Goal: Task Accomplishment & Management: Use online tool/utility

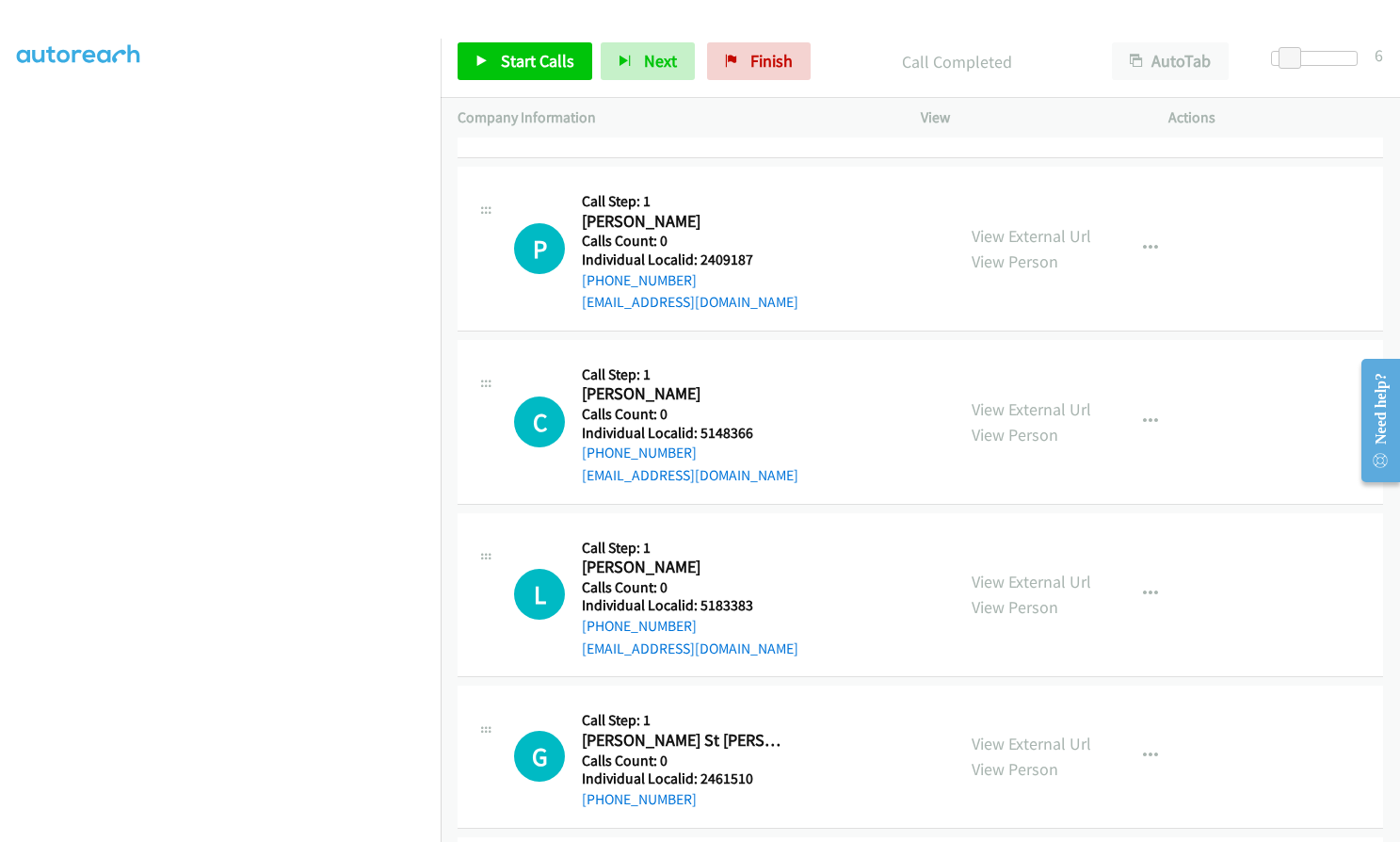
scroll to position [1789, 0]
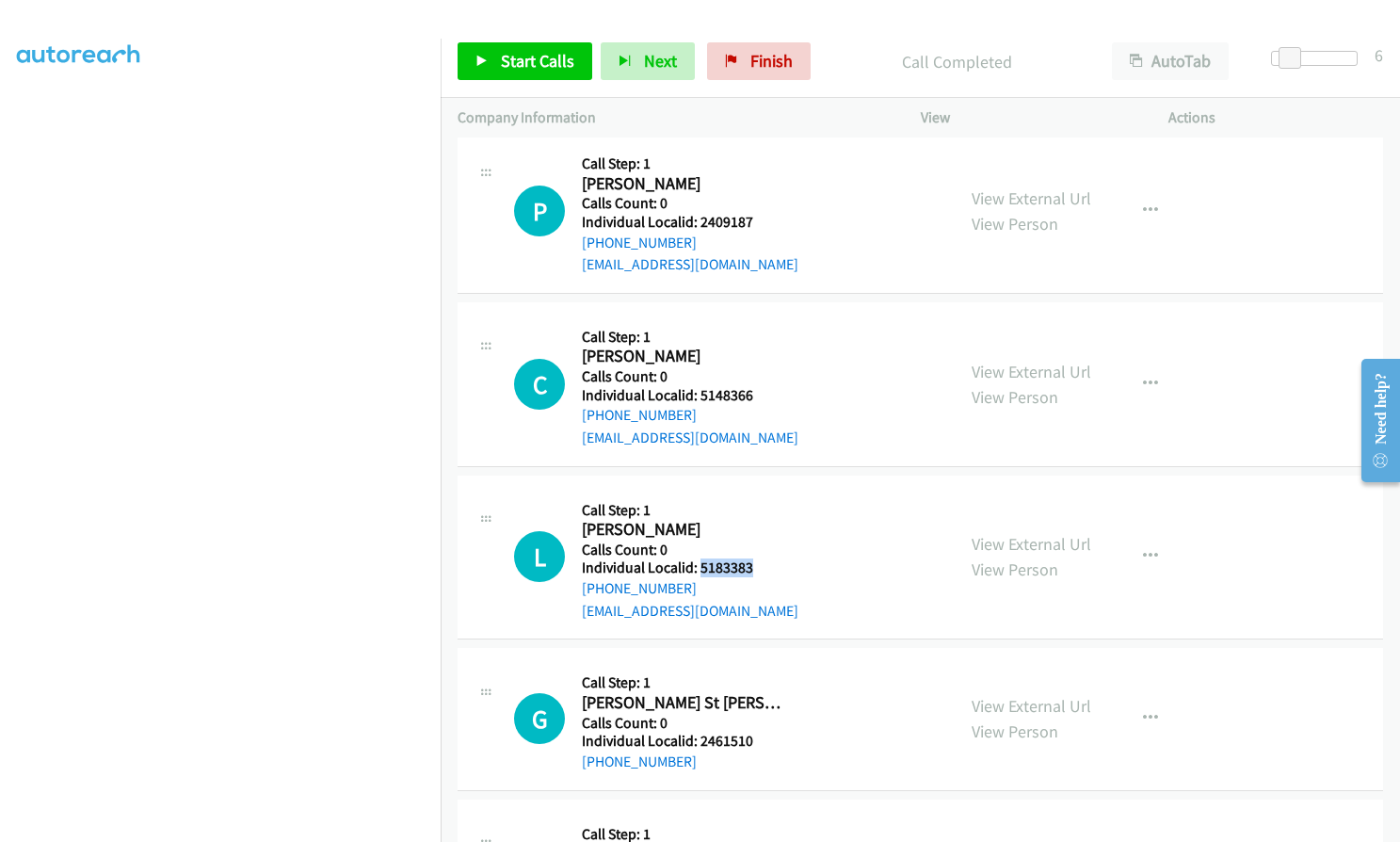
drag, startPoint x: 699, startPoint y: 542, endPoint x: 761, endPoint y: 538, distance: 62.1
click at [761, 558] on h5 "Individual Localid: 5183383" at bounding box center [690, 567] width 217 height 19
copy h5 "5183383"
drag, startPoint x: 699, startPoint y: 718, endPoint x: 753, endPoint y: 719, distance: 54.0
click at [753, 731] on h5 "Individual Localid: 2461510" at bounding box center [682, 741] width 201 height 19
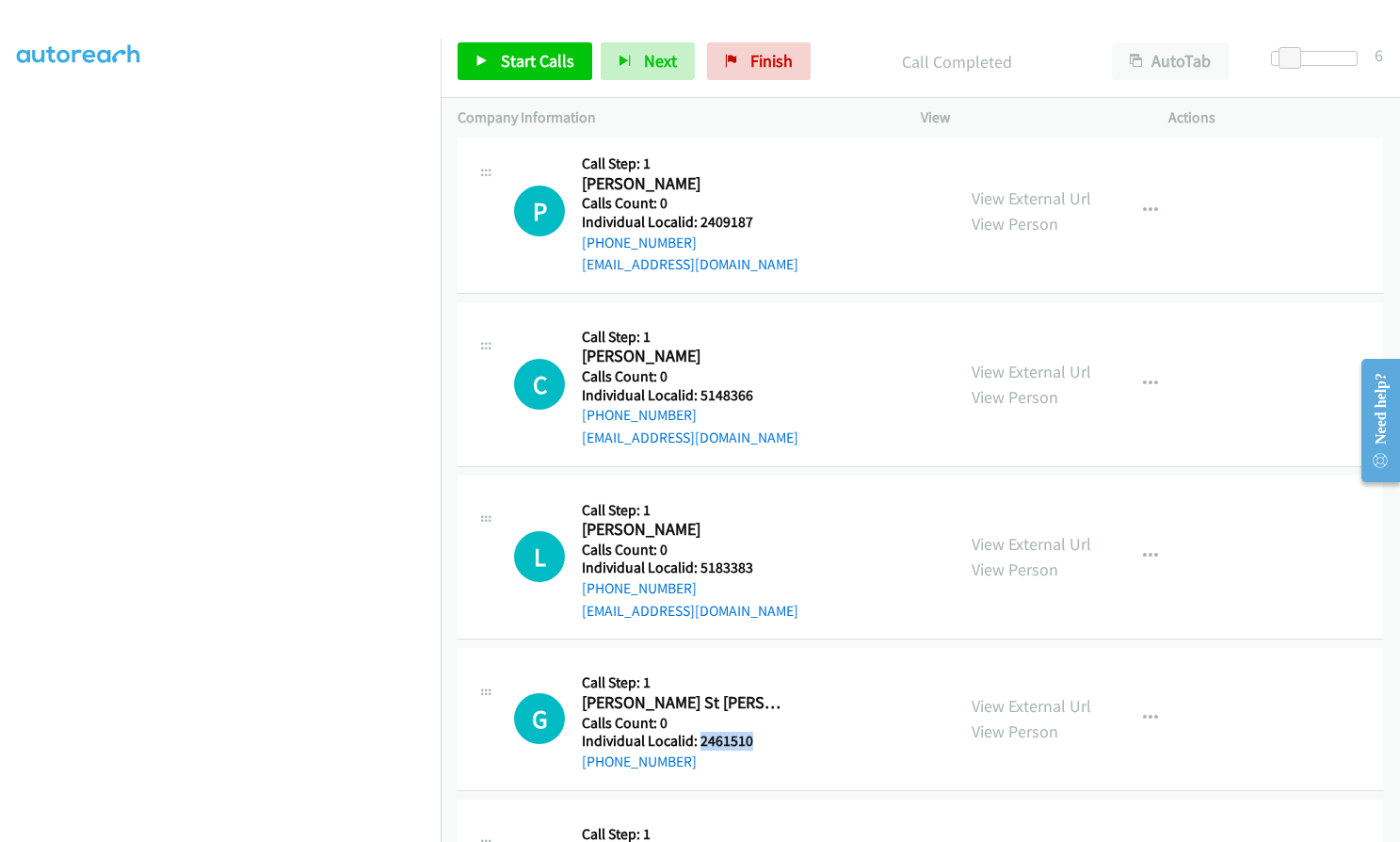
copy h5 "2461510"
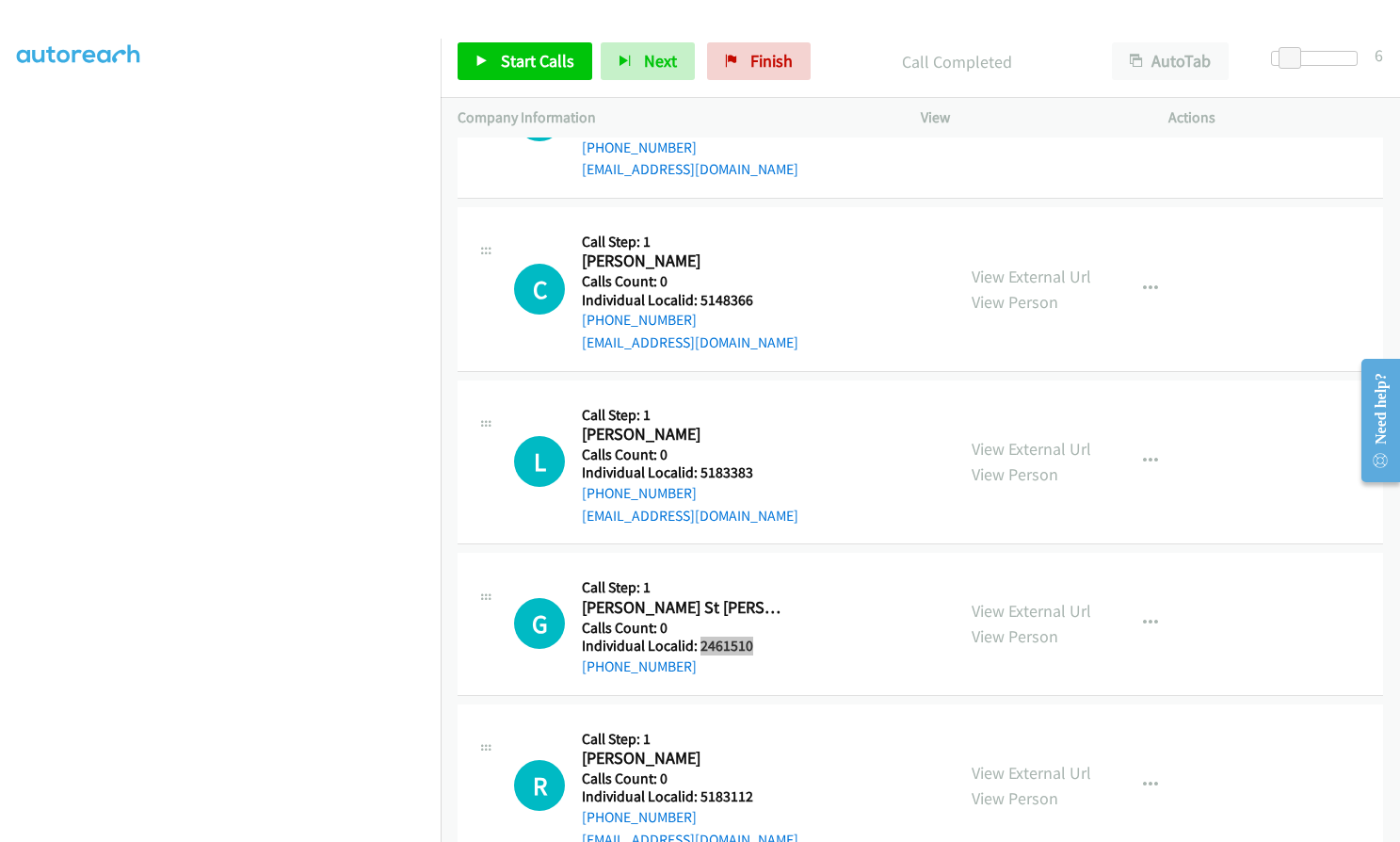
scroll to position [2189, 0]
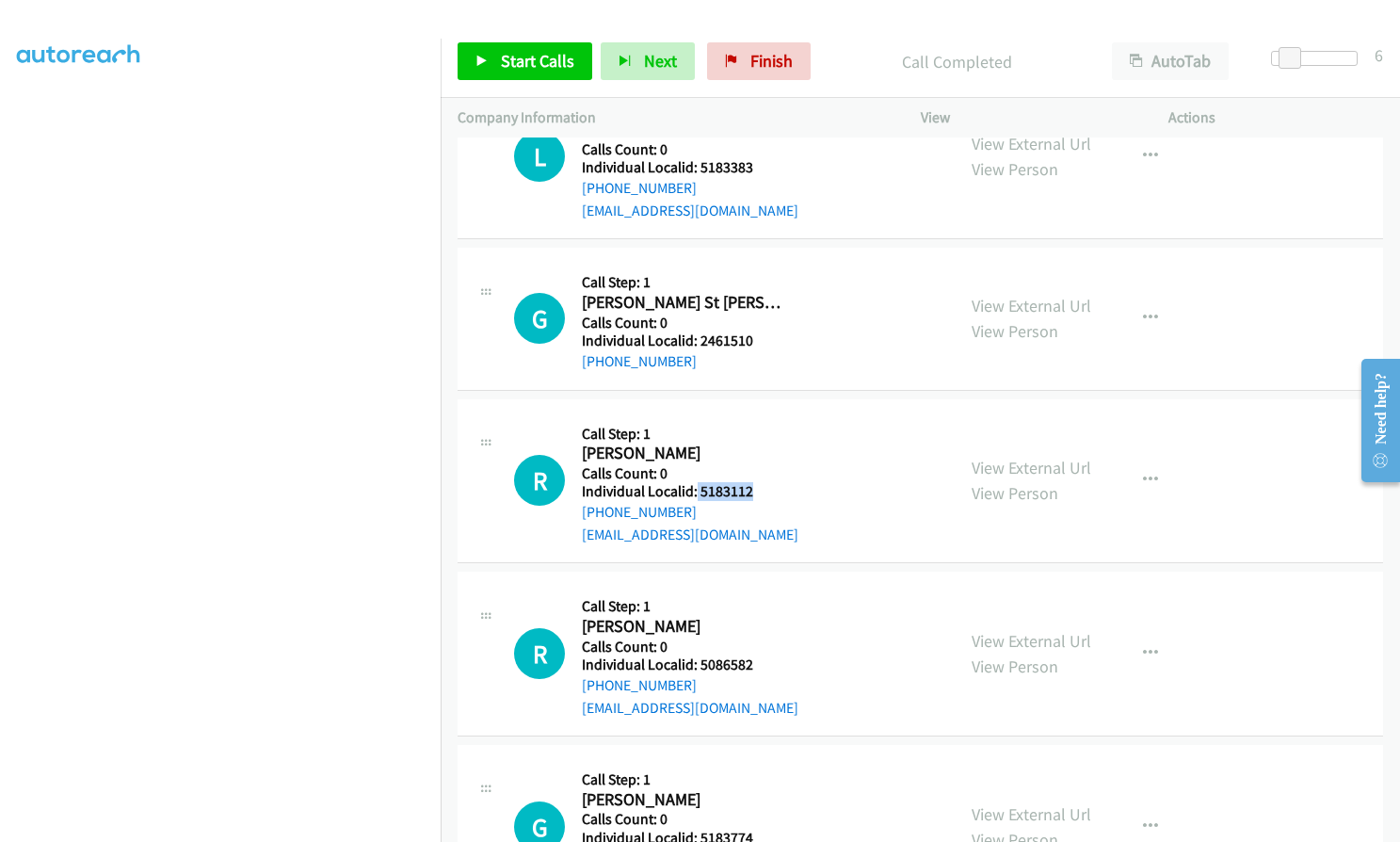
drag, startPoint x: 696, startPoint y: 471, endPoint x: 755, endPoint y: 469, distance: 59.0
click at [755, 482] on h5 "Individual Localid: 5183112" at bounding box center [690, 492] width 217 height 19
copy h5 "5183112"
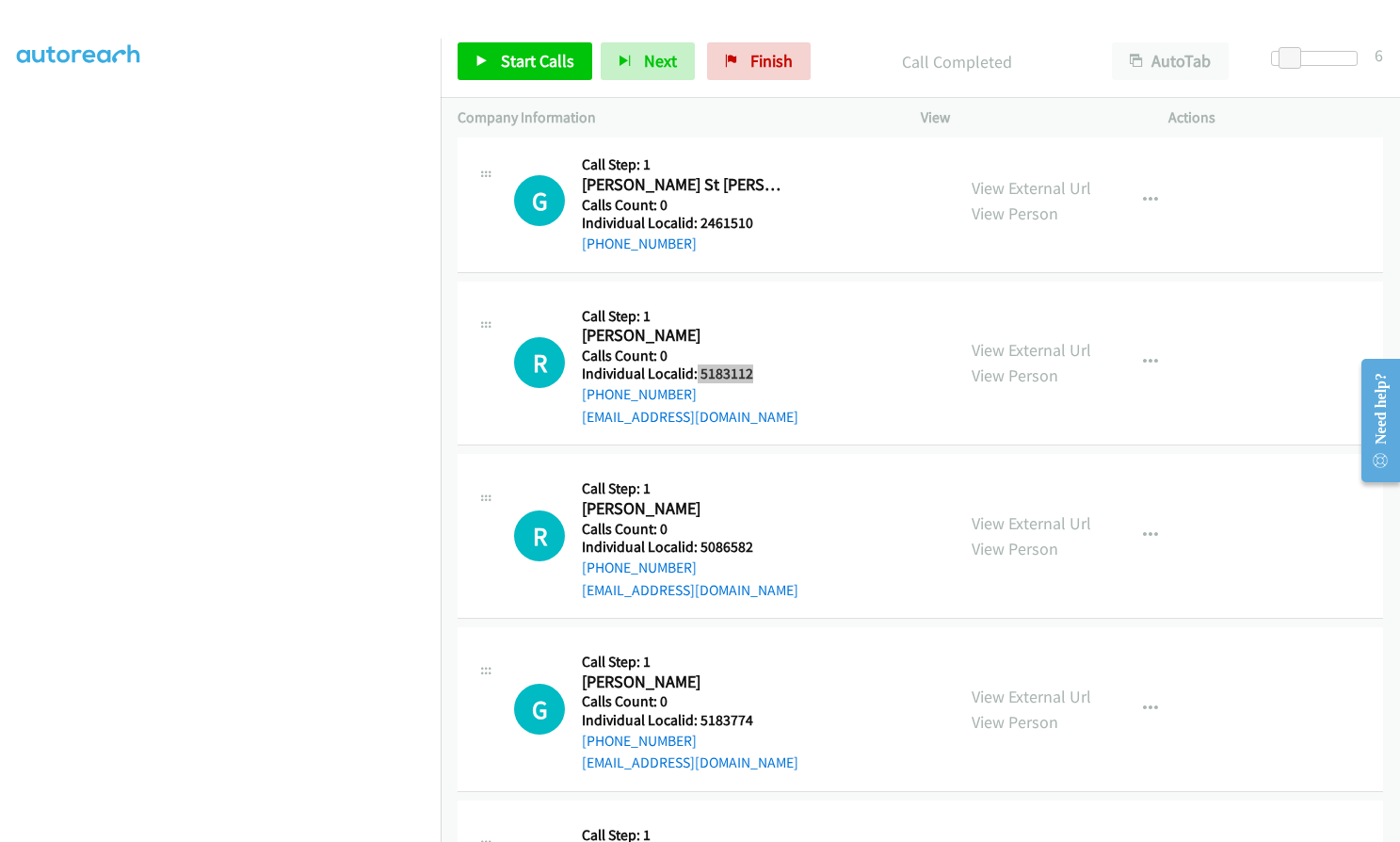
scroll to position [2330, 0]
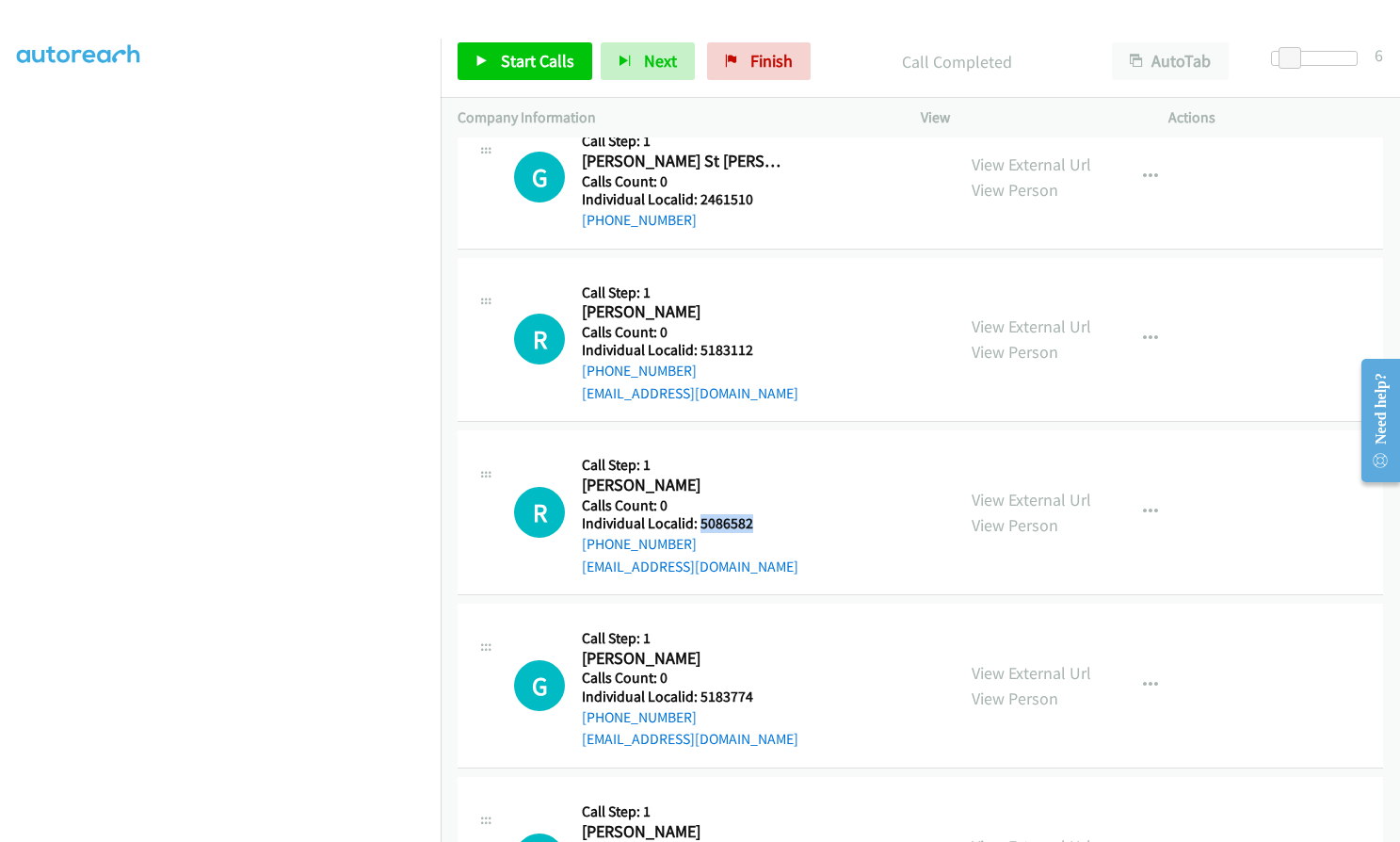
drag, startPoint x: 697, startPoint y: 509, endPoint x: 756, endPoint y: 504, distance: 59.2
click at [756, 514] on h5 "Individual Localid: 5086582" at bounding box center [690, 524] width 217 height 19
copy h5 "5086582"
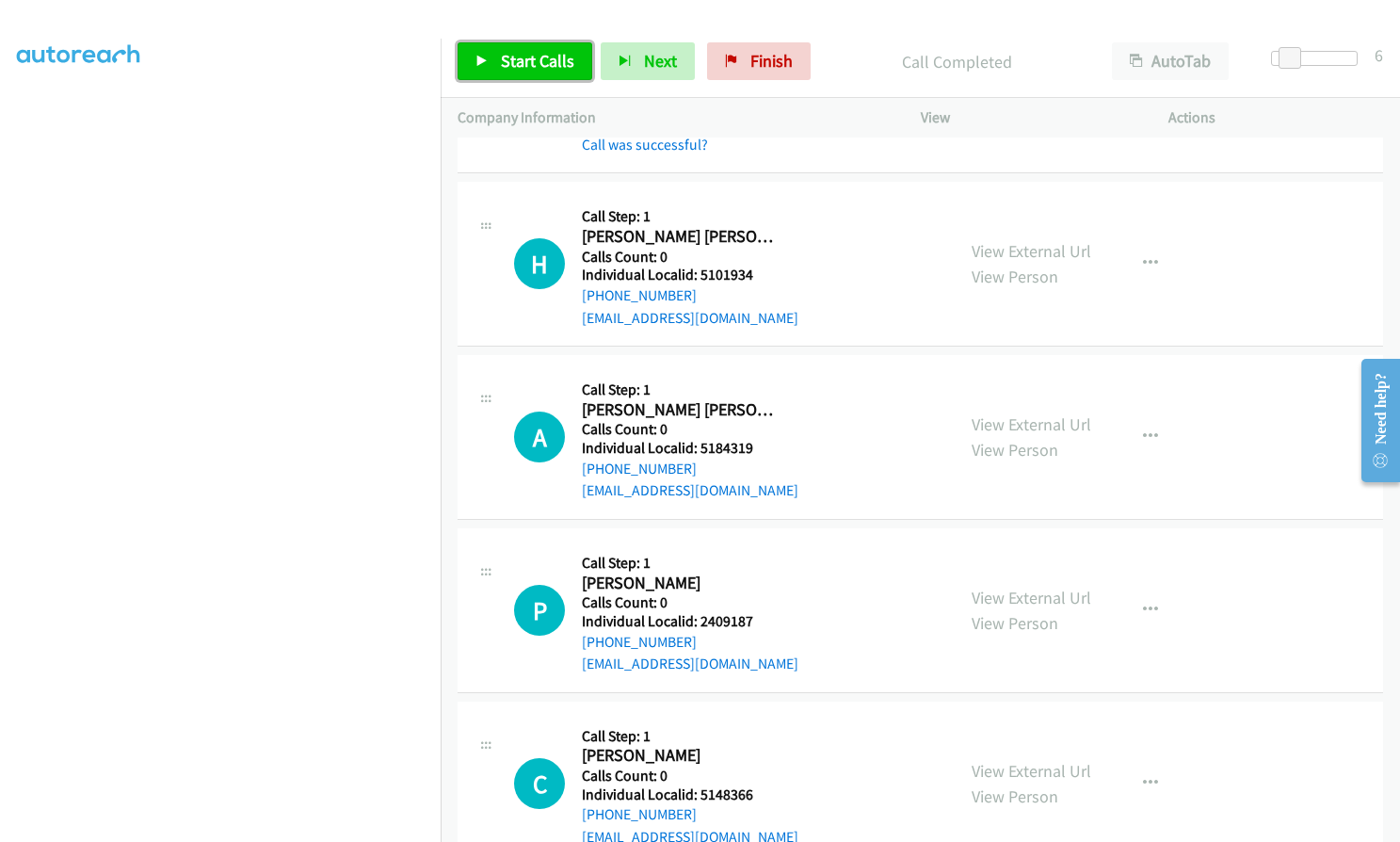
scroll to position [1388, 0]
click at [543, 61] on span "Start Calls" at bounding box center [538, 61] width 74 height 22
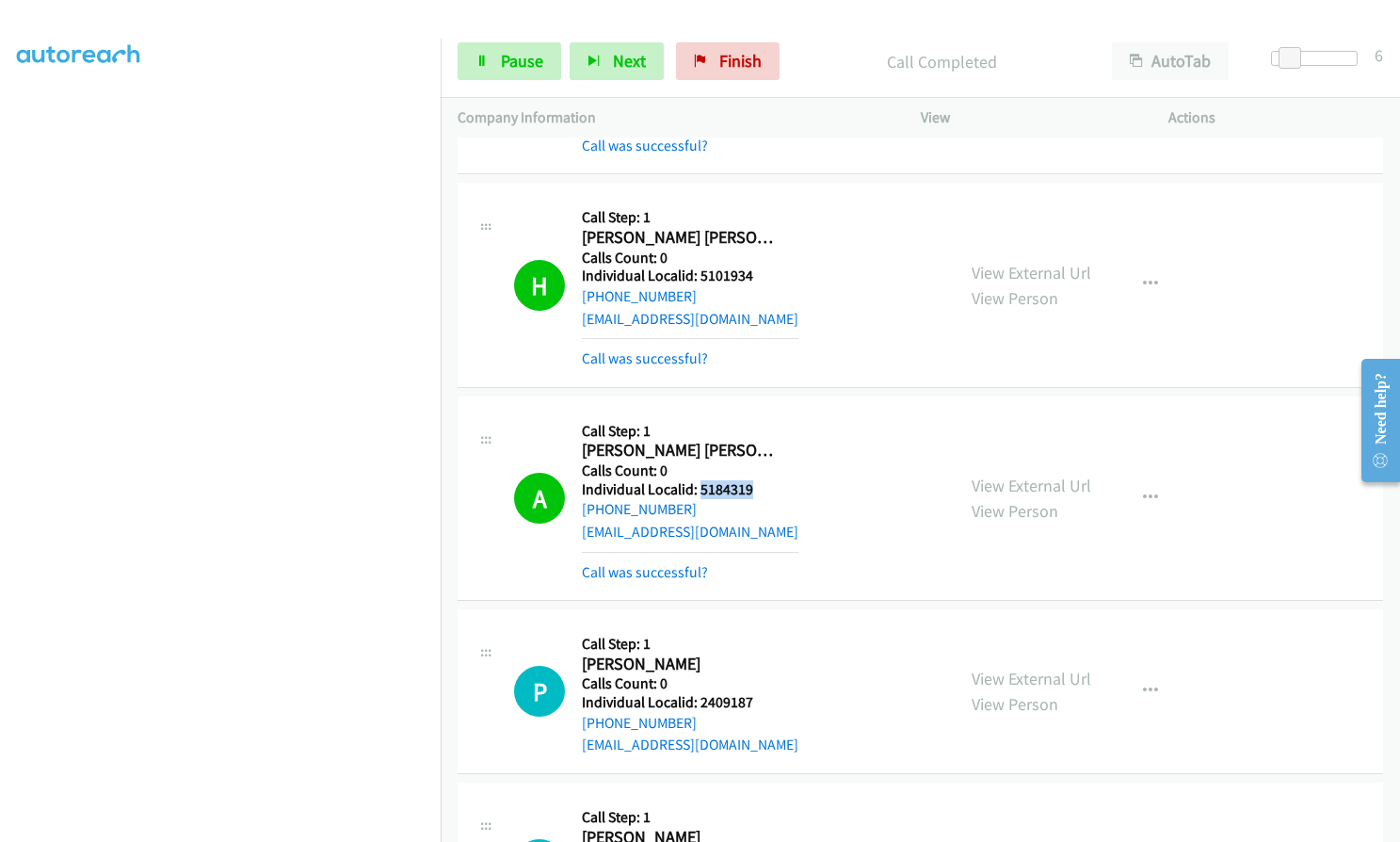
drag, startPoint x: 697, startPoint y: 468, endPoint x: 763, endPoint y: 460, distance: 66.5
click at [763, 480] on h5 "Individual Localid: 5184319" at bounding box center [690, 490] width 217 height 19
copy h5 "5184319"
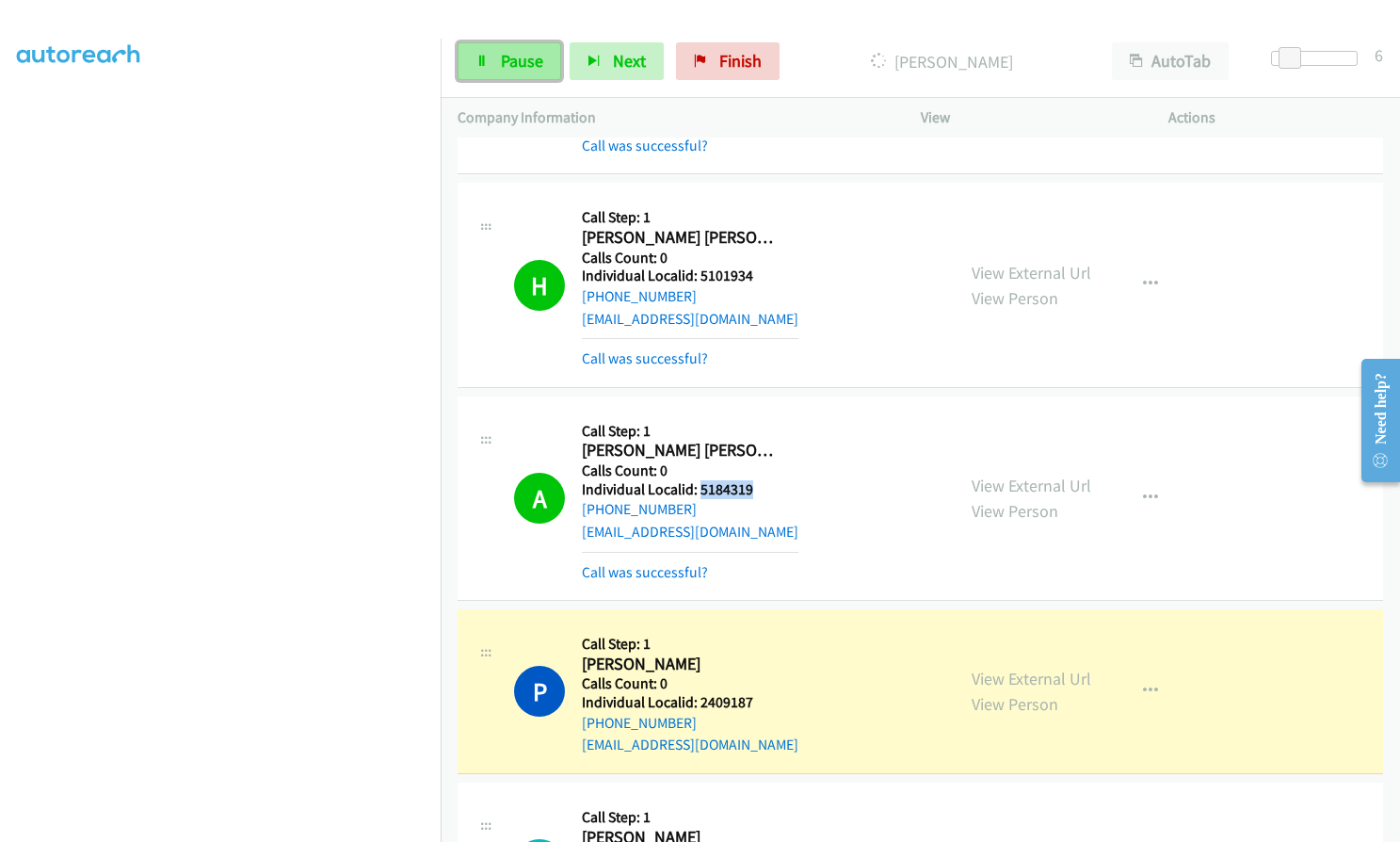
click at [511, 63] on span "Pause" at bounding box center [522, 61] width 43 height 22
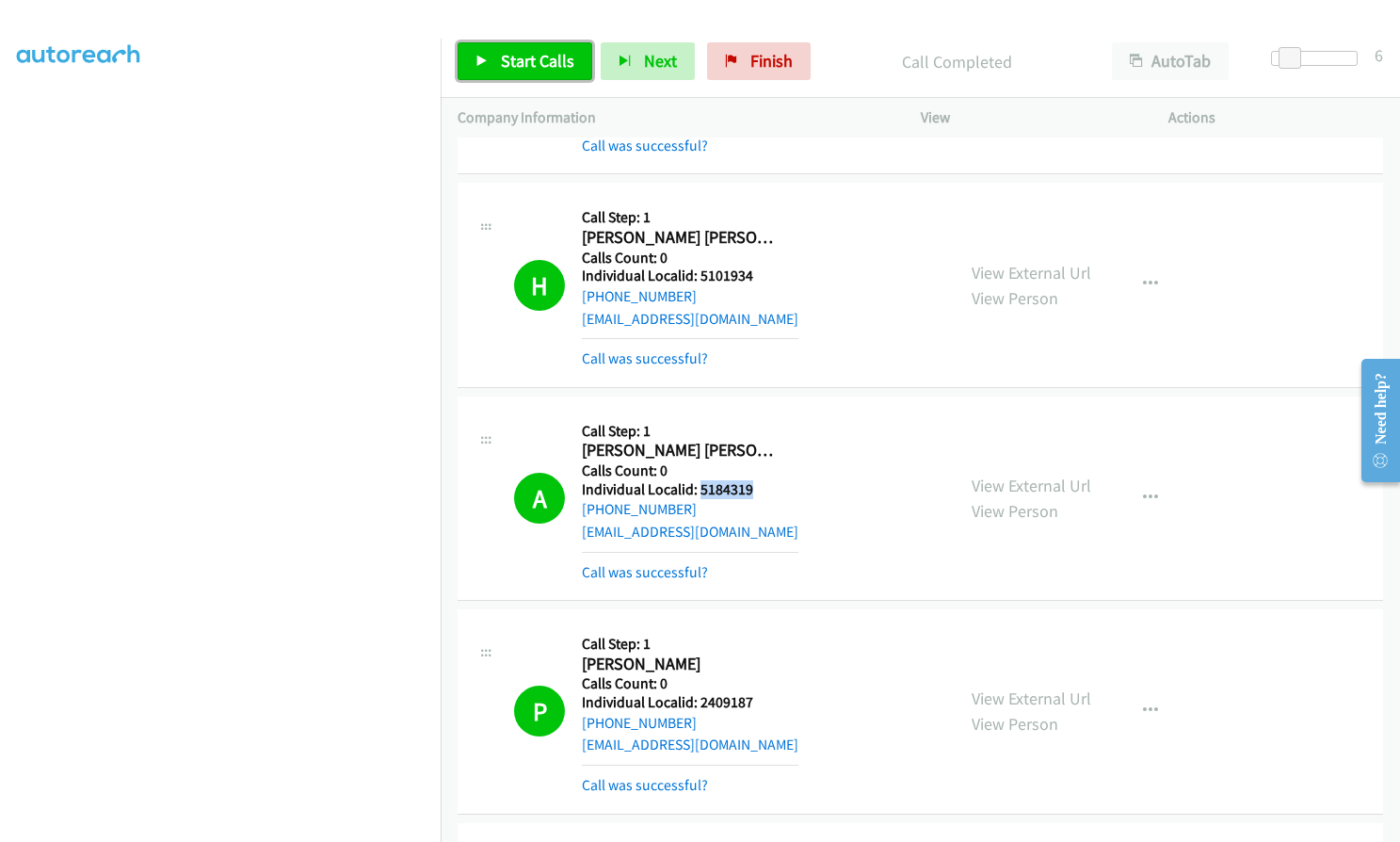
click at [540, 63] on span "Start Calls" at bounding box center [538, 61] width 74 height 22
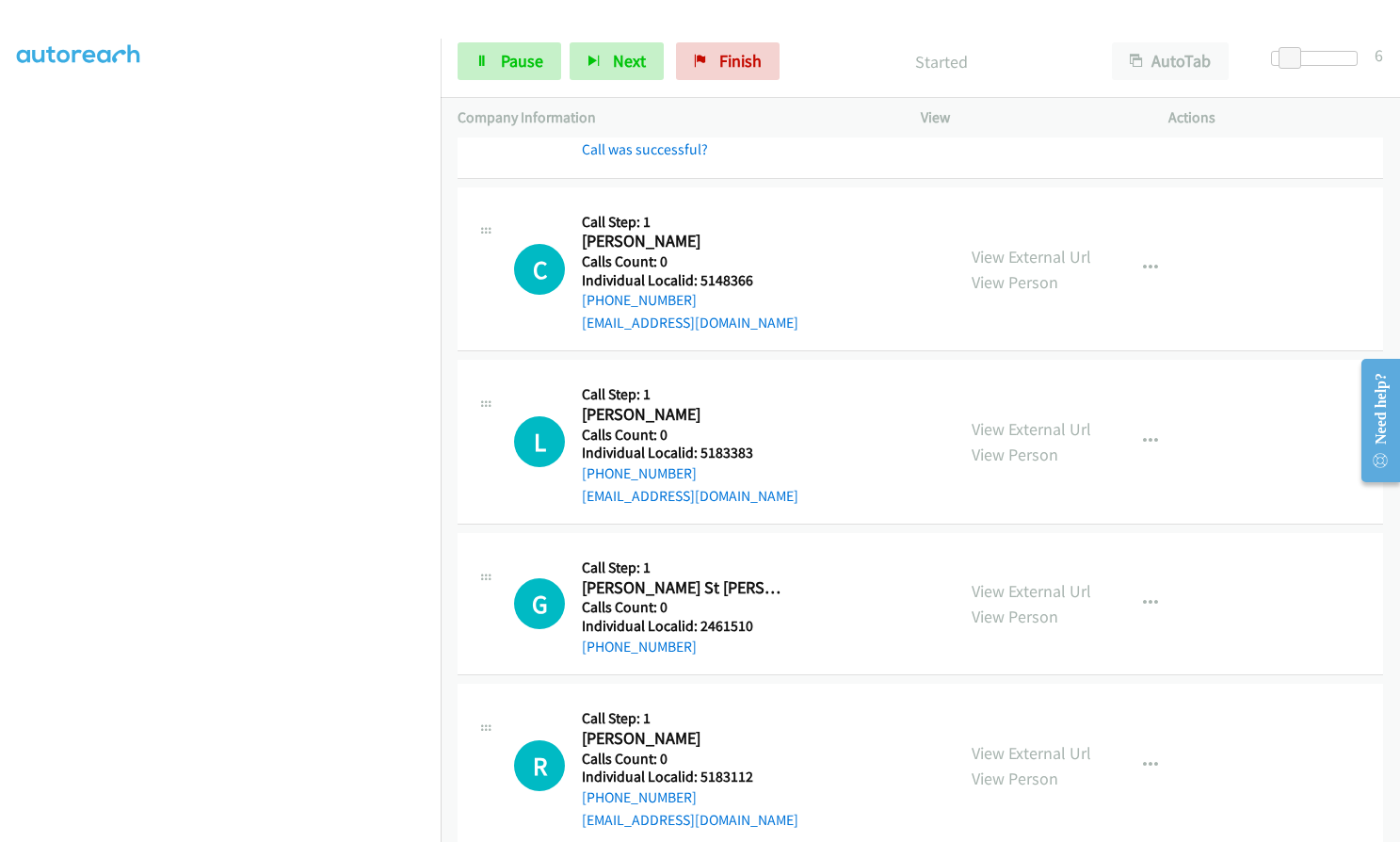
scroll to position [2048, 0]
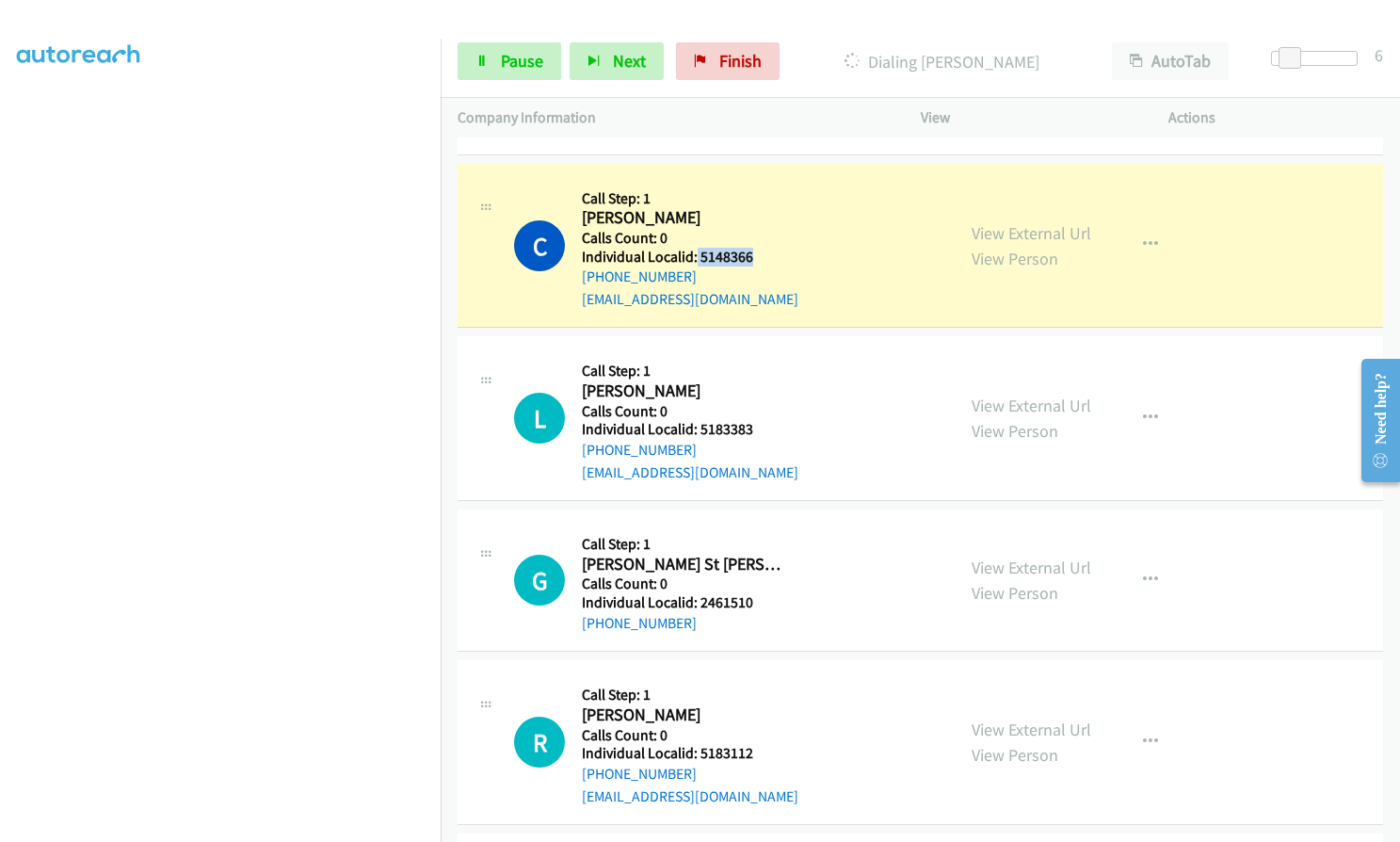
drag, startPoint x: 695, startPoint y: 233, endPoint x: 753, endPoint y: 225, distance: 58.5
click at [753, 247] on h5 "Individual Localid: 5148366" at bounding box center [690, 257] width 217 height 19
copy h5 "5148366"
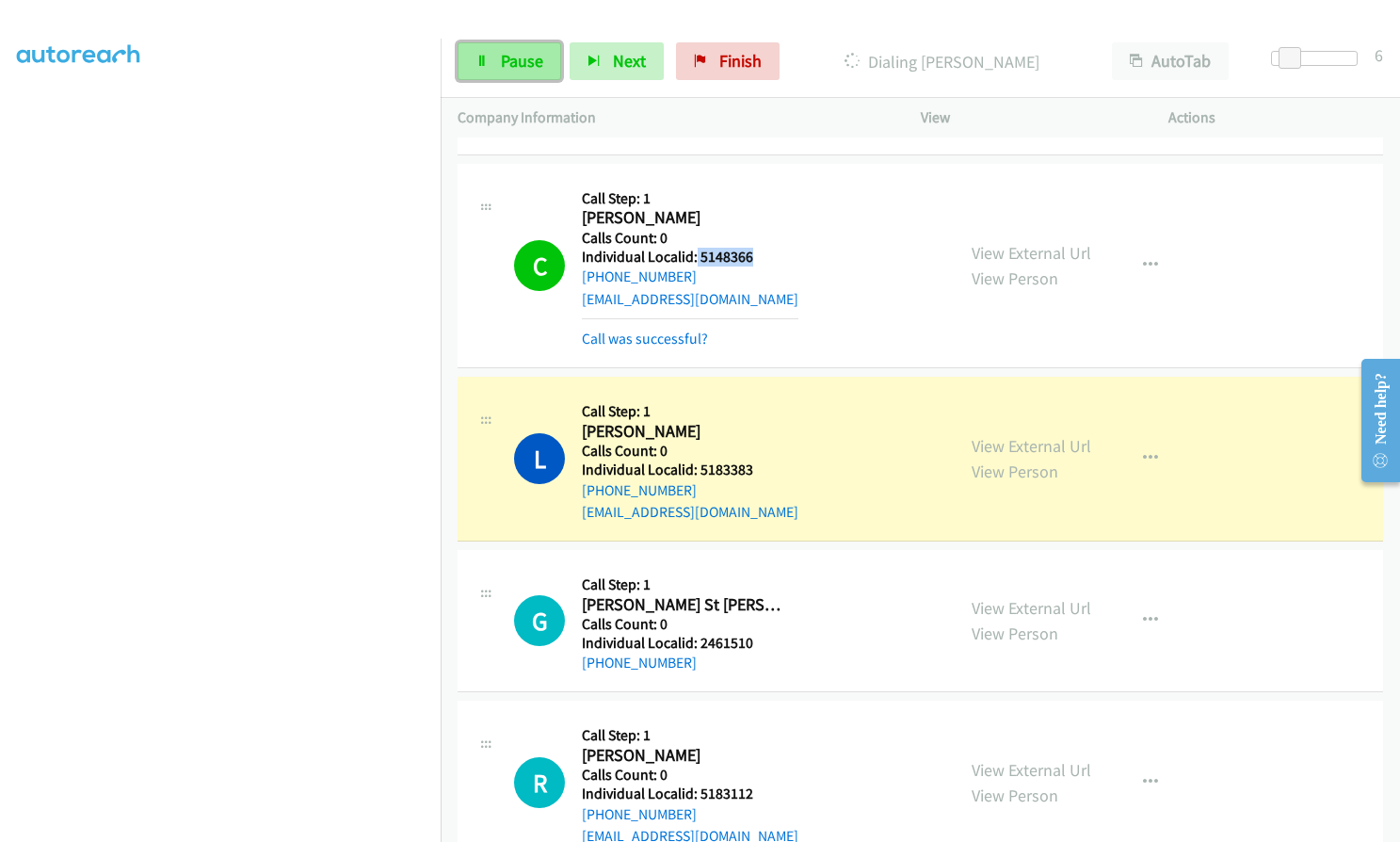
click at [506, 67] on span "Pause" at bounding box center [522, 61] width 43 height 22
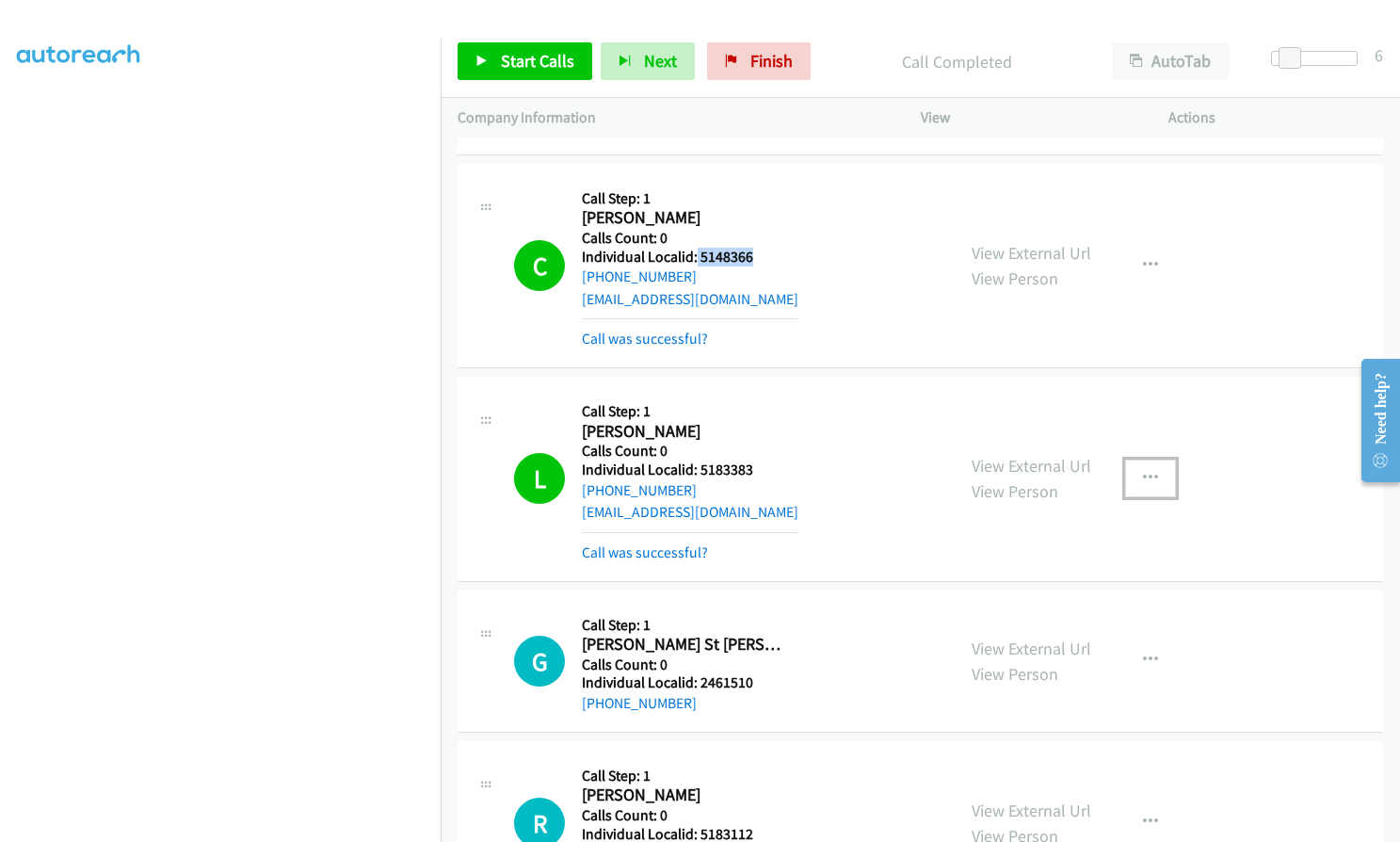
click at [1143, 459] on button "button" at bounding box center [1151, 478] width 51 height 38
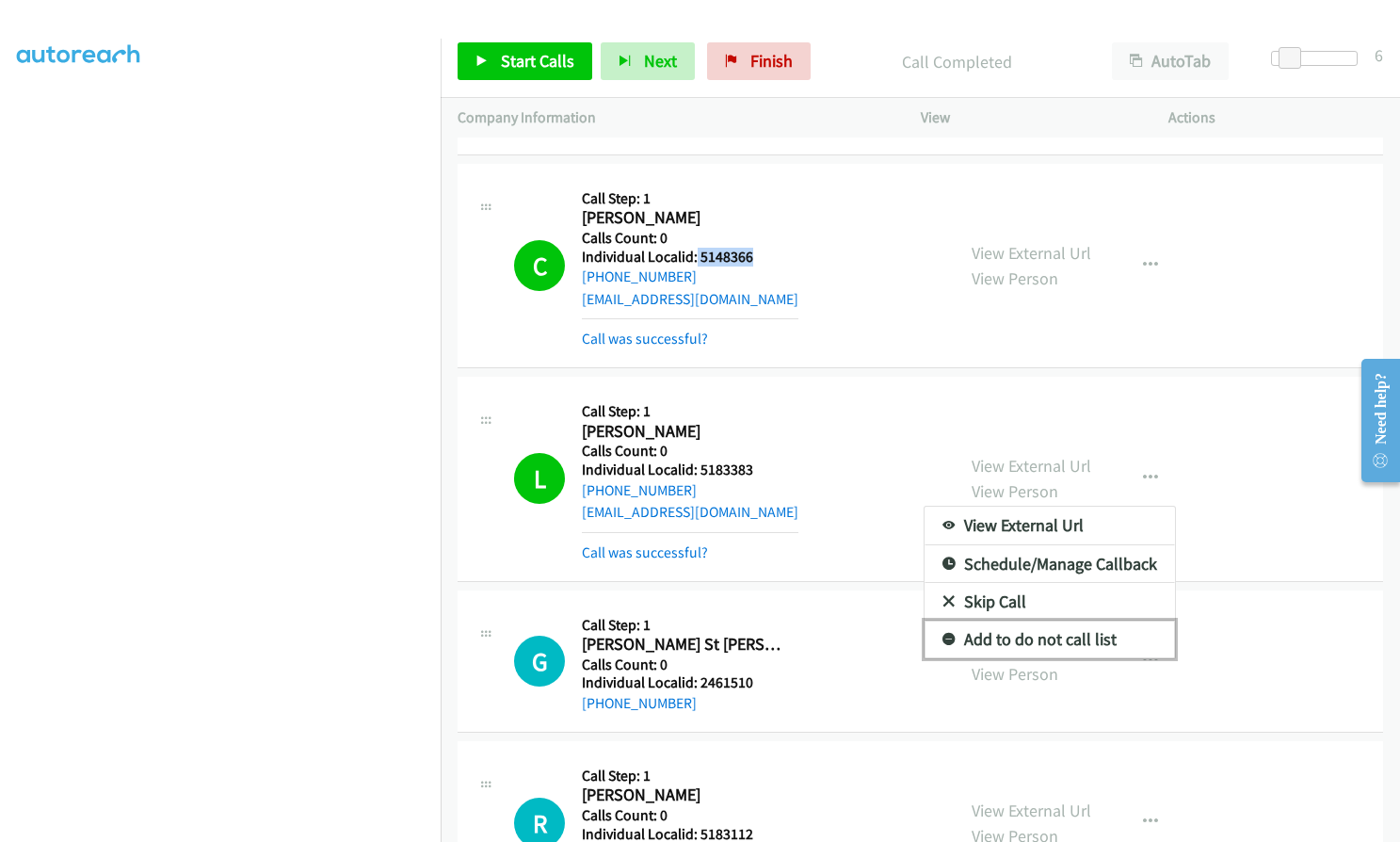
click at [942, 634] on icon at bounding box center [949, 640] width 13 height 13
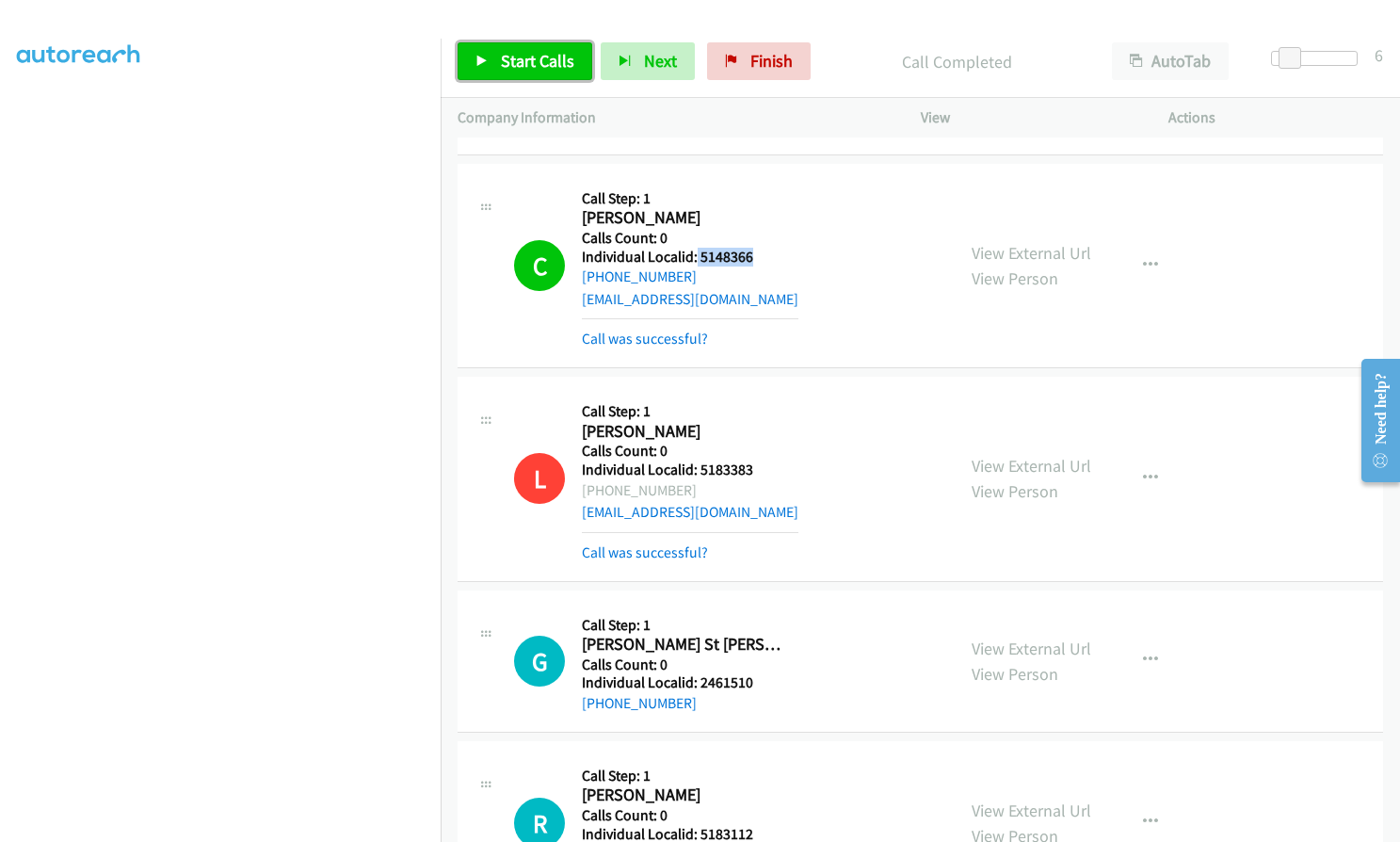
click at [533, 66] on span "Start Calls" at bounding box center [538, 61] width 74 height 22
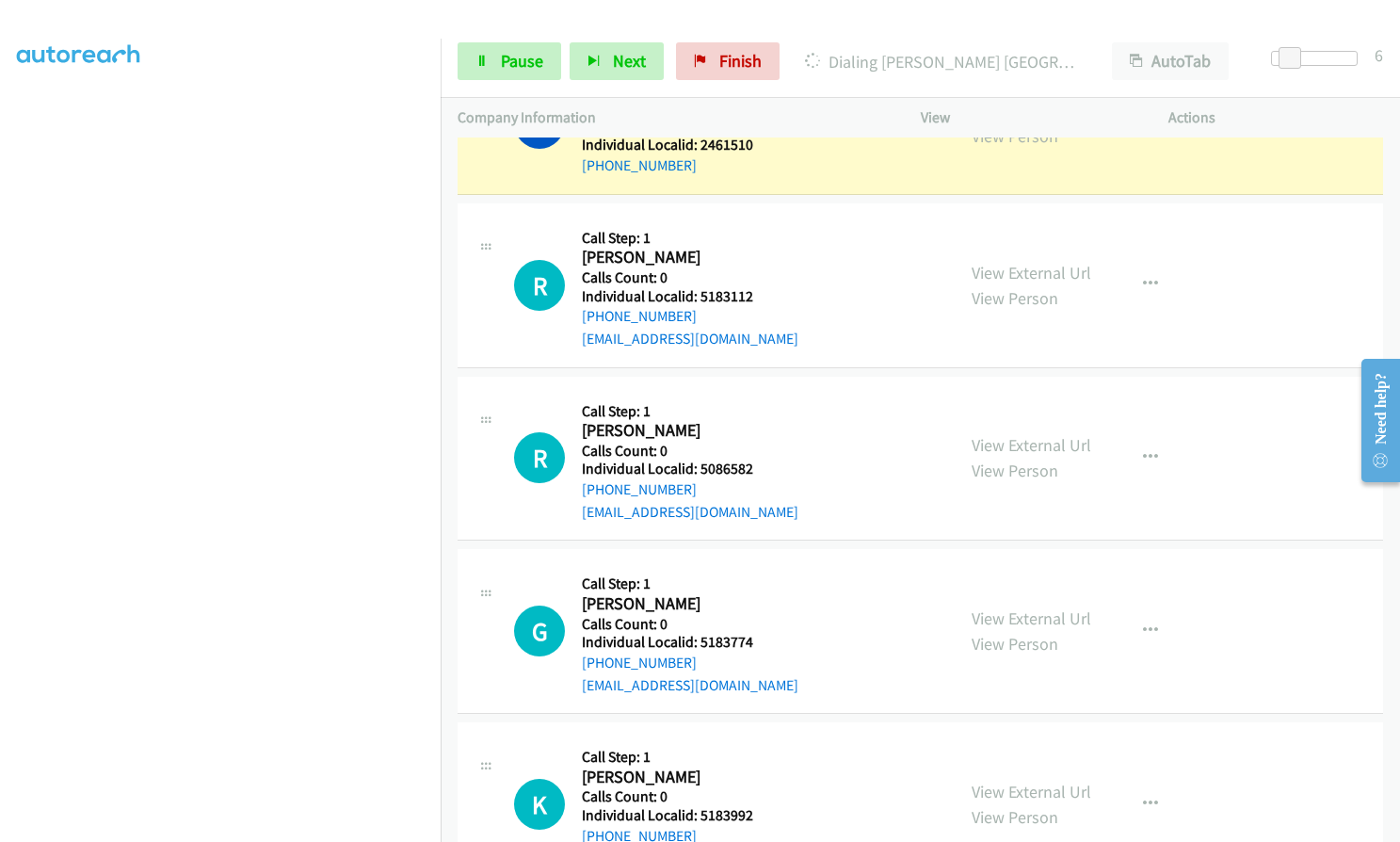
scroll to position [2636, 0]
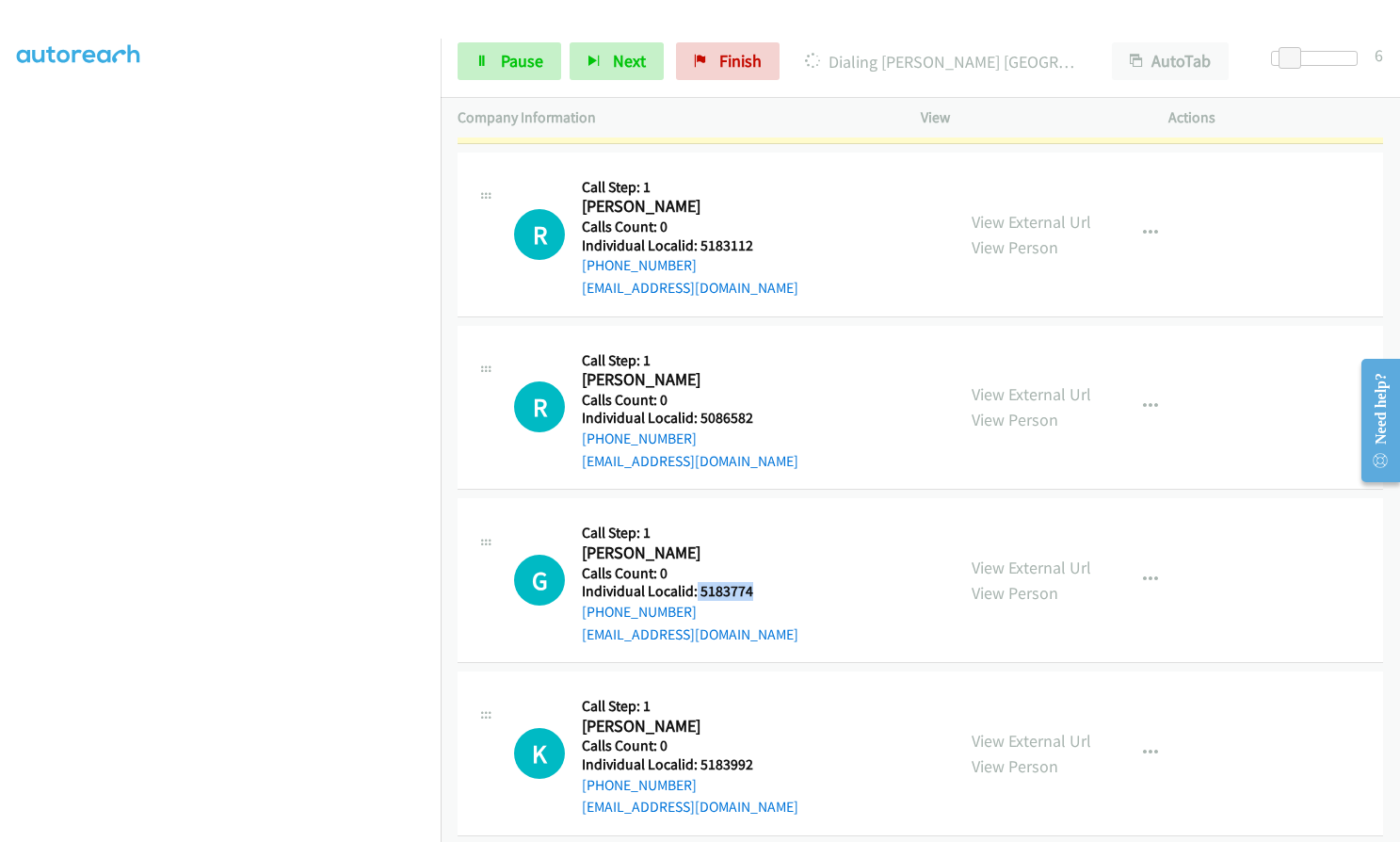
drag, startPoint x: 696, startPoint y: 567, endPoint x: 743, endPoint y: 568, distance: 47.0
click at [767, 582] on h5 "Individual Localid: 5183774" at bounding box center [690, 591] width 217 height 19
copy h5 "5183774"
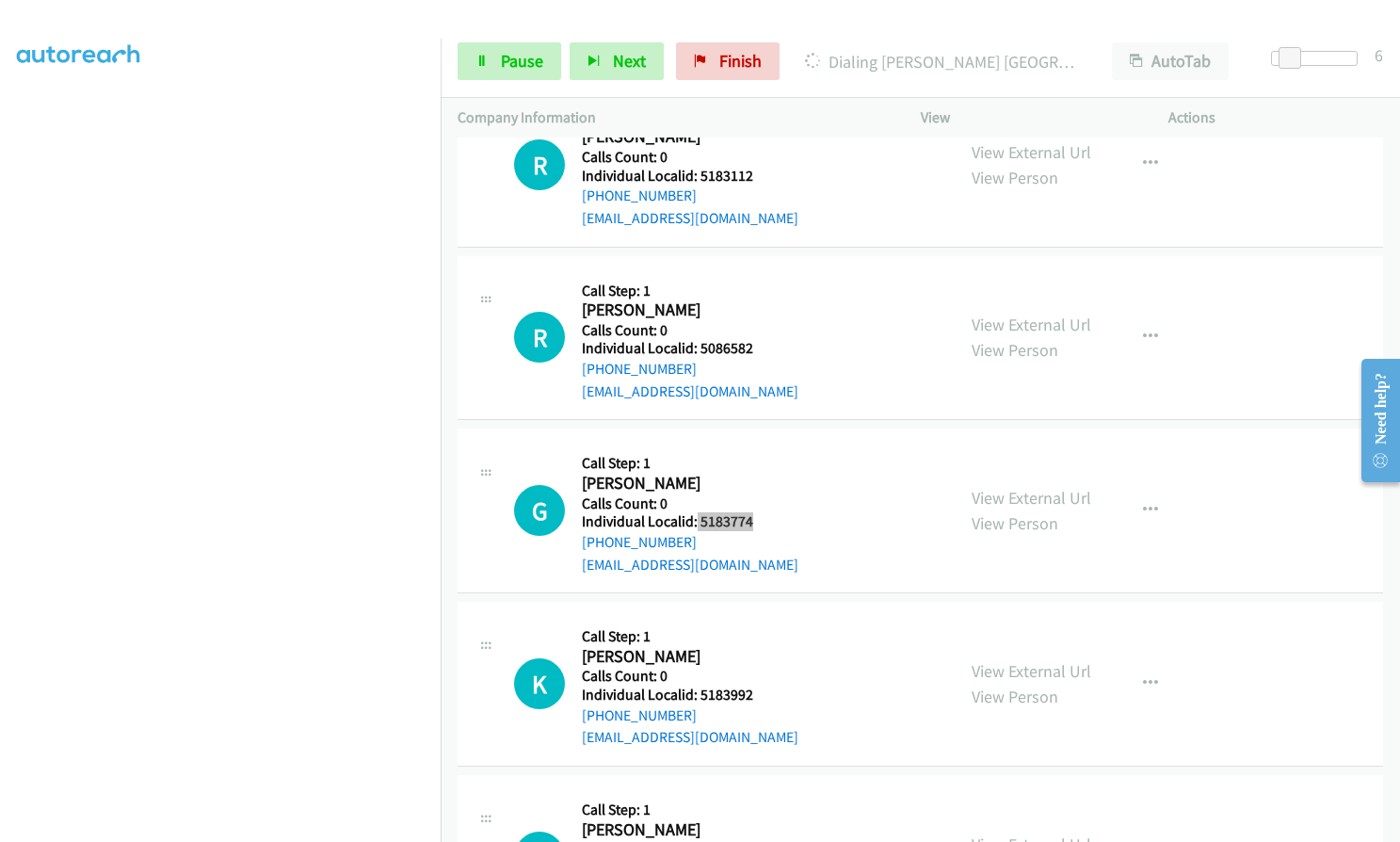
scroll to position [2707, 0]
drag, startPoint x: 700, startPoint y: 666, endPoint x: 758, endPoint y: 670, distance: 58.1
click at [758, 685] on h5 "Individual Localid: 5183992" at bounding box center [690, 694] width 217 height 19
copy h5 "5183992"
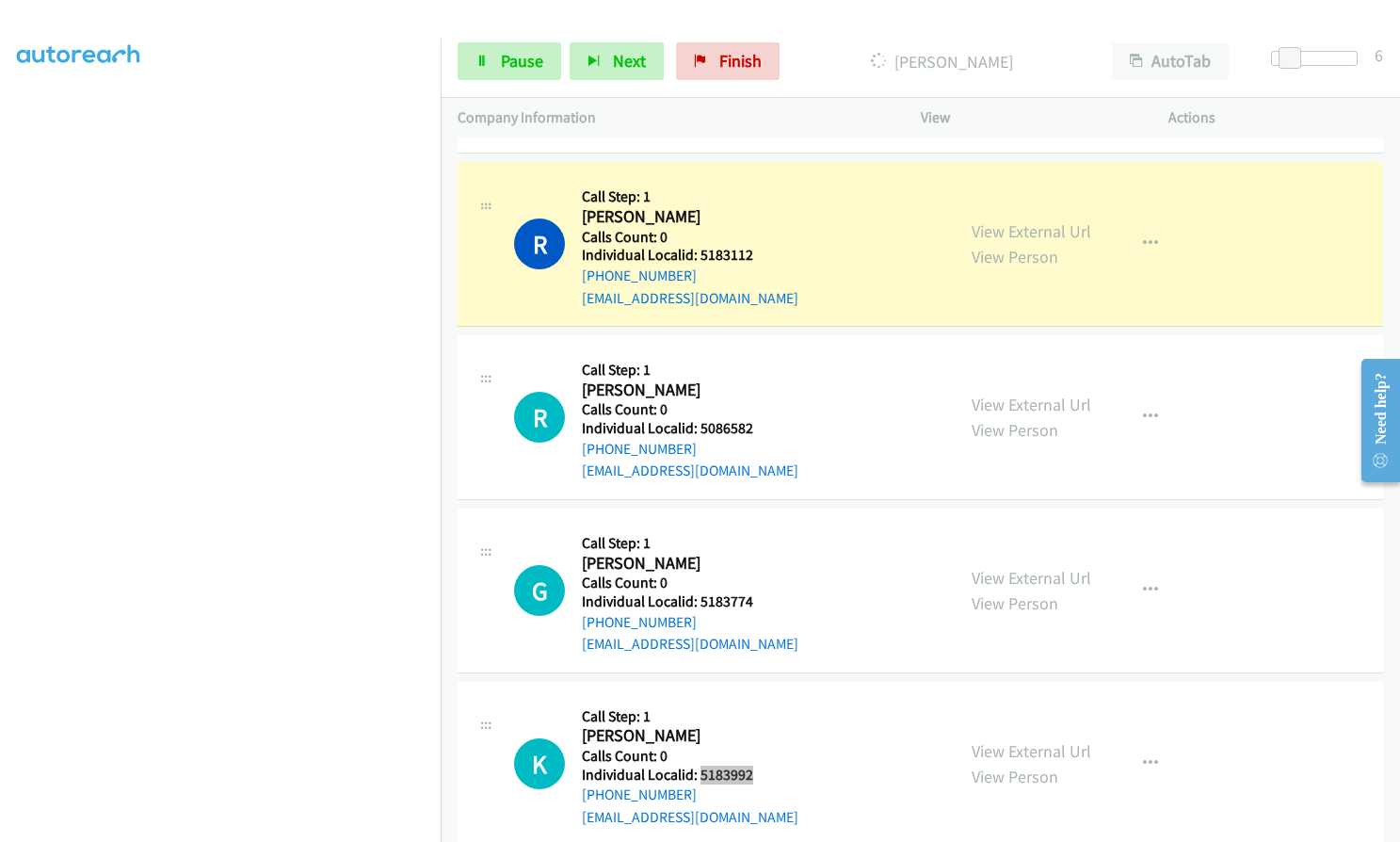
scroll to position [2653, 0]
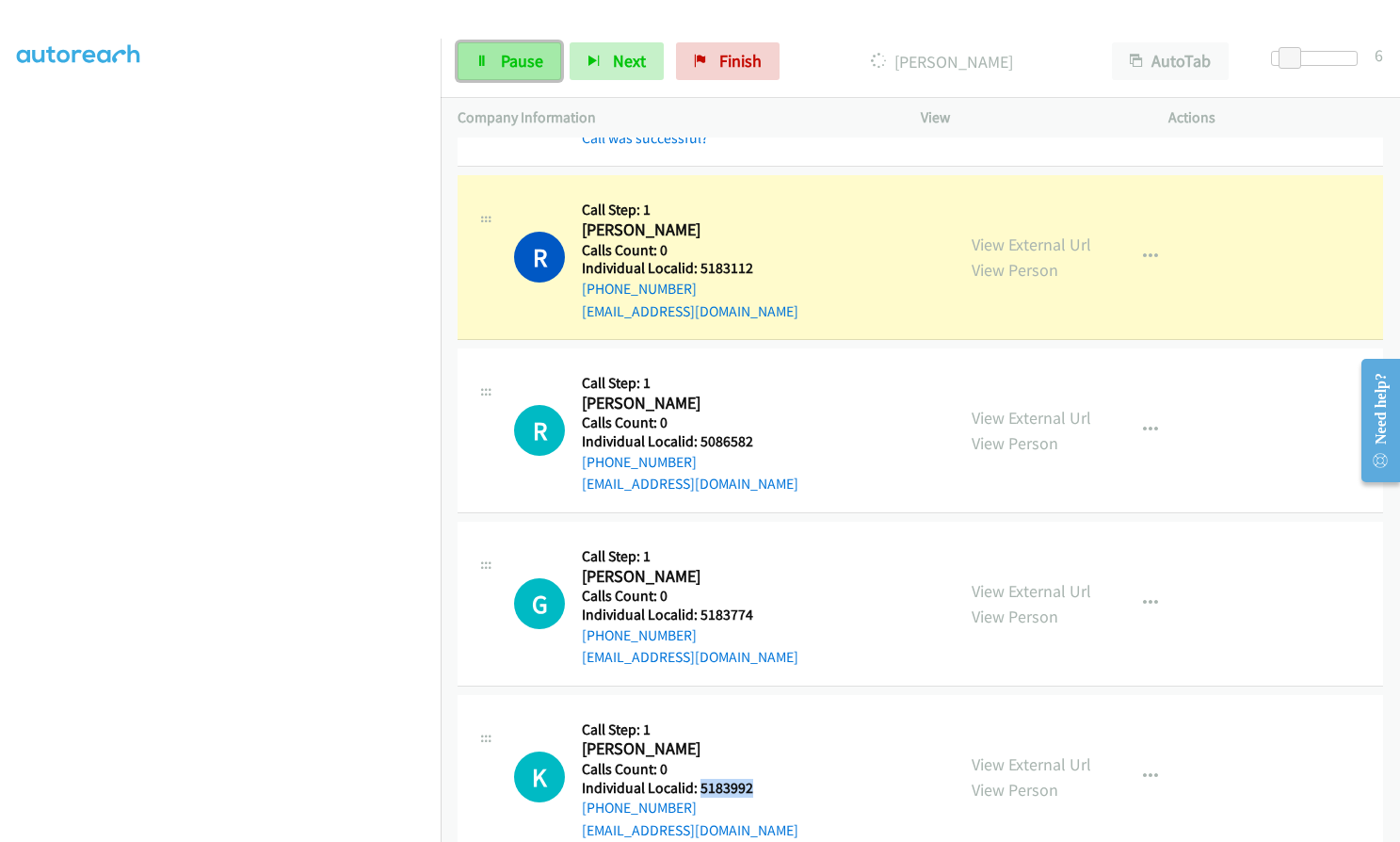
click at [488, 60] on icon at bounding box center [482, 63] width 13 height 13
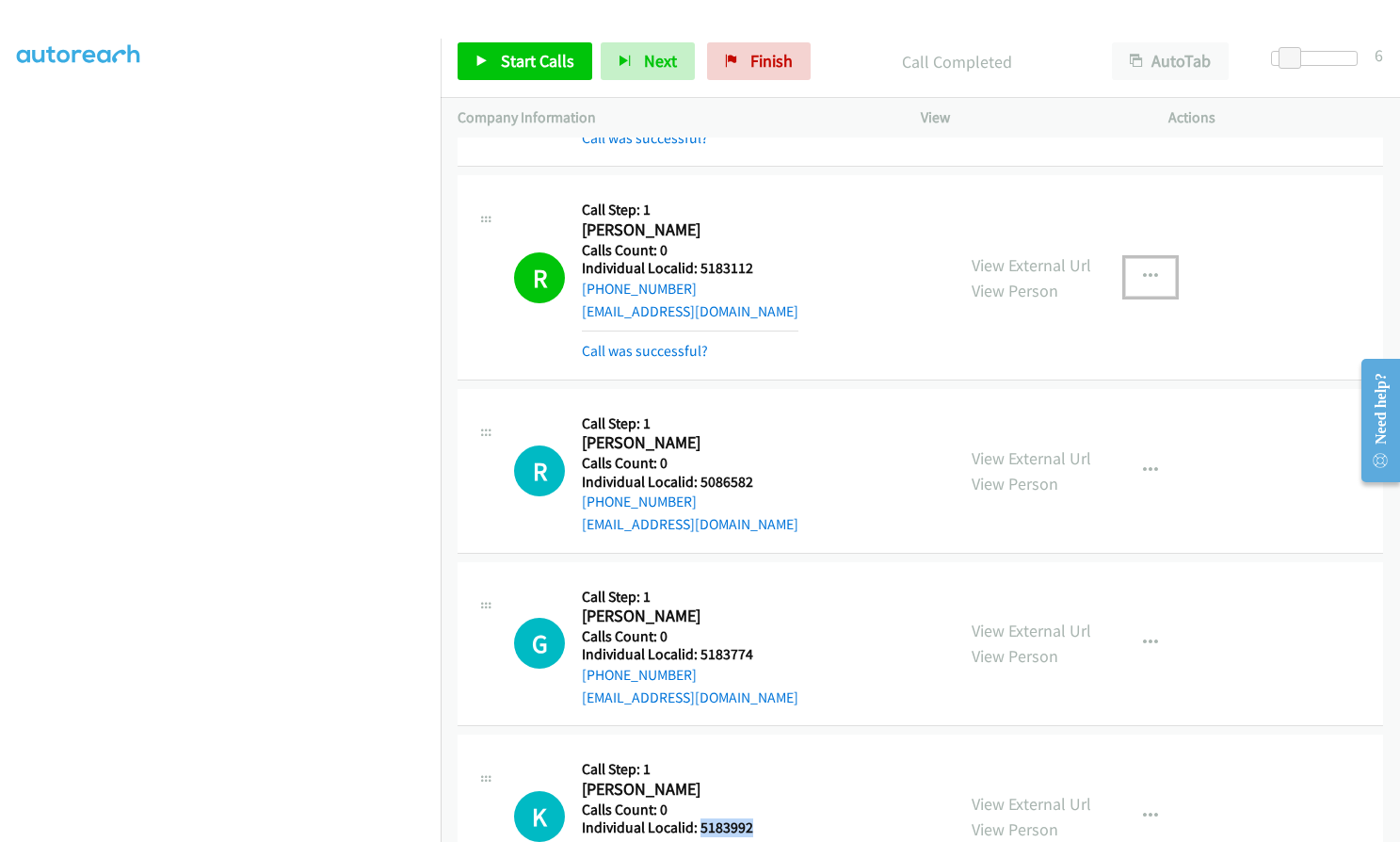
click at [1127, 258] on button "button" at bounding box center [1151, 277] width 51 height 38
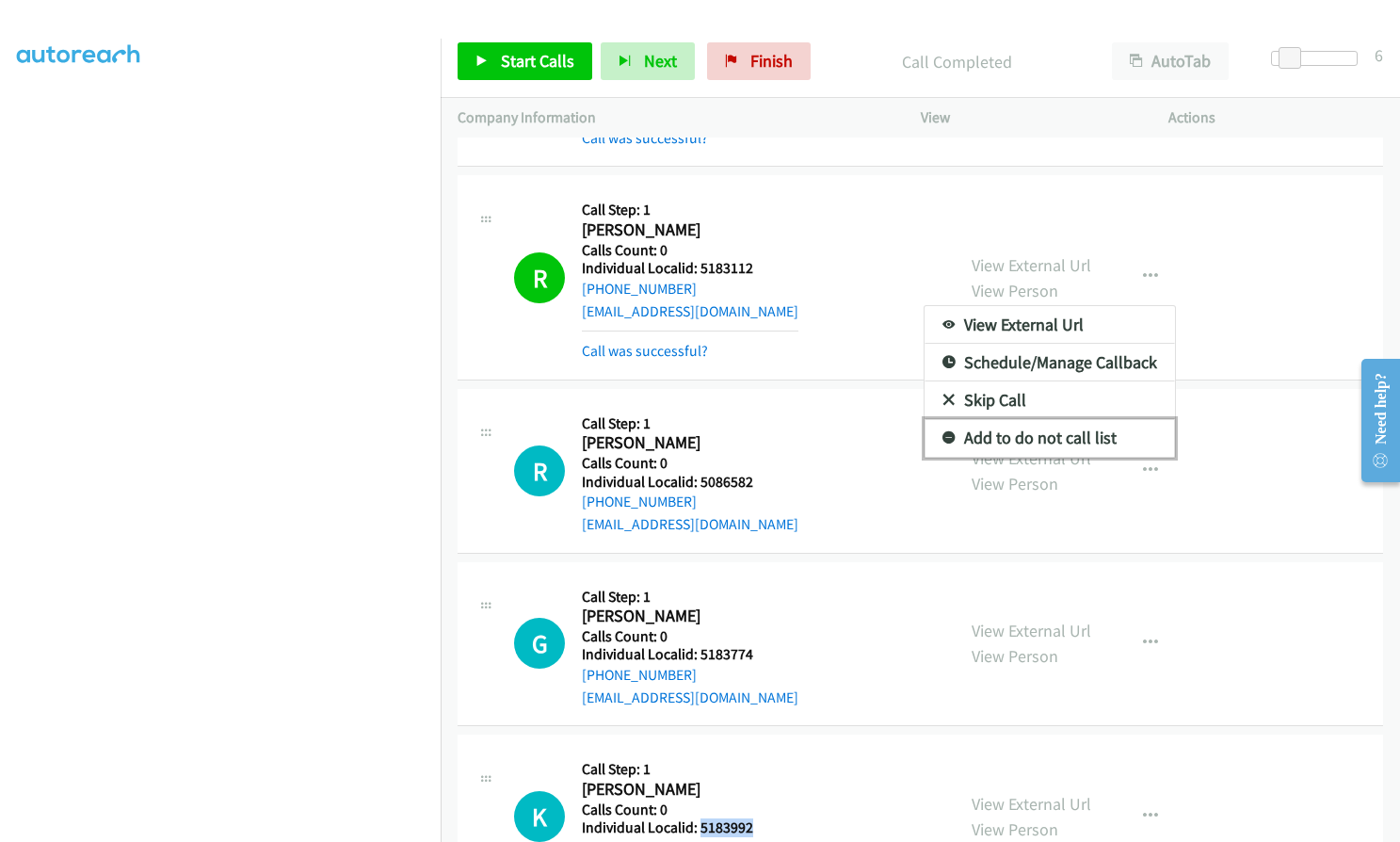
click at [942, 432] on icon at bounding box center [949, 439] width 13 height 13
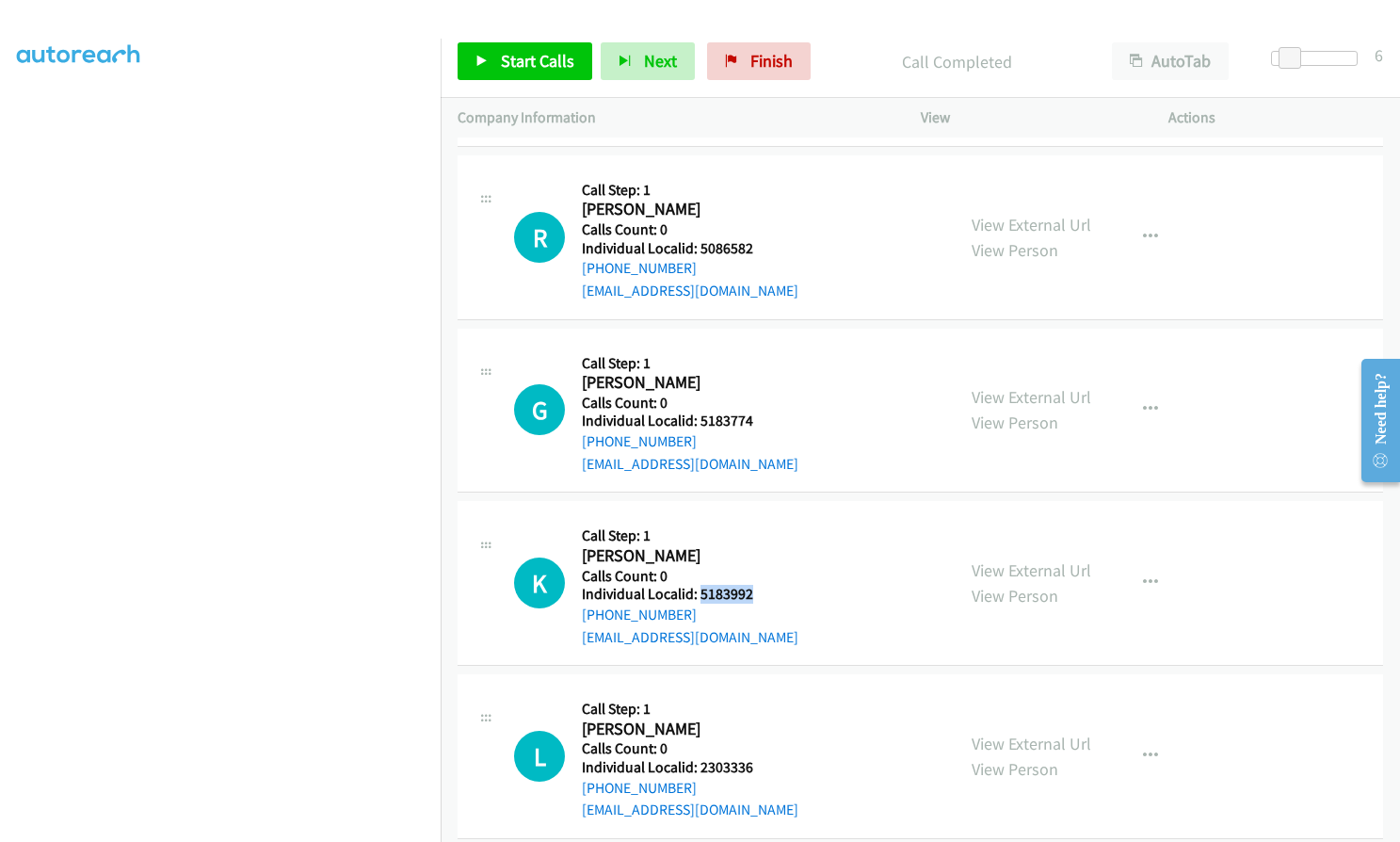
scroll to position [2889, 0]
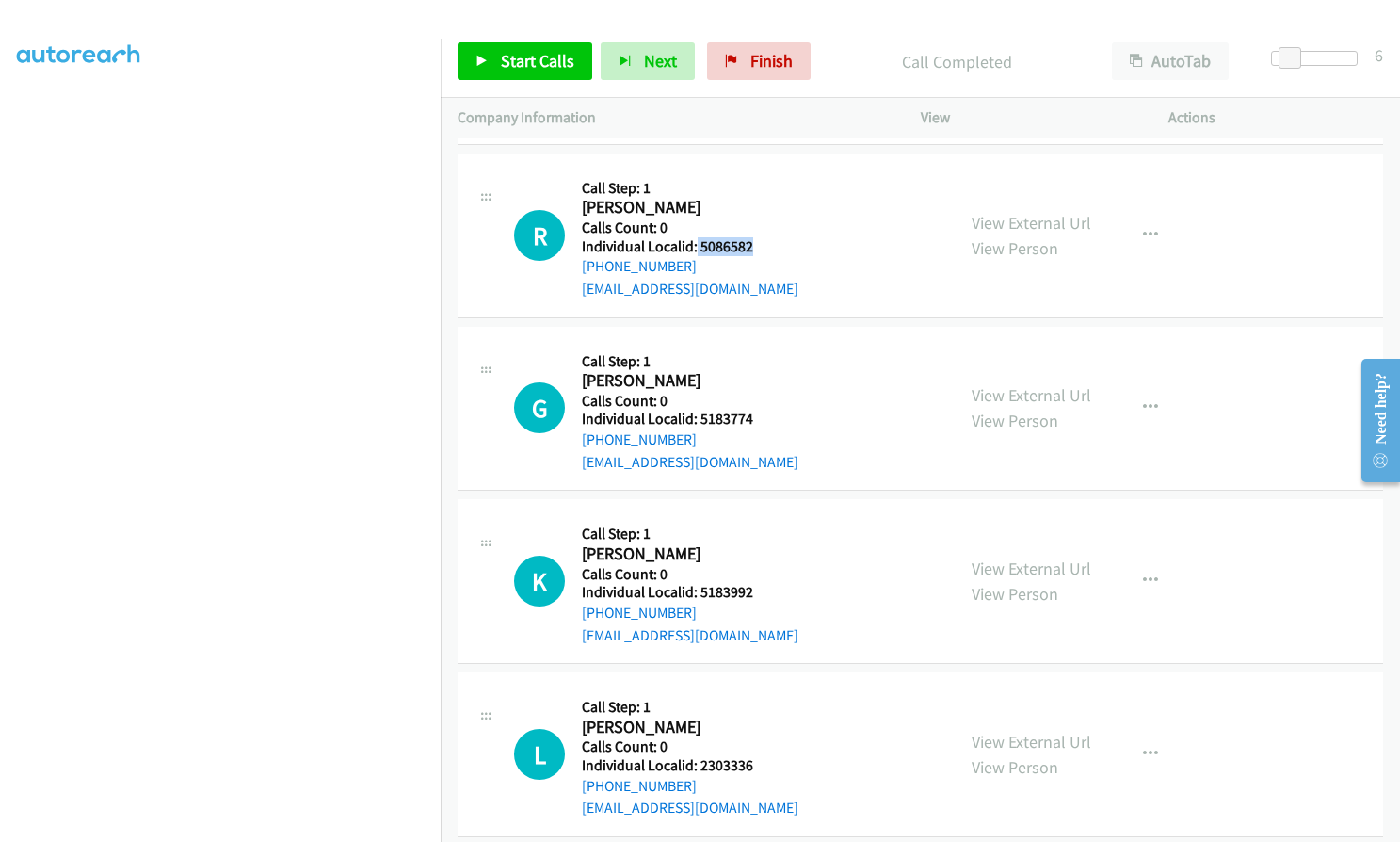
drag, startPoint x: 695, startPoint y: 225, endPoint x: 758, endPoint y: 222, distance: 63.1
click at [758, 237] on h5 "Individual Localid: 5086582" at bounding box center [690, 246] width 217 height 19
copy h5 "5086582"
drag, startPoint x: 696, startPoint y: 394, endPoint x: 764, endPoint y: 396, distance: 68.0
click at [764, 409] on h5 "Individual Localid: 5183774" at bounding box center [690, 419] width 217 height 19
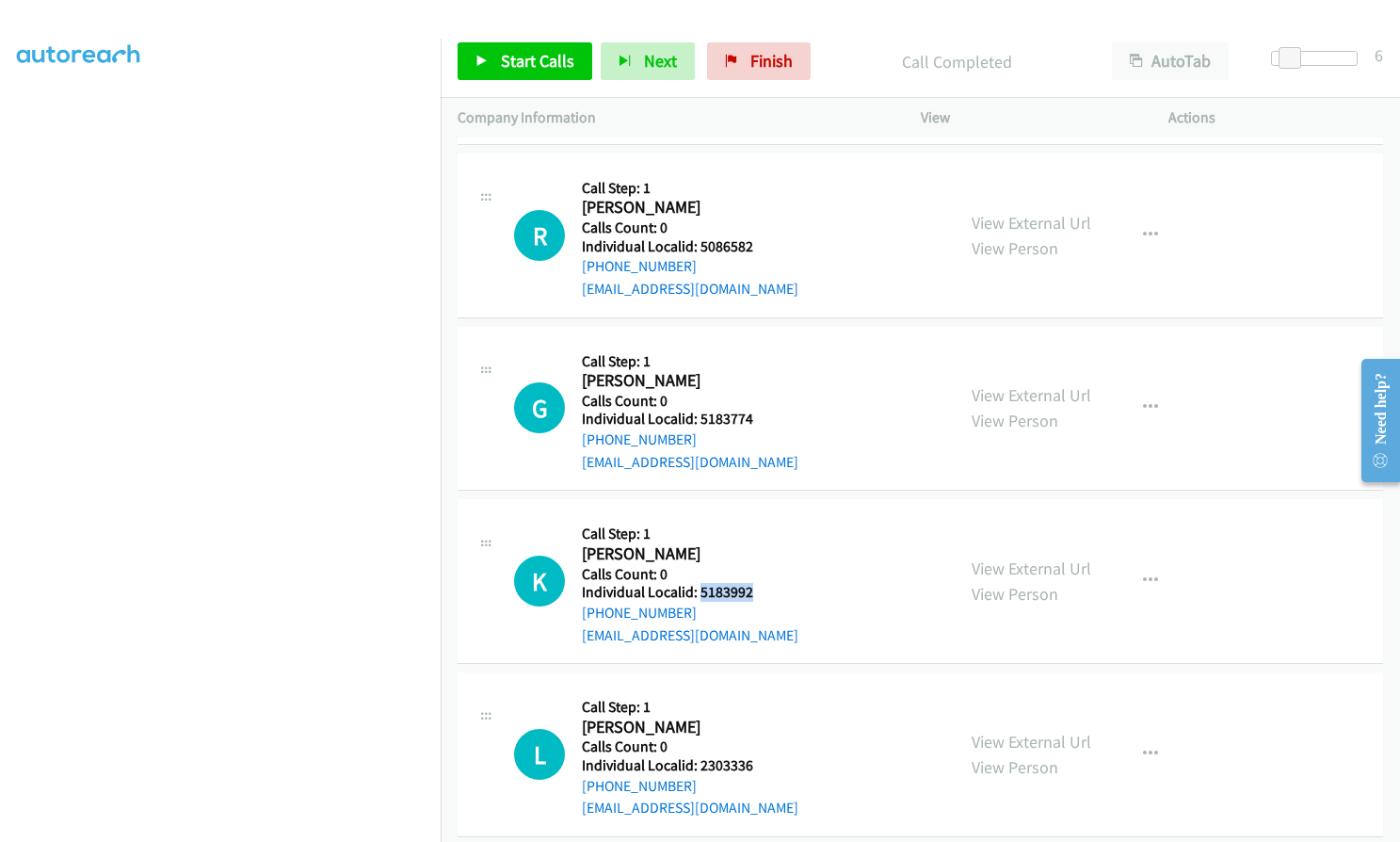
drag, startPoint x: 699, startPoint y: 565, endPoint x: 759, endPoint y: 569, distance: 60.1
click at [759, 582] on h5 "Individual Localid: 5183992" at bounding box center [690, 592] width 217 height 19
drag, startPoint x: 697, startPoint y: 743, endPoint x: 763, endPoint y: 738, distance: 66.2
click at [763, 756] on h5 "Individual Localid: 2303336" at bounding box center [690, 765] width 217 height 19
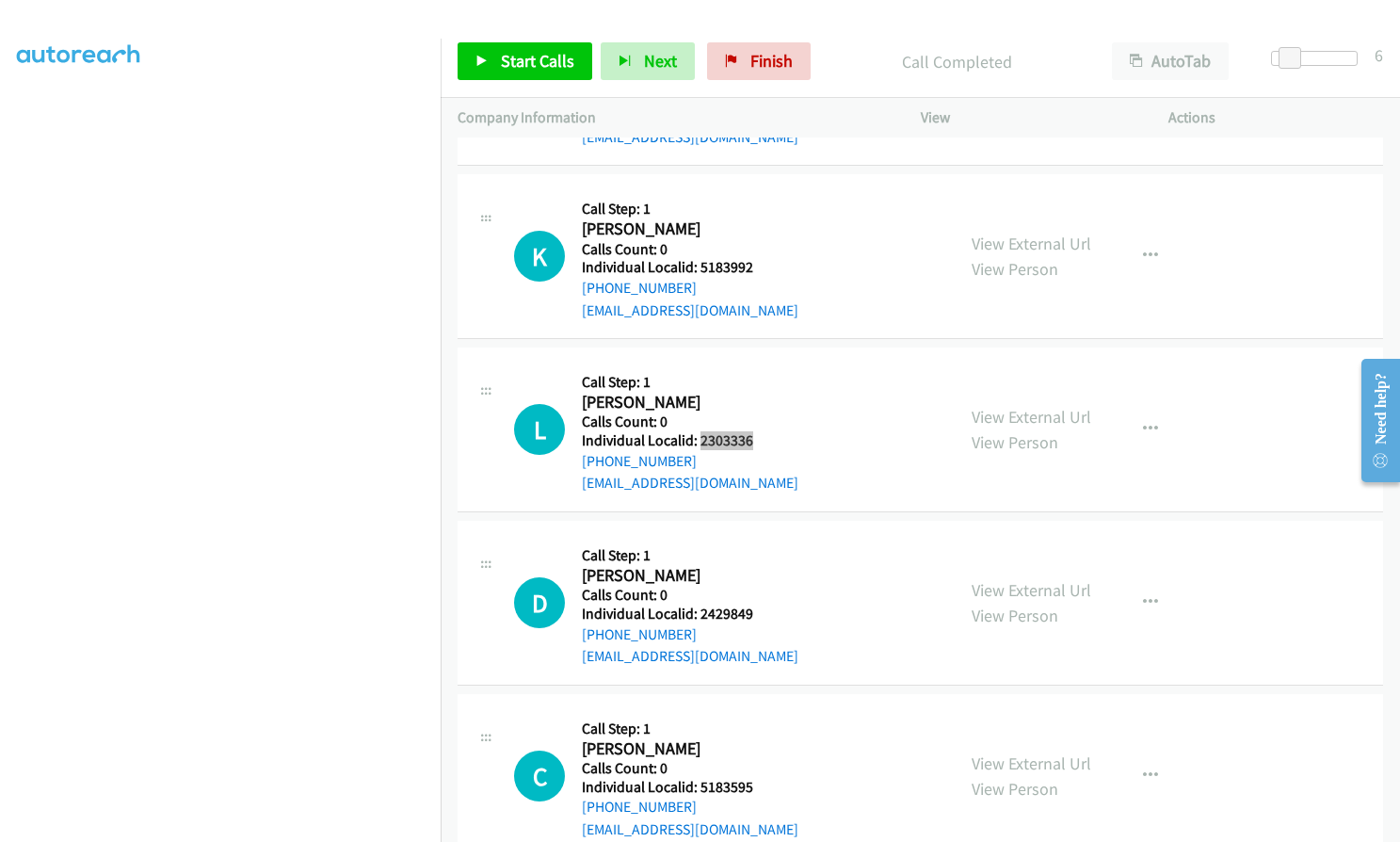
scroll to position [3241, 0]
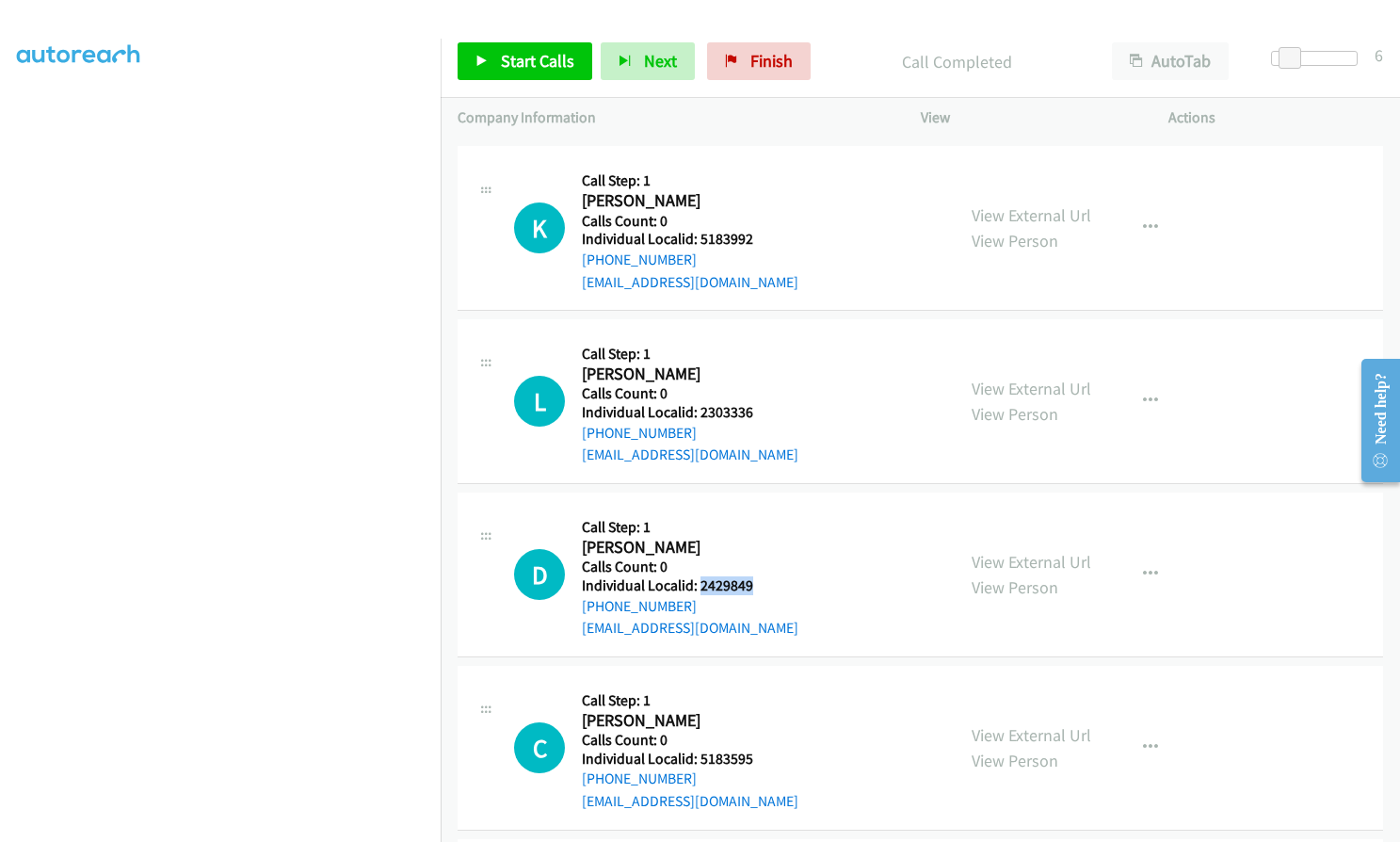
drag, startPoint x: 700, startPoint y: 560, endPoint x: 750, endPoint y: 560, distance: 50.0
click at [750, 576] on h5 "Individual Localid: 2429849" at bounding box center [690, 585] width 217 height 19
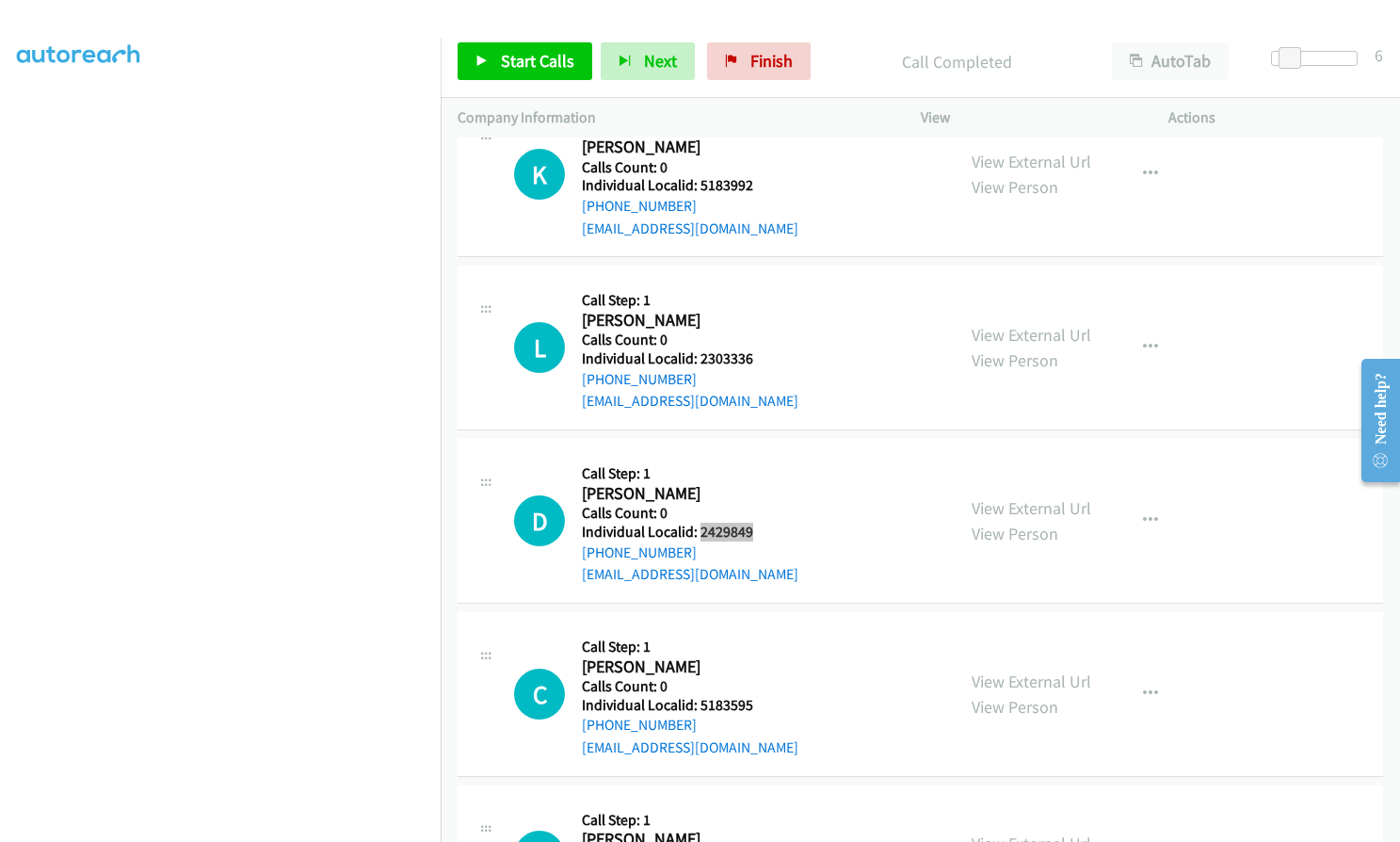
scroll to position [3430, 0]
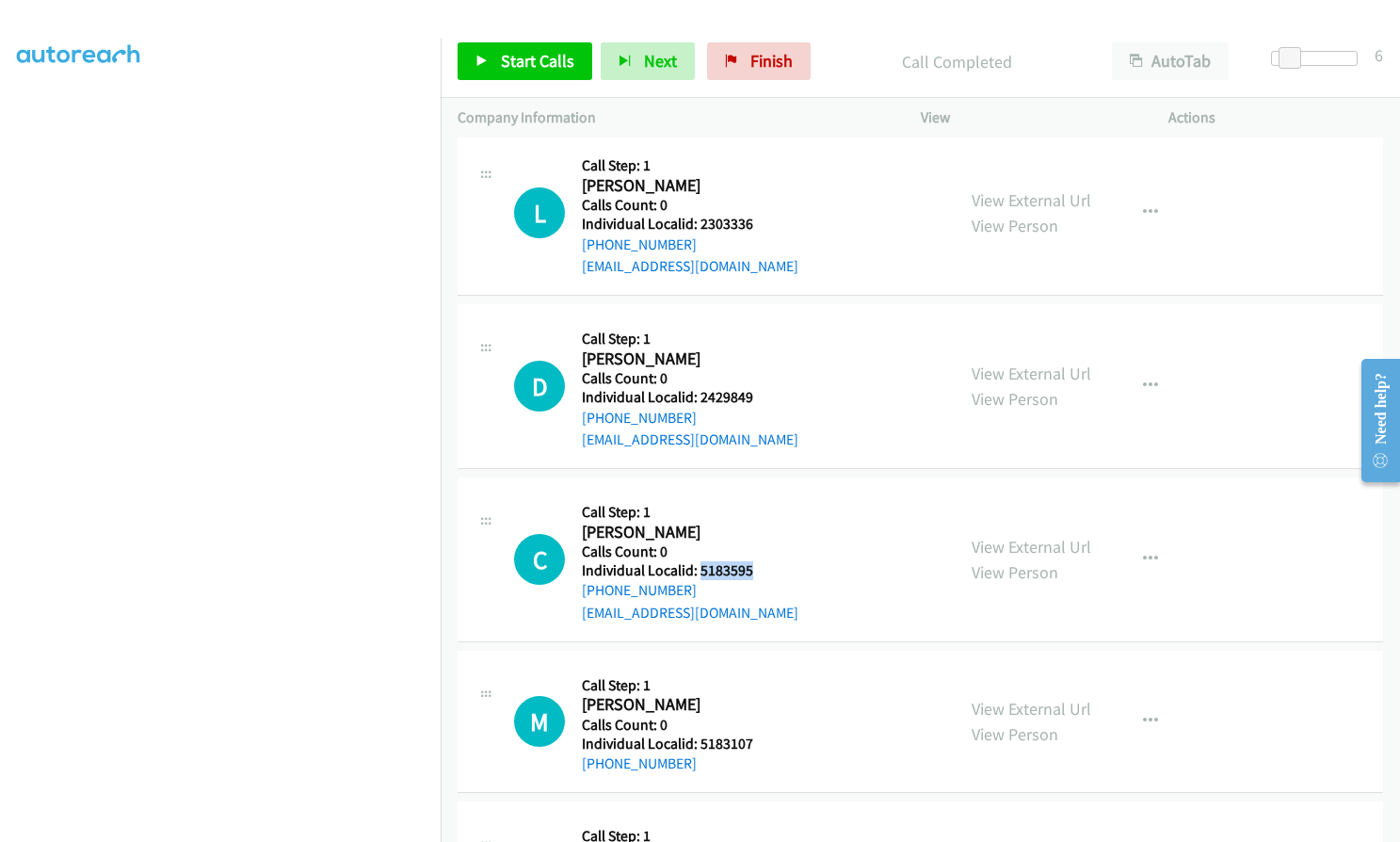
drag, startPoint x: 698, startPoint y: 552, endPoint x: 750, endPoint y: 549, distance: 52.1
click at [750, 561] on h5 "Individual Localid: 5183595" at bounding box center [690, 570] width 217 height 19
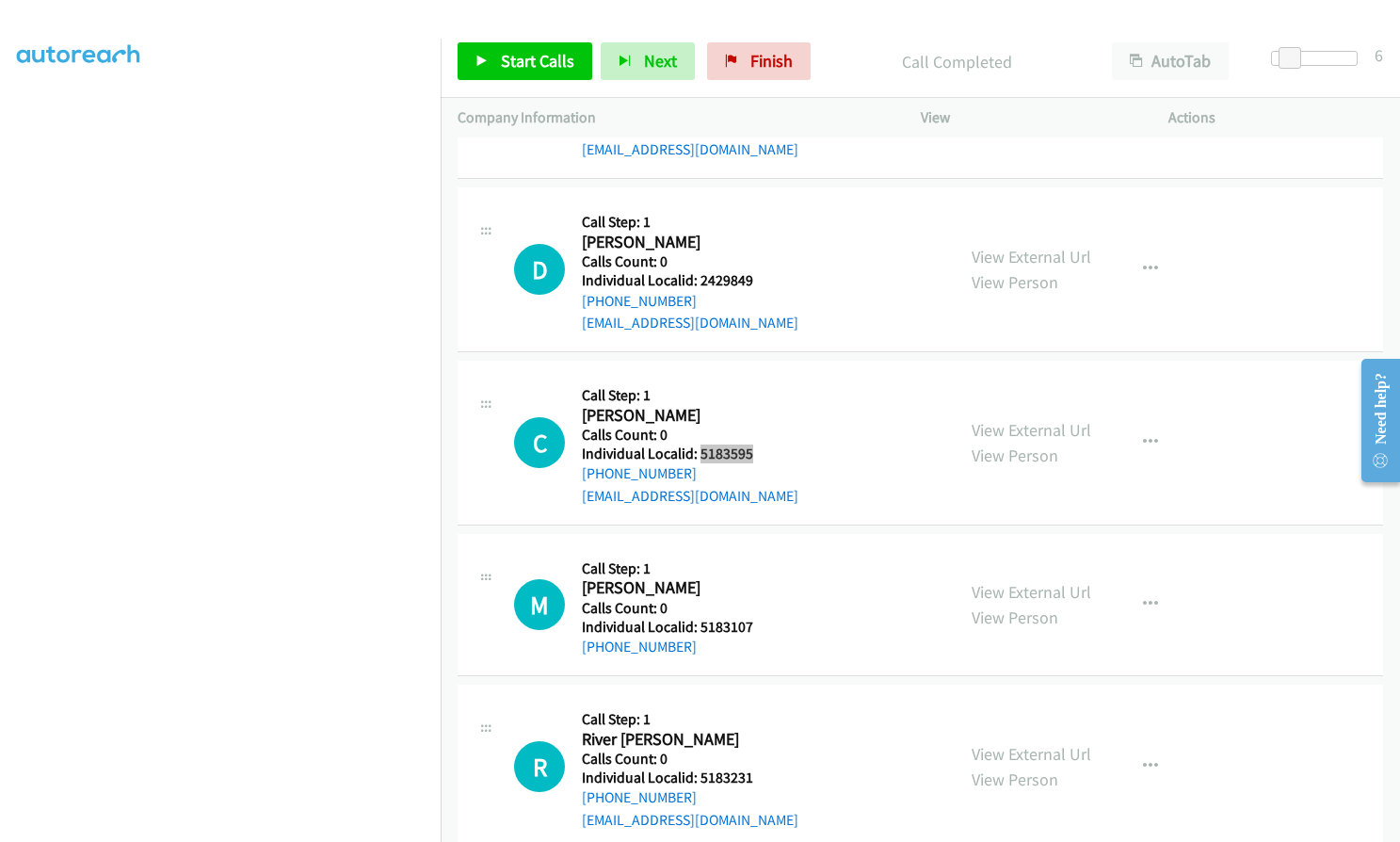
scroll to position [3547, 0]
drag, startPoint x: 698, startPoint y: 604, endPoint x: 752, endPoint y: 604, distance: 54.0
click at [758, 617] on h5 "Individual Localid: 5183107" at bounding box center [682, 626] width 201 height 19
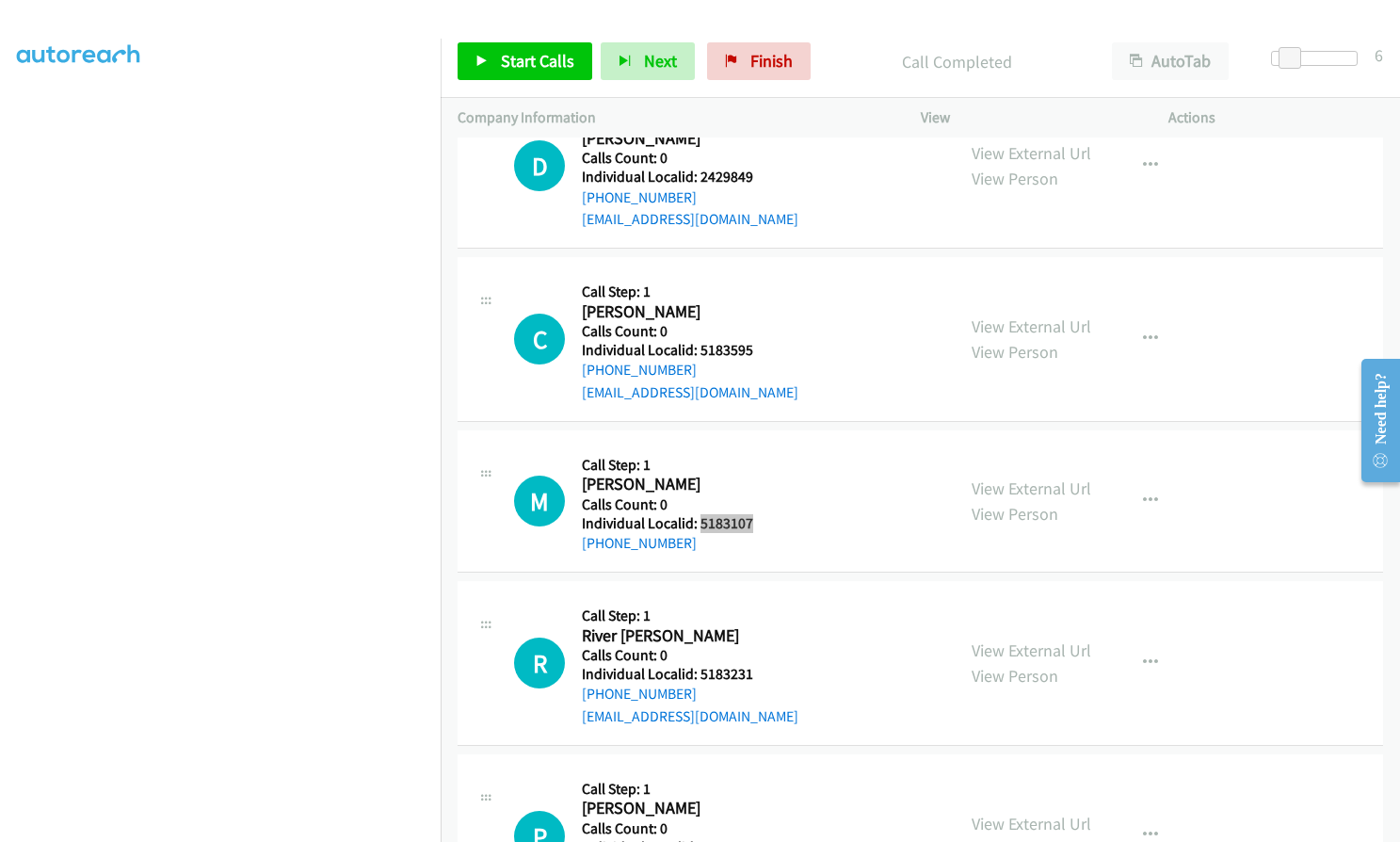
scroll to position [3665, 0]
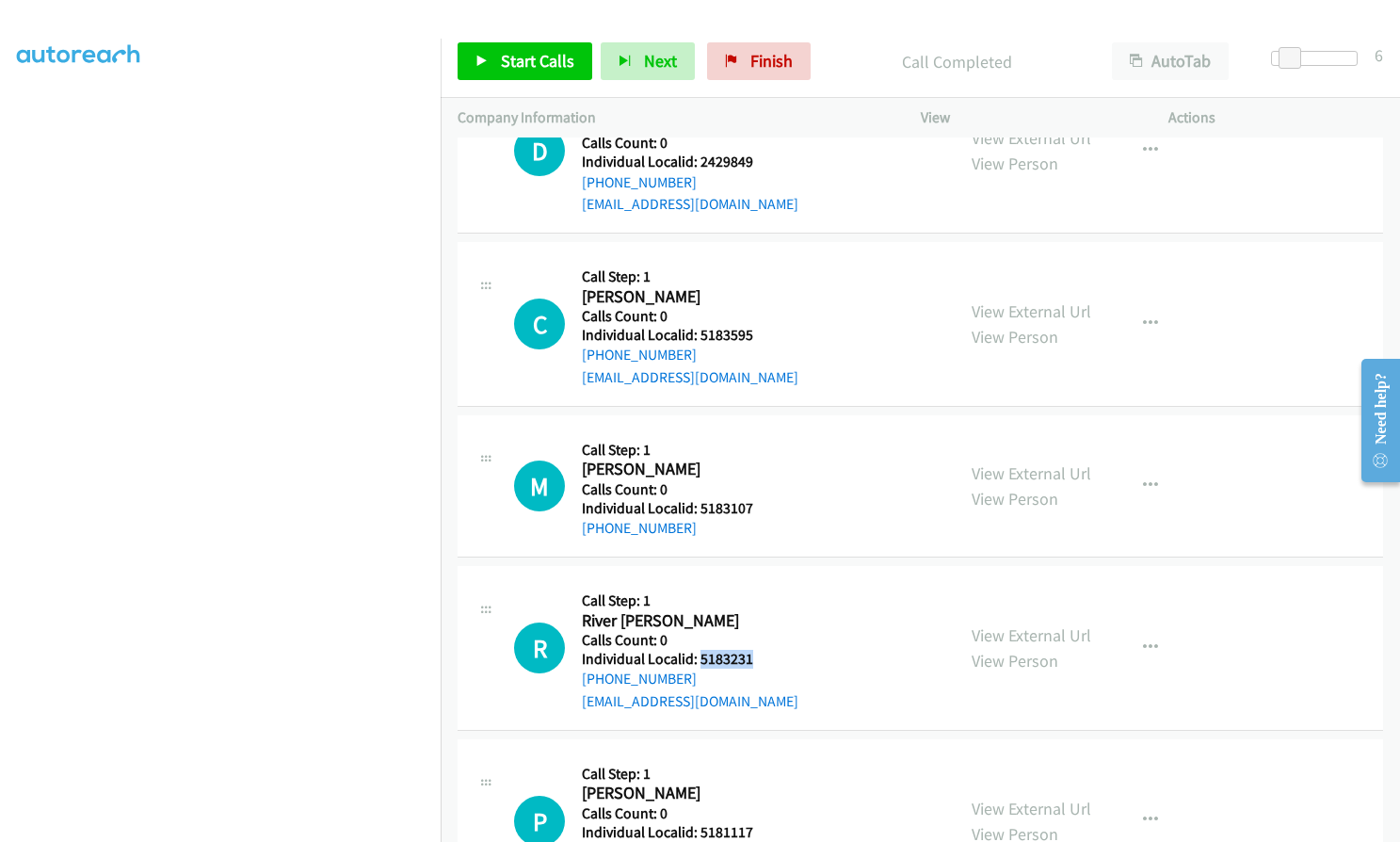
drag, startPoint x: 700, startPoint y: 637, endPoint x: 754, endPoint y: 638, distance: 54.0
click at [754, 650] on h5 "Individual Localid: 5183231" at bounding box center [690, 659] width 217 height 19
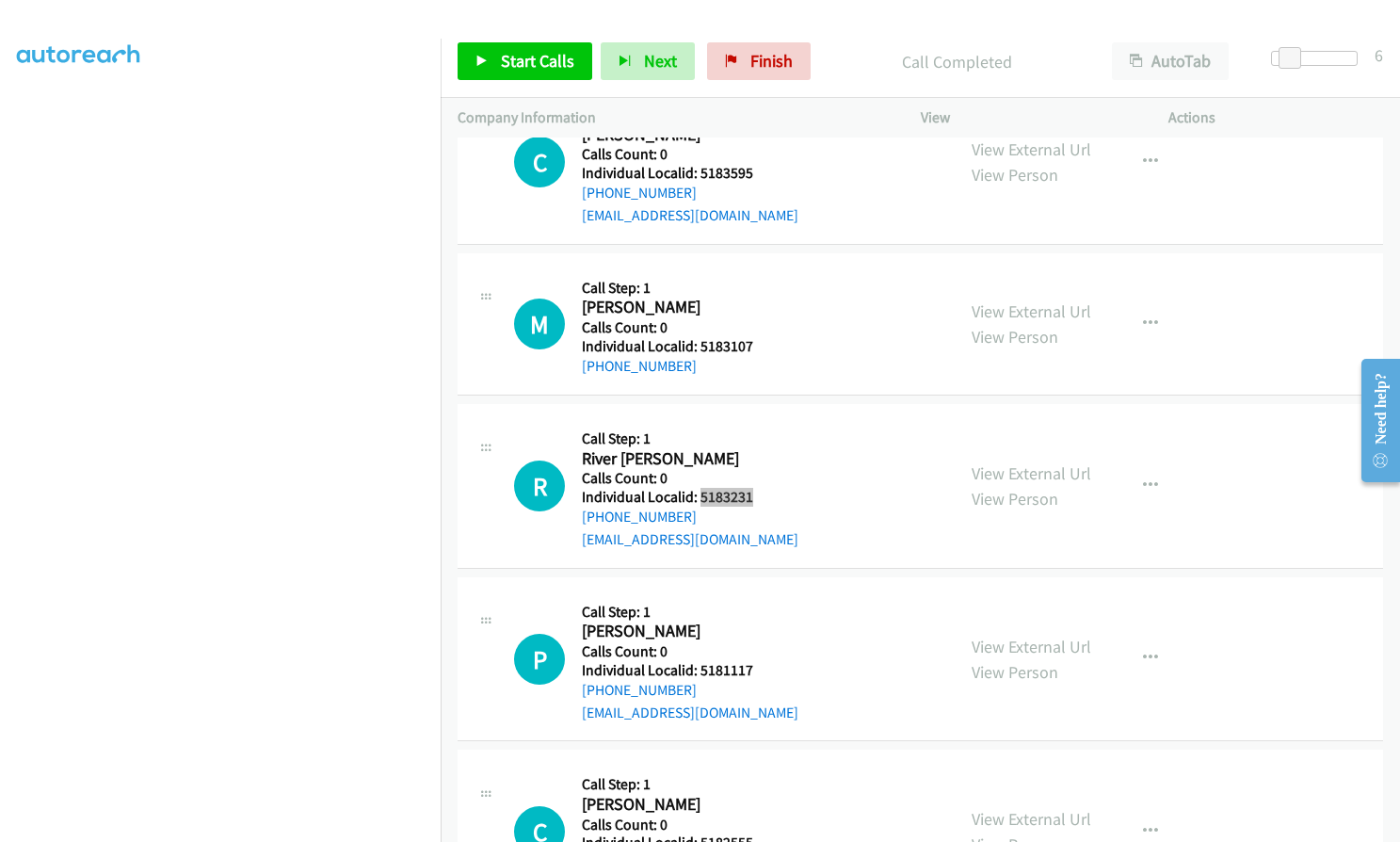
scroll to position [3829, 0]
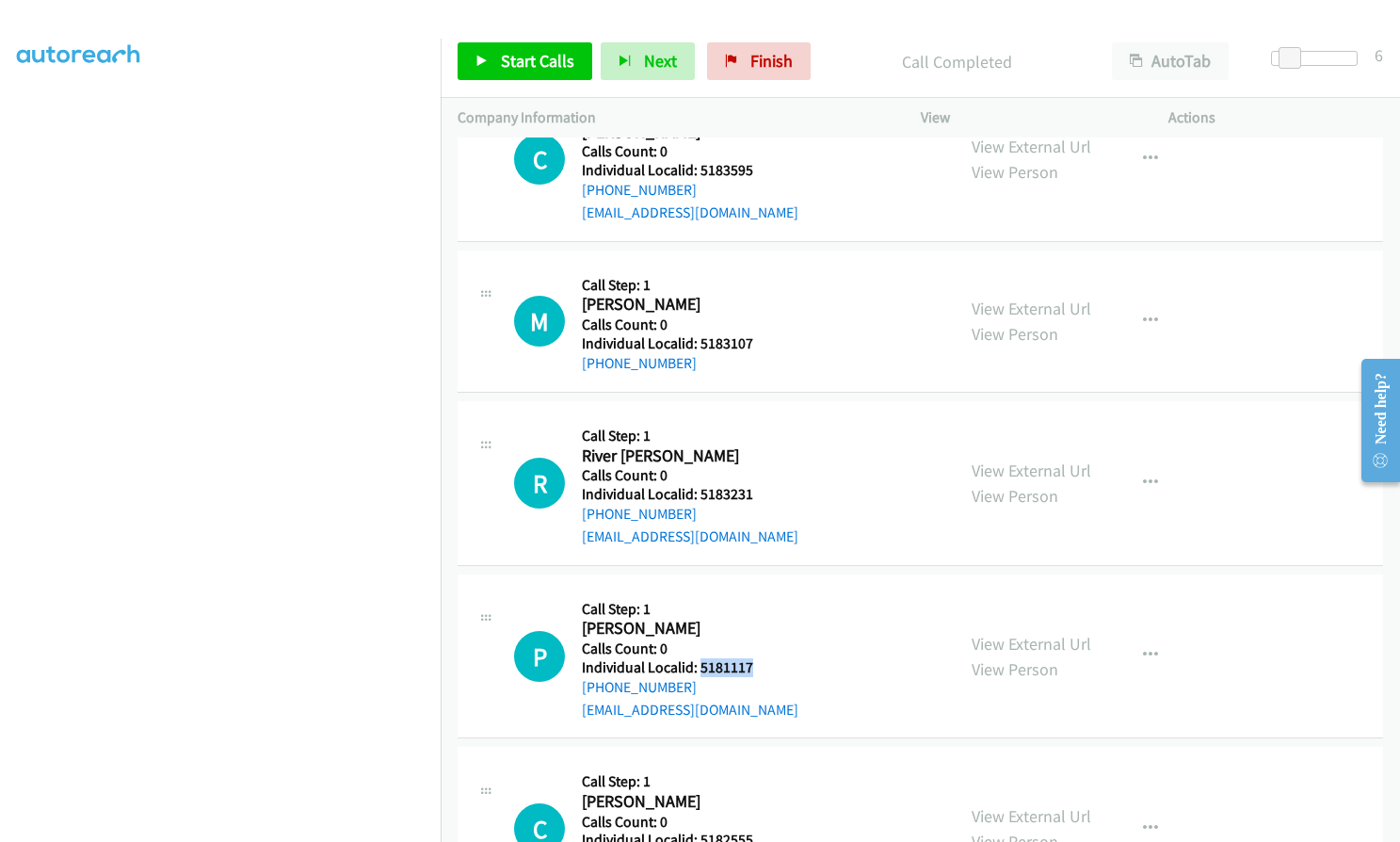
drag, startPoint x: 699, startPoint y: 646, endPoint x: 757, endPoint y: 646, distance: 58.0
click at [757, 658] on h5 "Individual Localid: 5181117" at bounding box center [690, 668] width 217 height 19
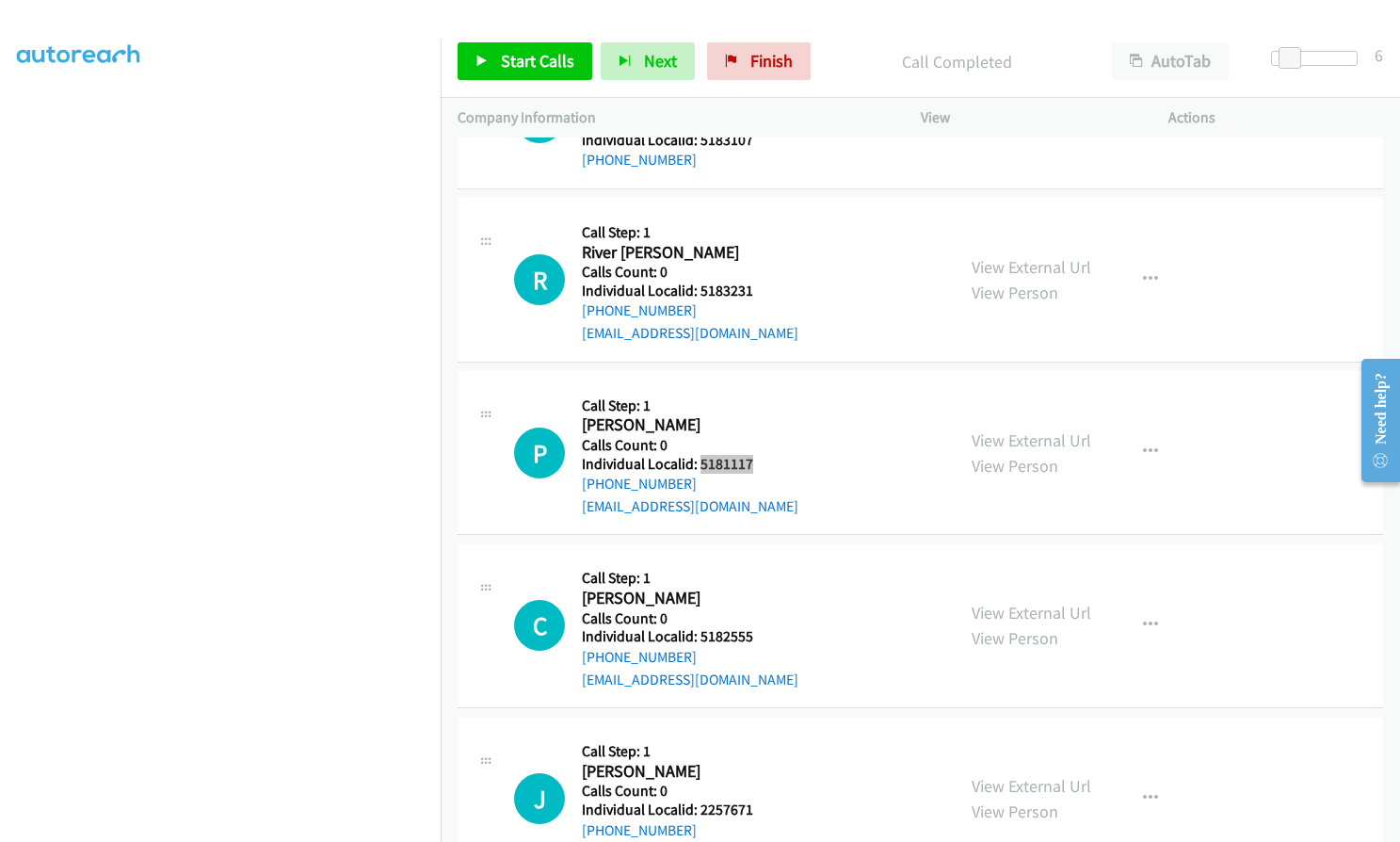
scroll to position [4041, 0]
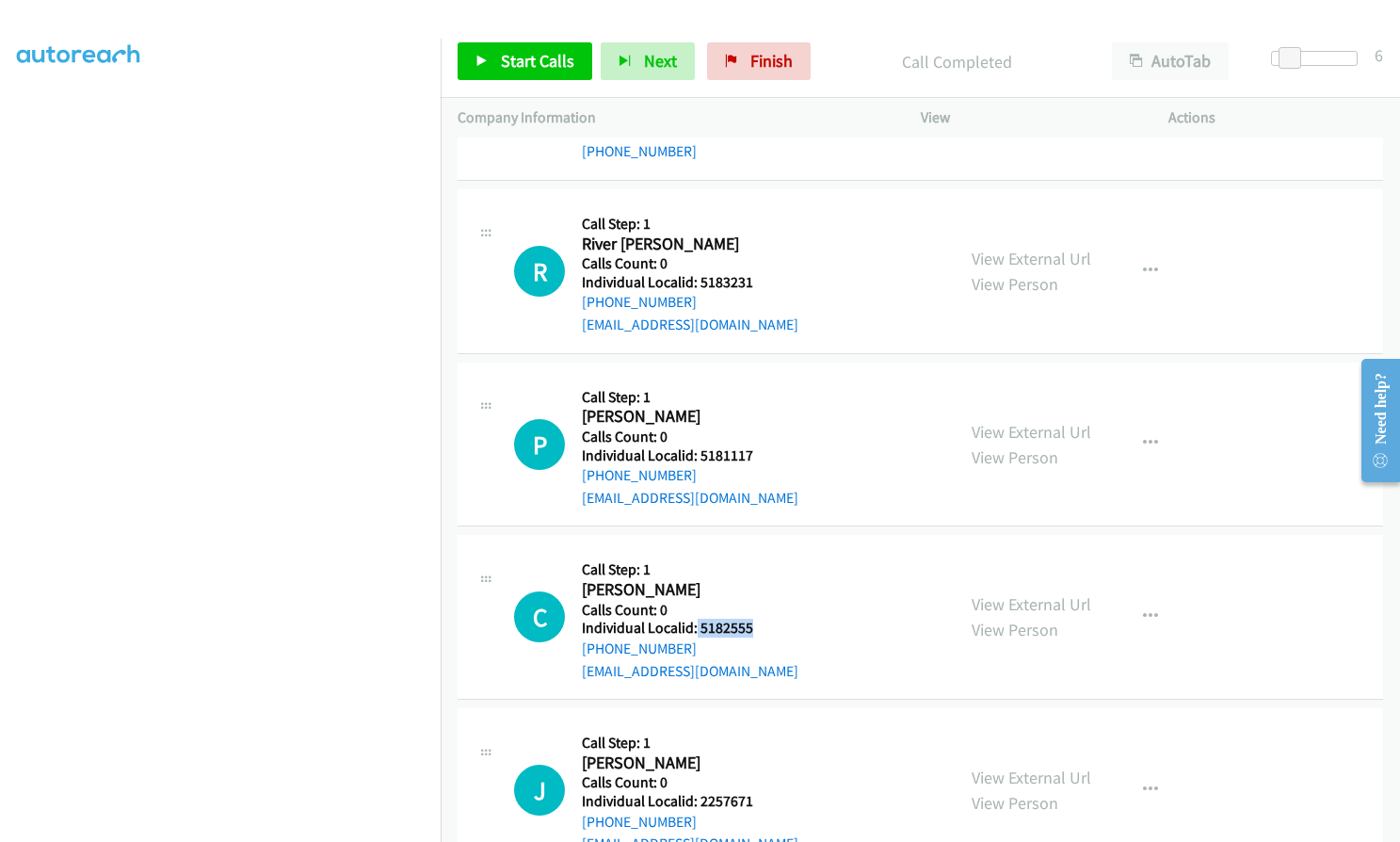
drag, startPoint x: 696, startPoint y: 607, endPoint x: 759, endPoint y: 605, distance: 63.0
click at [759, 618] on h5 "Individual Localid: 5182555" at bounding box center [690, 628] width 217 height 19
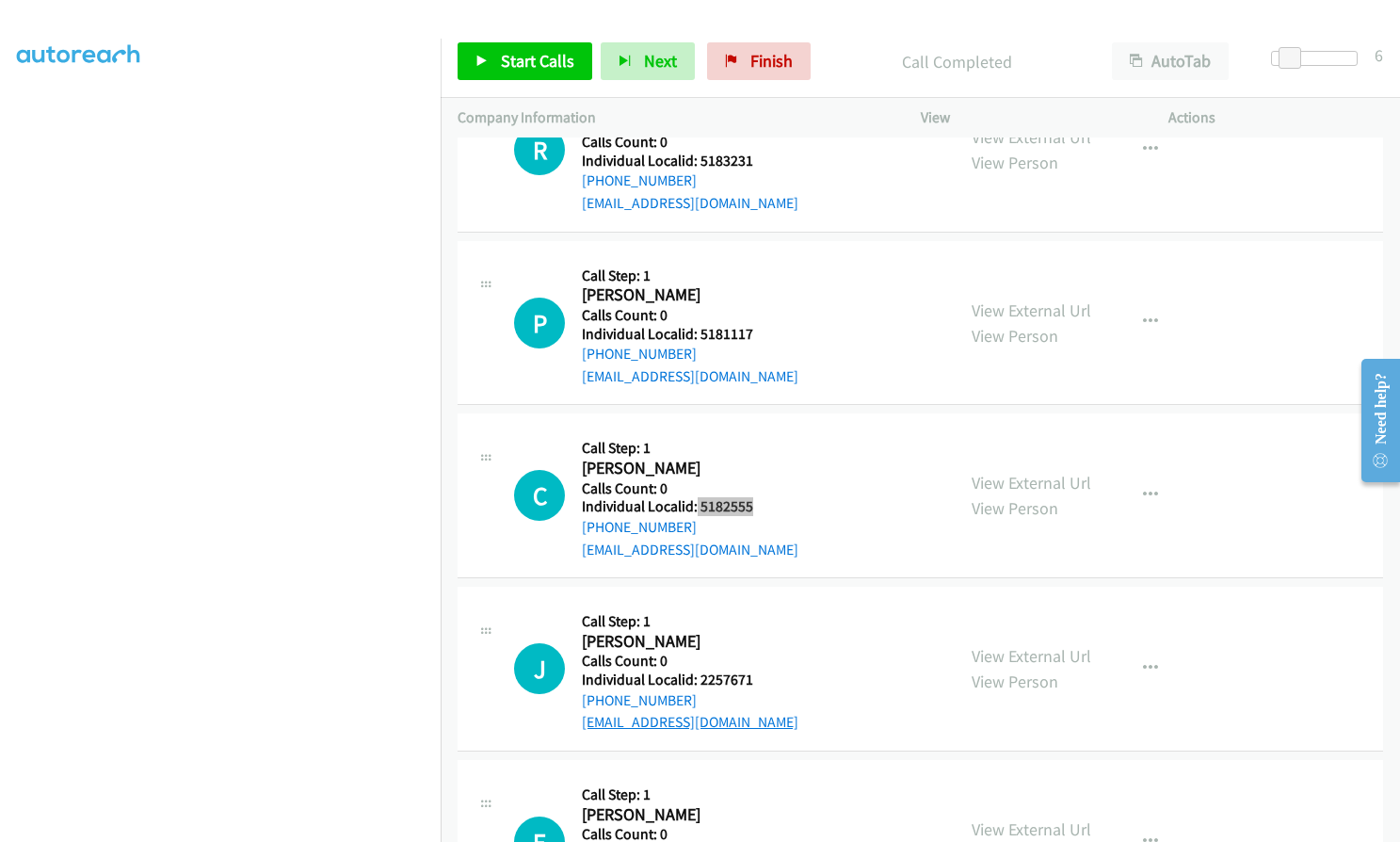
scroll to position [4183, 0]
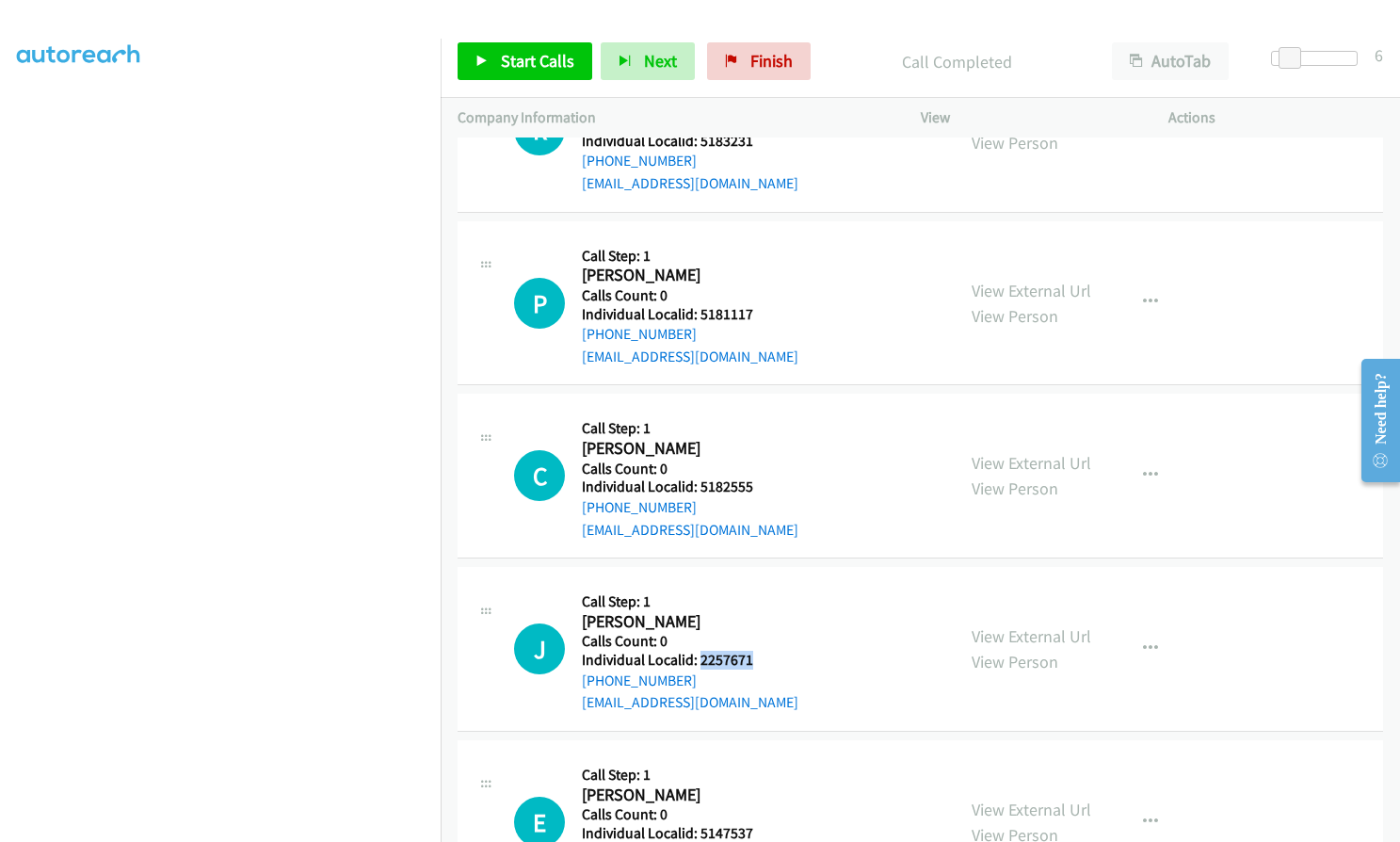
drag, startPoint x: 698, startPoint y: 636, endPoint x: 753, endPoint y: 636, distance: 55.0
click at [753, 651] on h5 "Individual Localid: 2257671" at bounding box center [690, 660] width 217 height 19
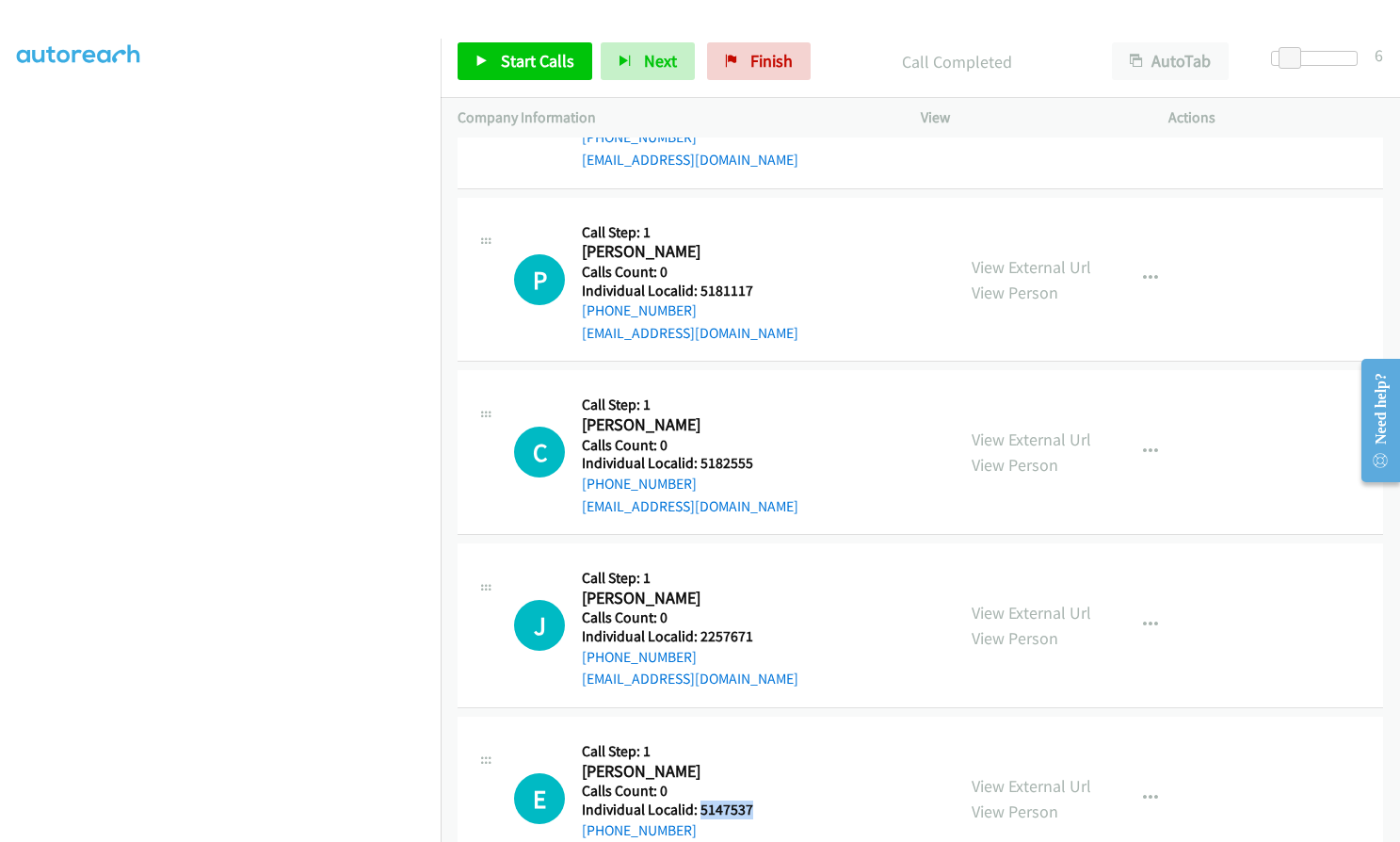
drag, startPoint x: 697, startPoint y: 785, endPoint x: 759, endPoint y: 784, distance: 62.0
click at [759, 800] on h5 "Individual Localid: 5147537" at bounding box center [742, 810] width 320 height 19
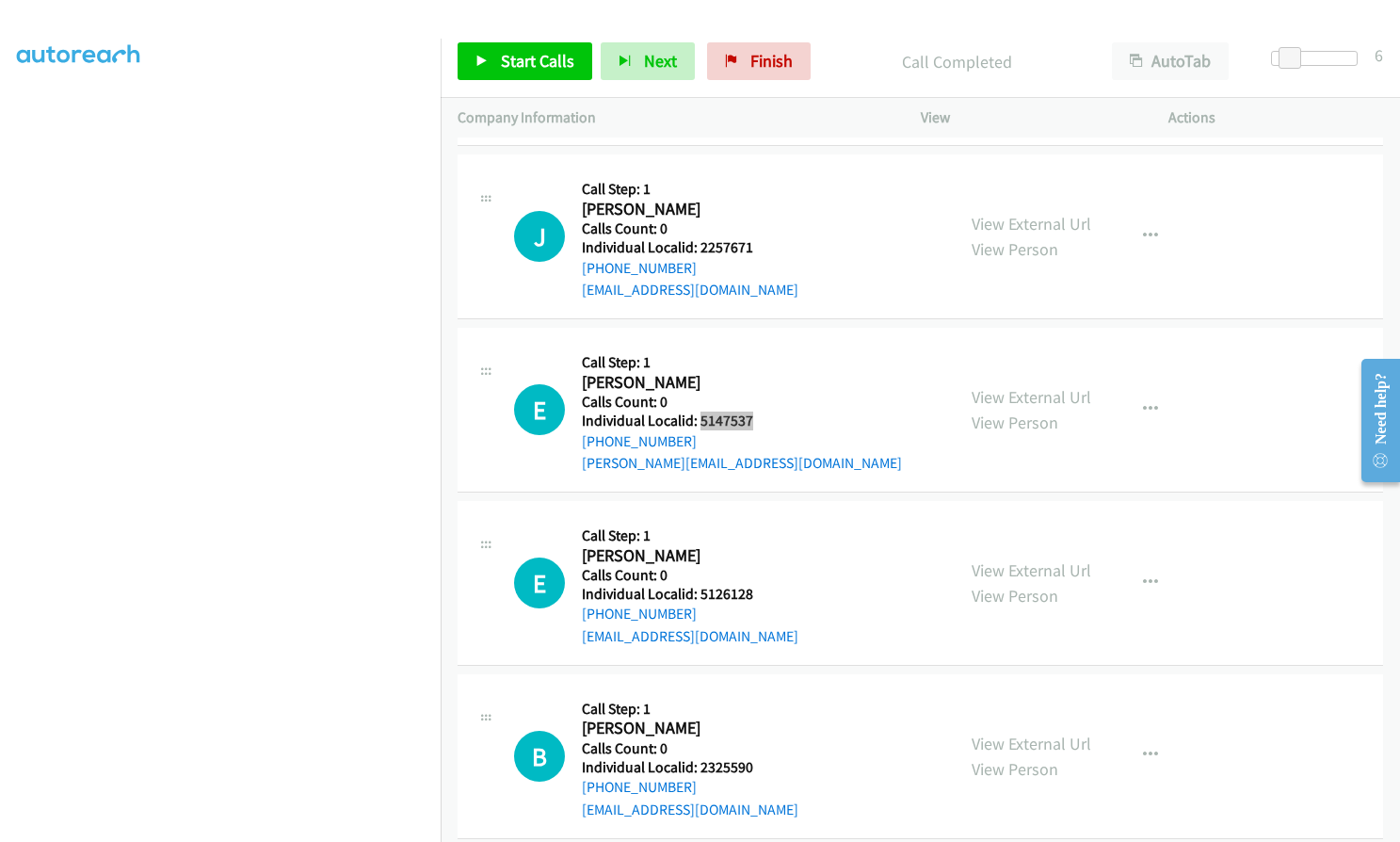
scroll to position [4607, 0]
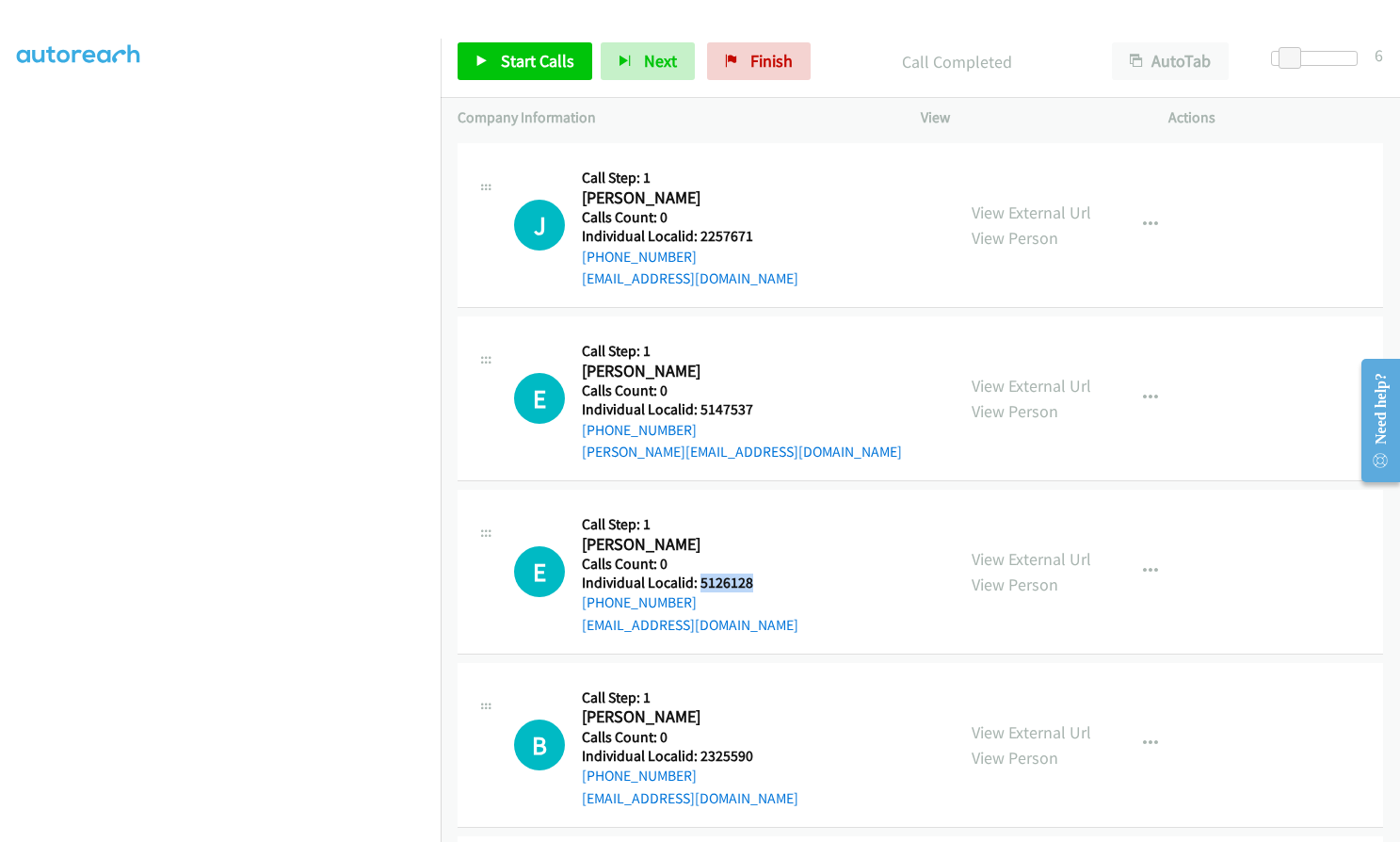
drag, startPoint x: 700, startPoint y: 559, endPoint x: 761, endPoint y: 554, distance: 61.2
click at [761, 573] on h5 "Individual Localid: 5126128" at bounding box center [690, 582] width 217 height 19
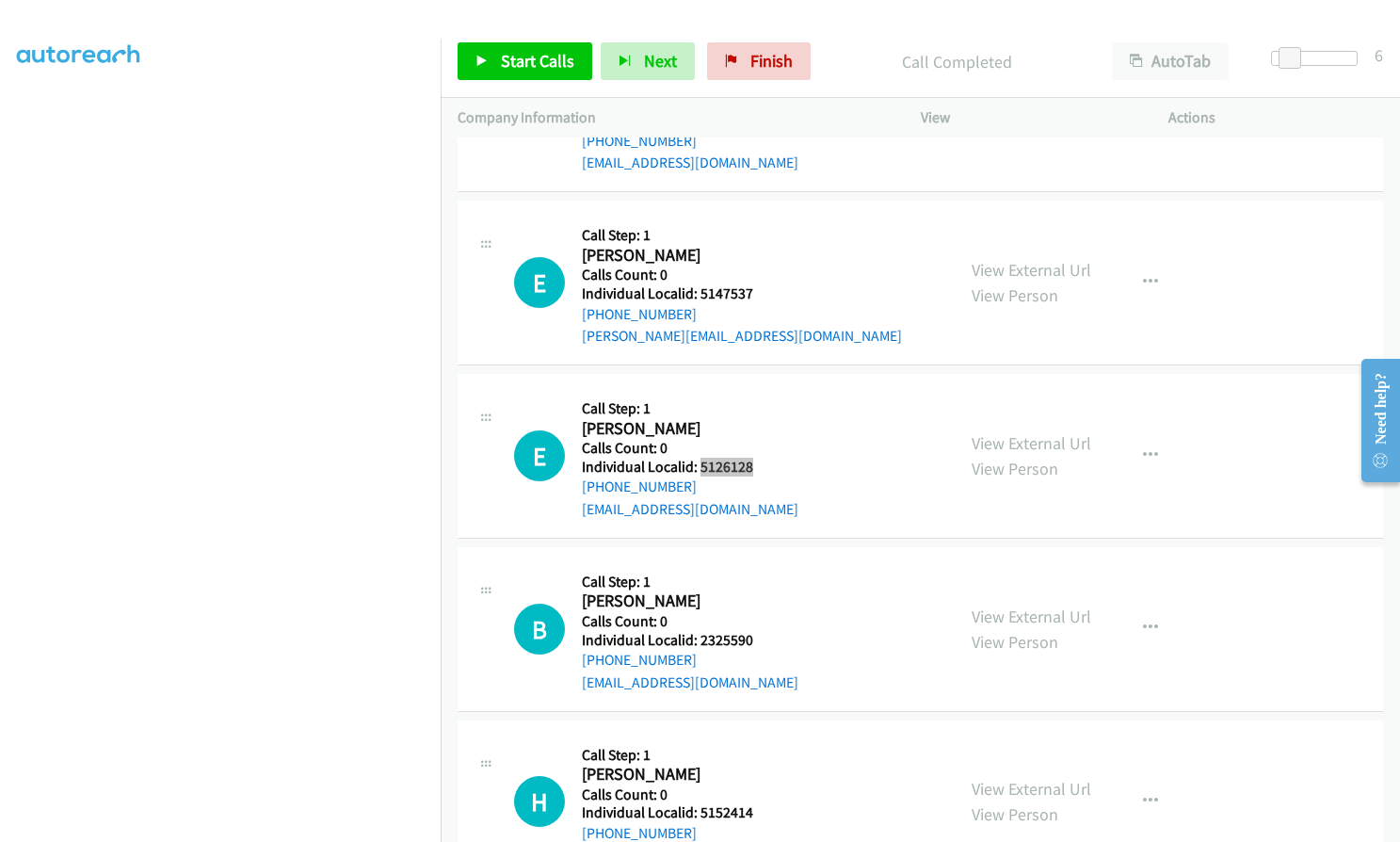
scroll to position [4724, 0]
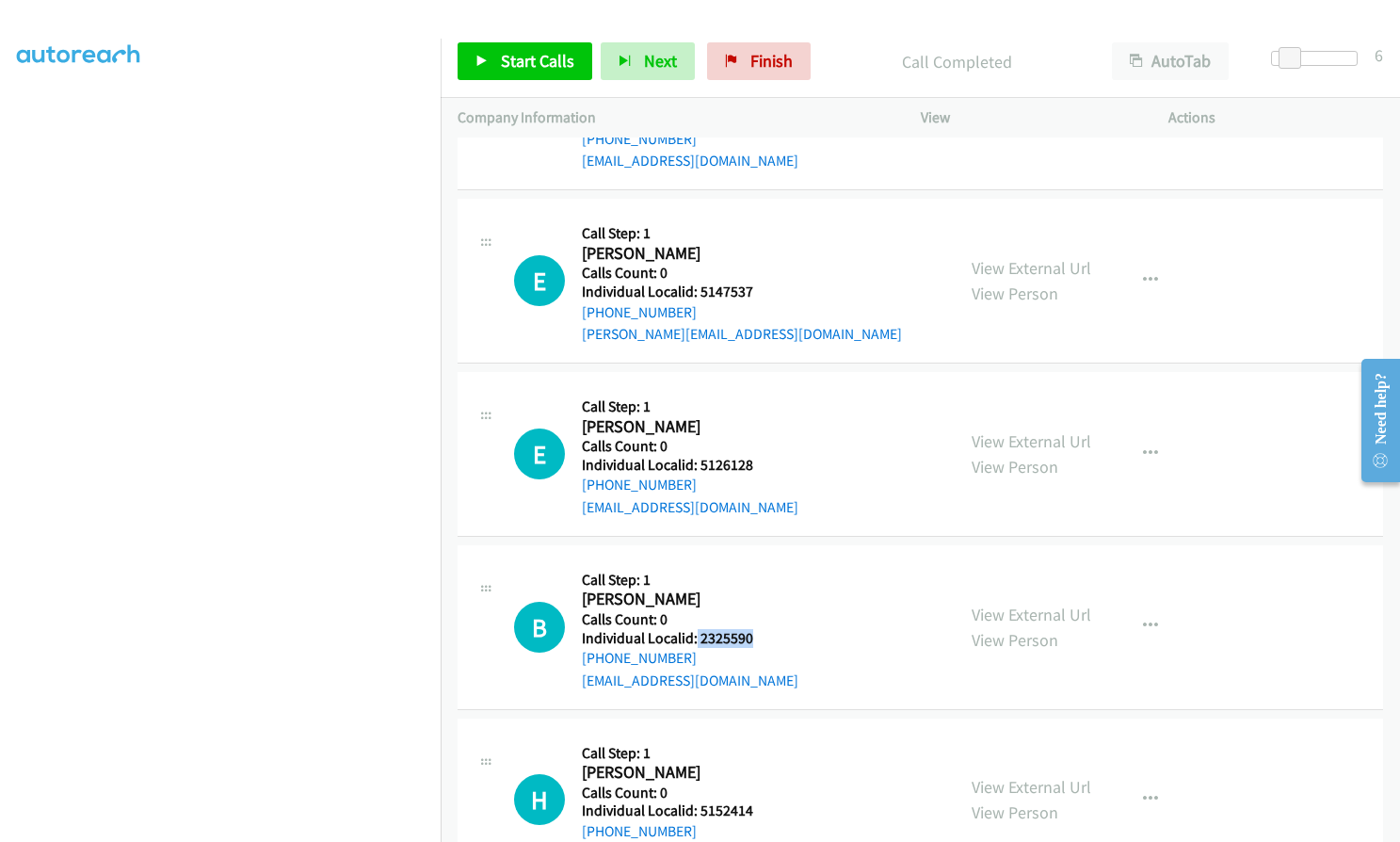
drag, startPoint x: 695, startPoint y: 611, endPoint x: 756, endPoint y: 614, distance: 61.1
click at [756, 629] on h5 "Individual Localid: 2325590" at bounding box center [690, 638] width 217 height 19
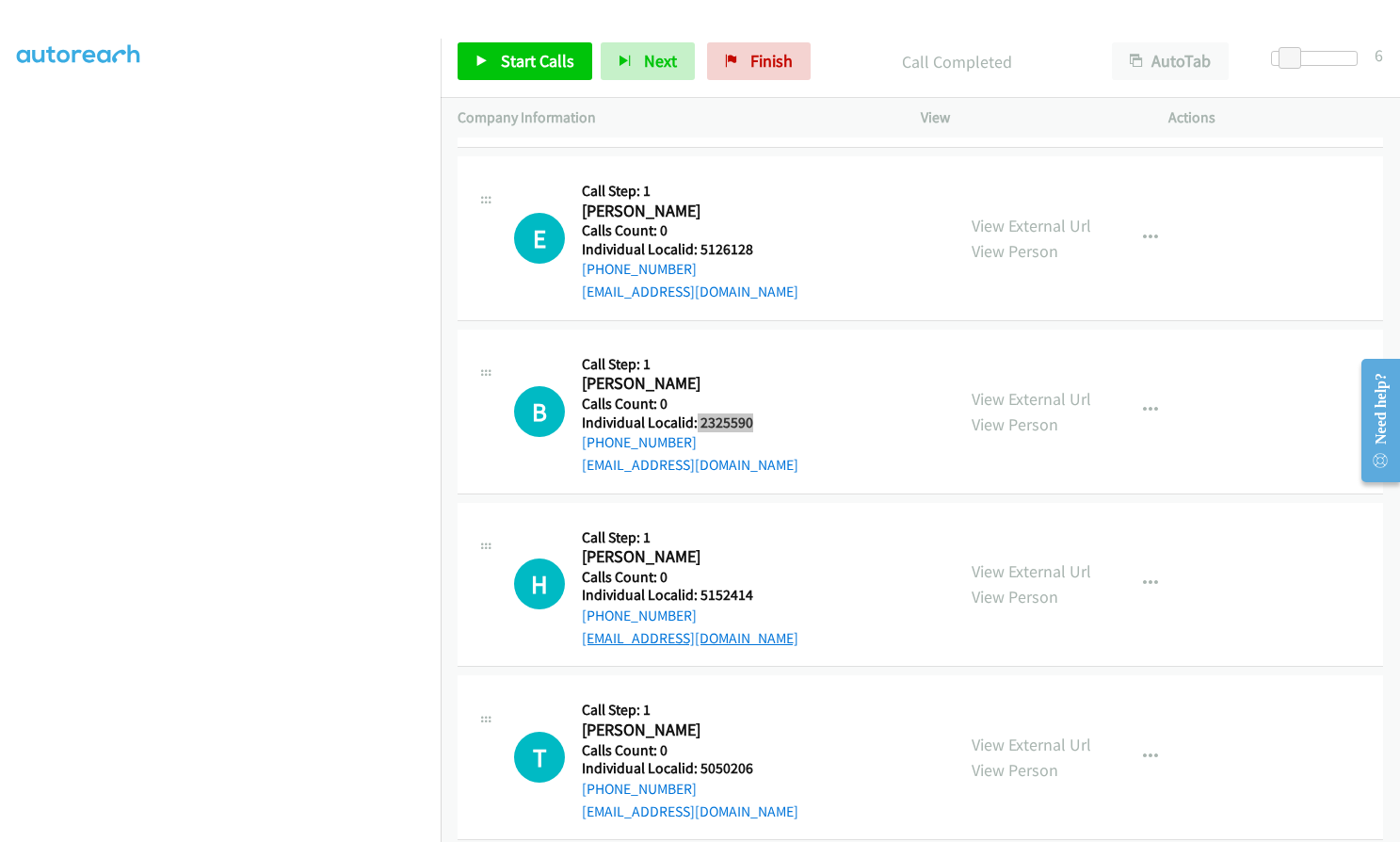
scroll to position [4943, 0]
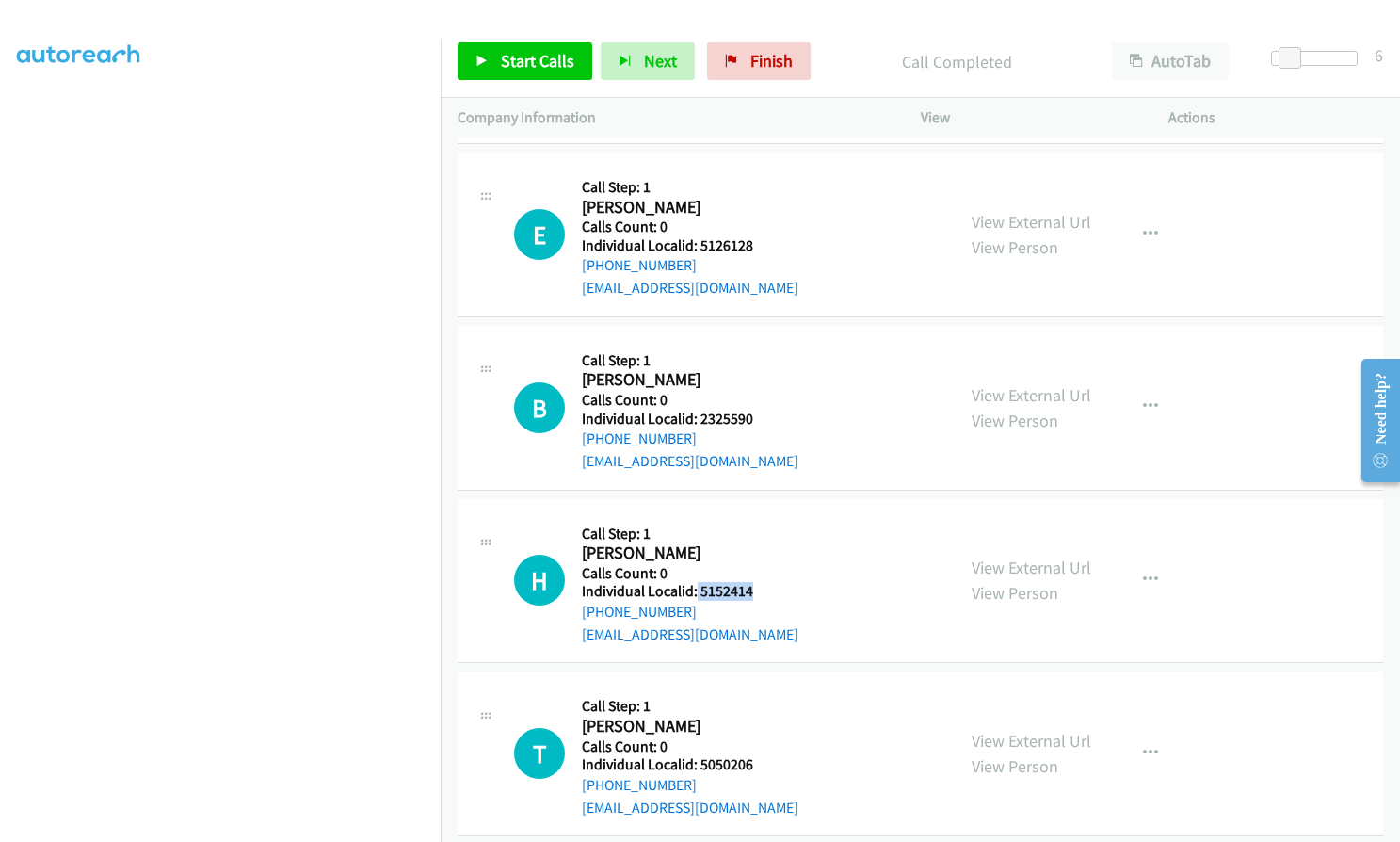
drag, startPoint x: 695, startPoint y: 570, endPoint x: 756, endPoint y: 568, distance: 61.0
click at [756, 582] on h5 "Individual Localid: 5152414" at bounding box center [690, 591] width 217 height 19
drag, startPoint x: 695, startPoint y: 743, endPoint x: 751, endPoint y: 741, distance: 56.0
click at [751, 755] on h5 "Individual Localid: 5050206" at bounding box center [690, 764] width 217 height 19
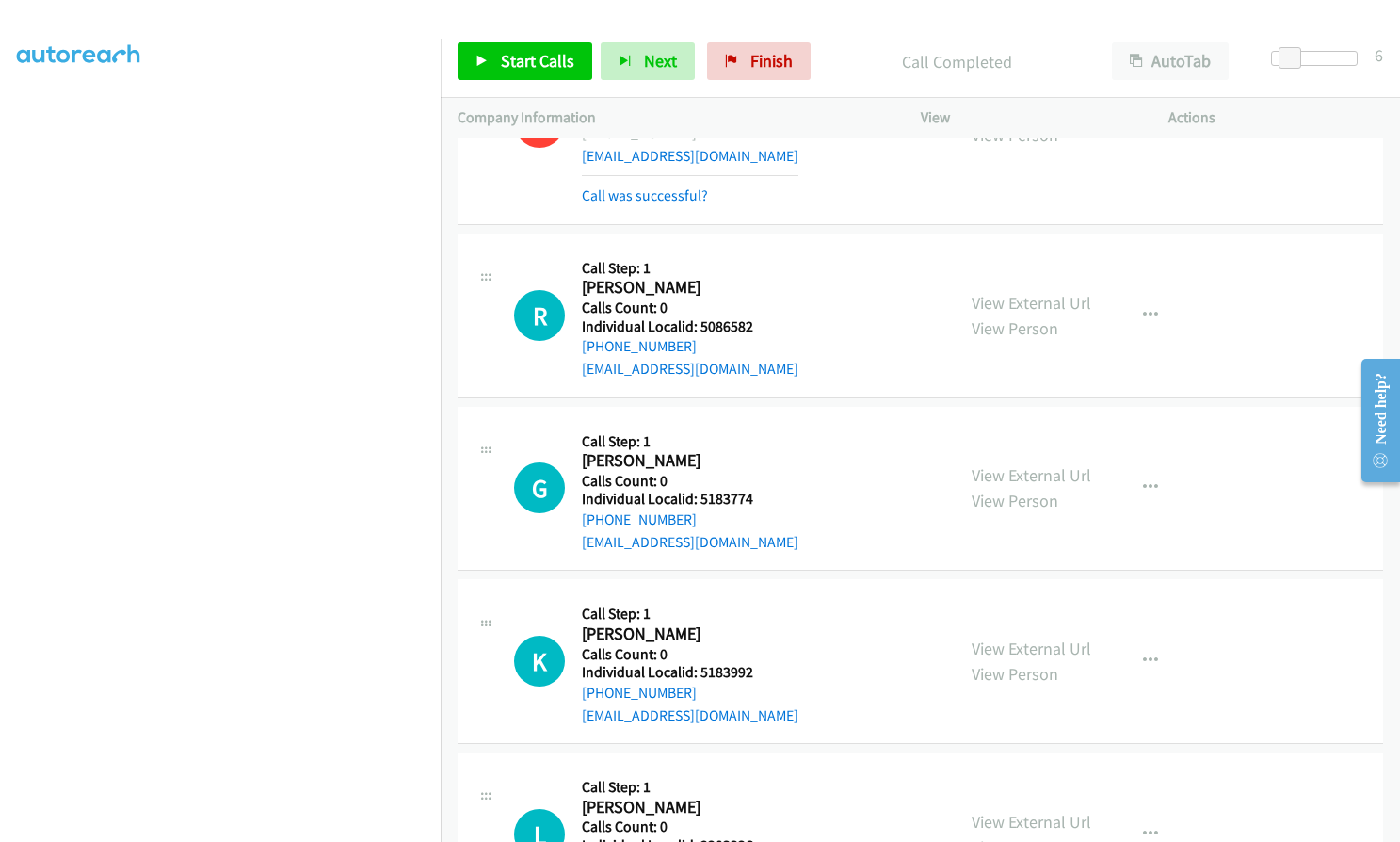
scroll to position [2849, 0]
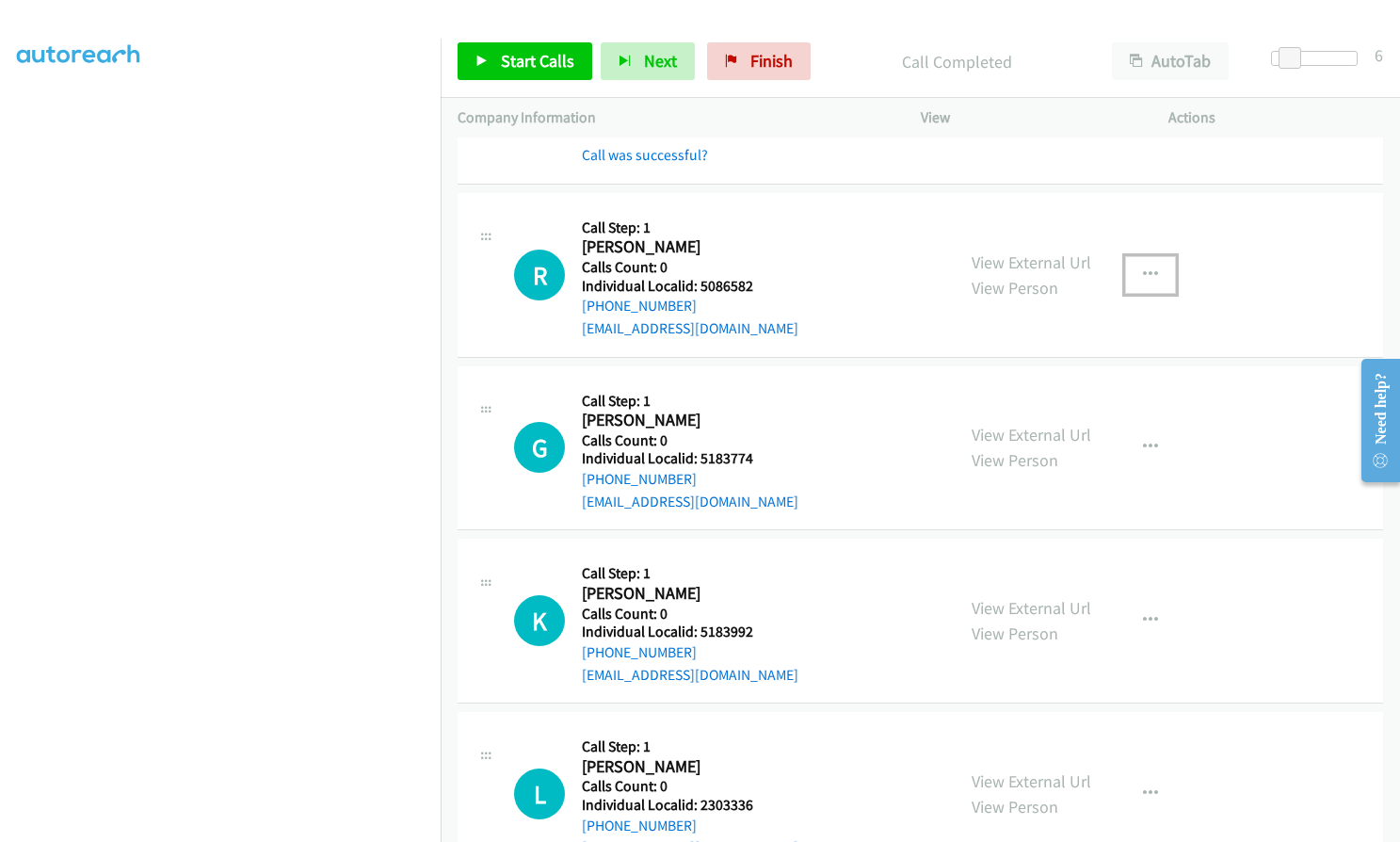
click at [1143, 267] on icon "button" at bounding box center [1151, 275] width 15 height 15
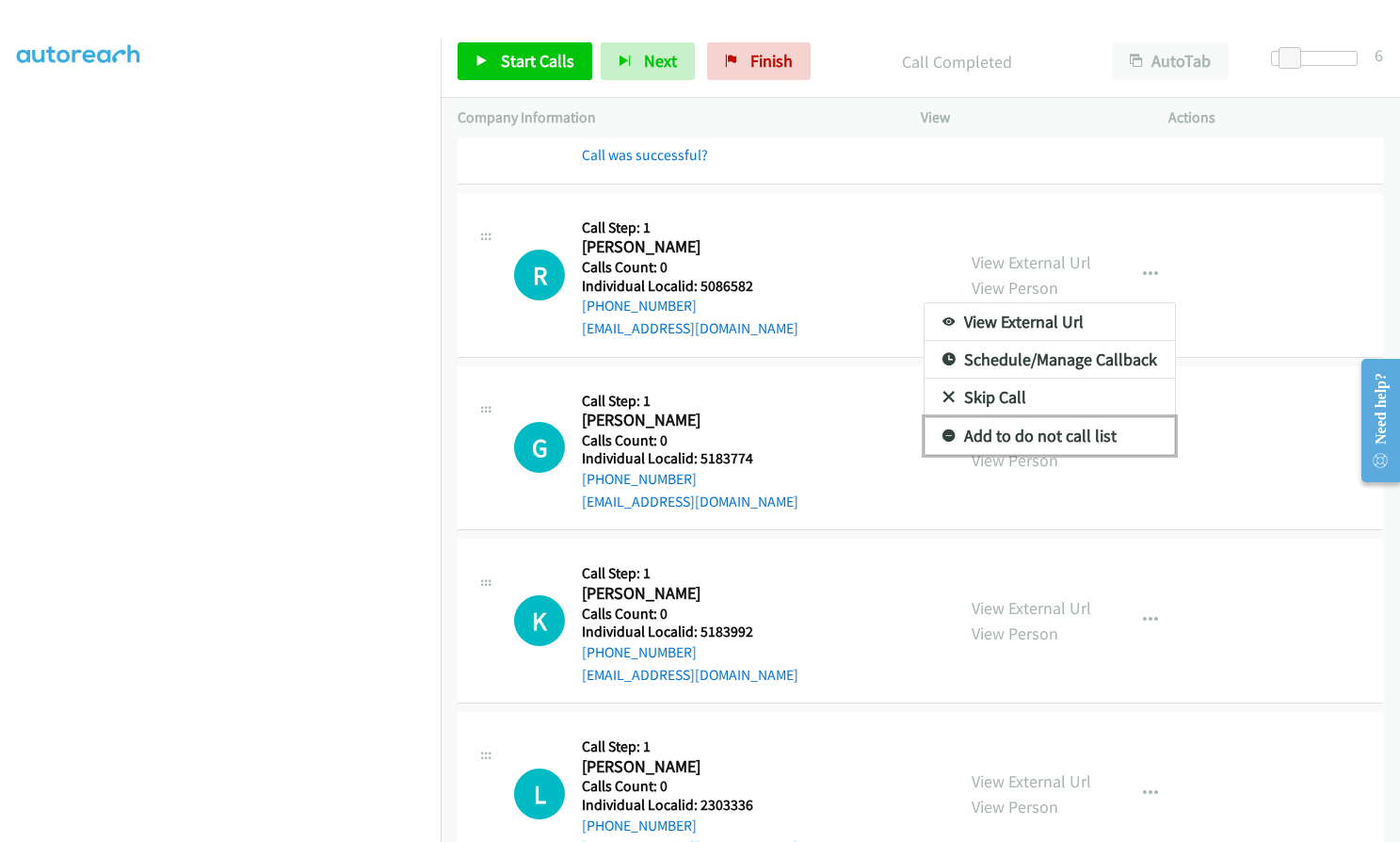
click at [942, 430] on icon at bounding box center [949, 437] width 13 height 13
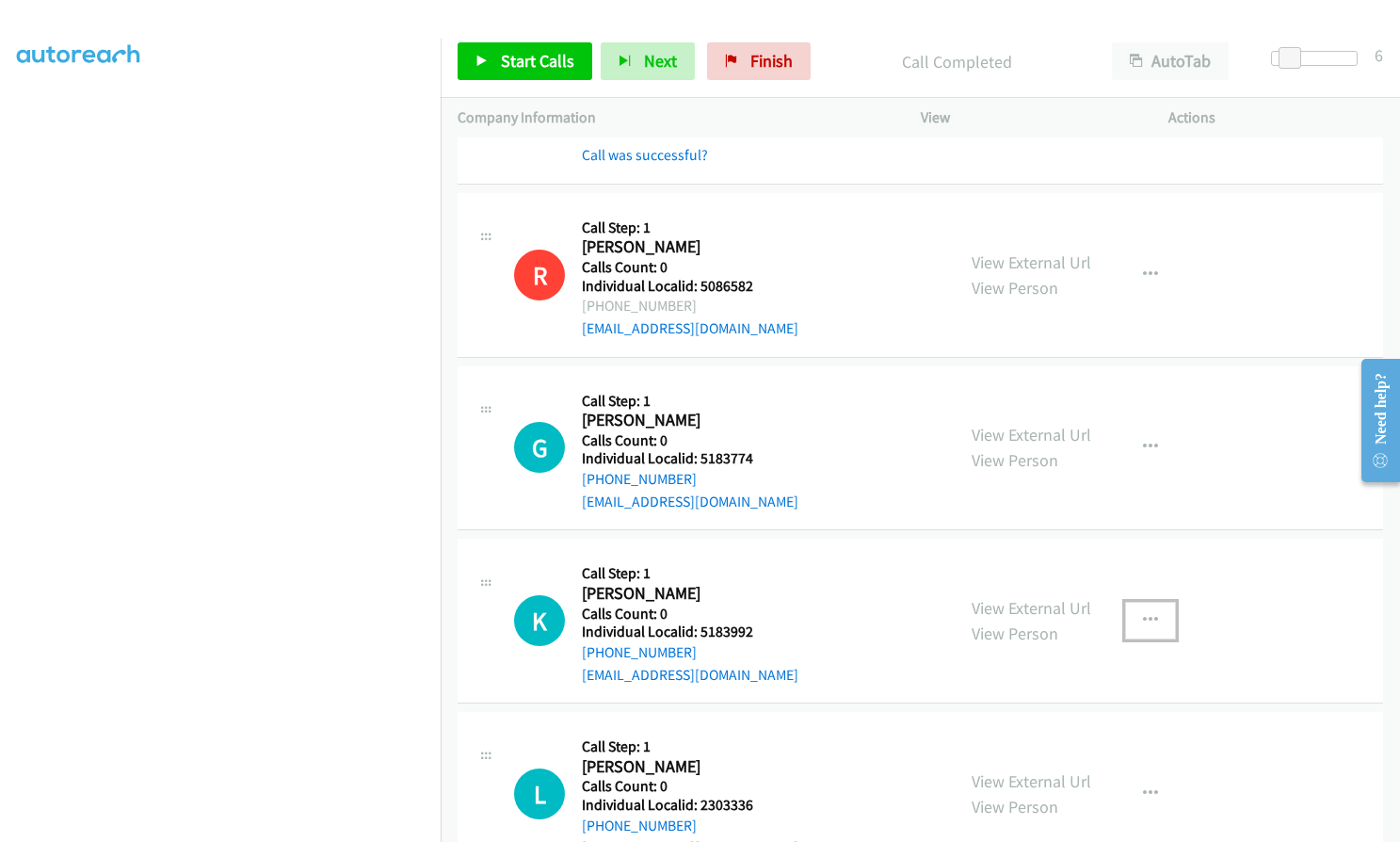
click at [1145, 613] on icon "button" at bounding box center [1151, 620] width 15 height 15
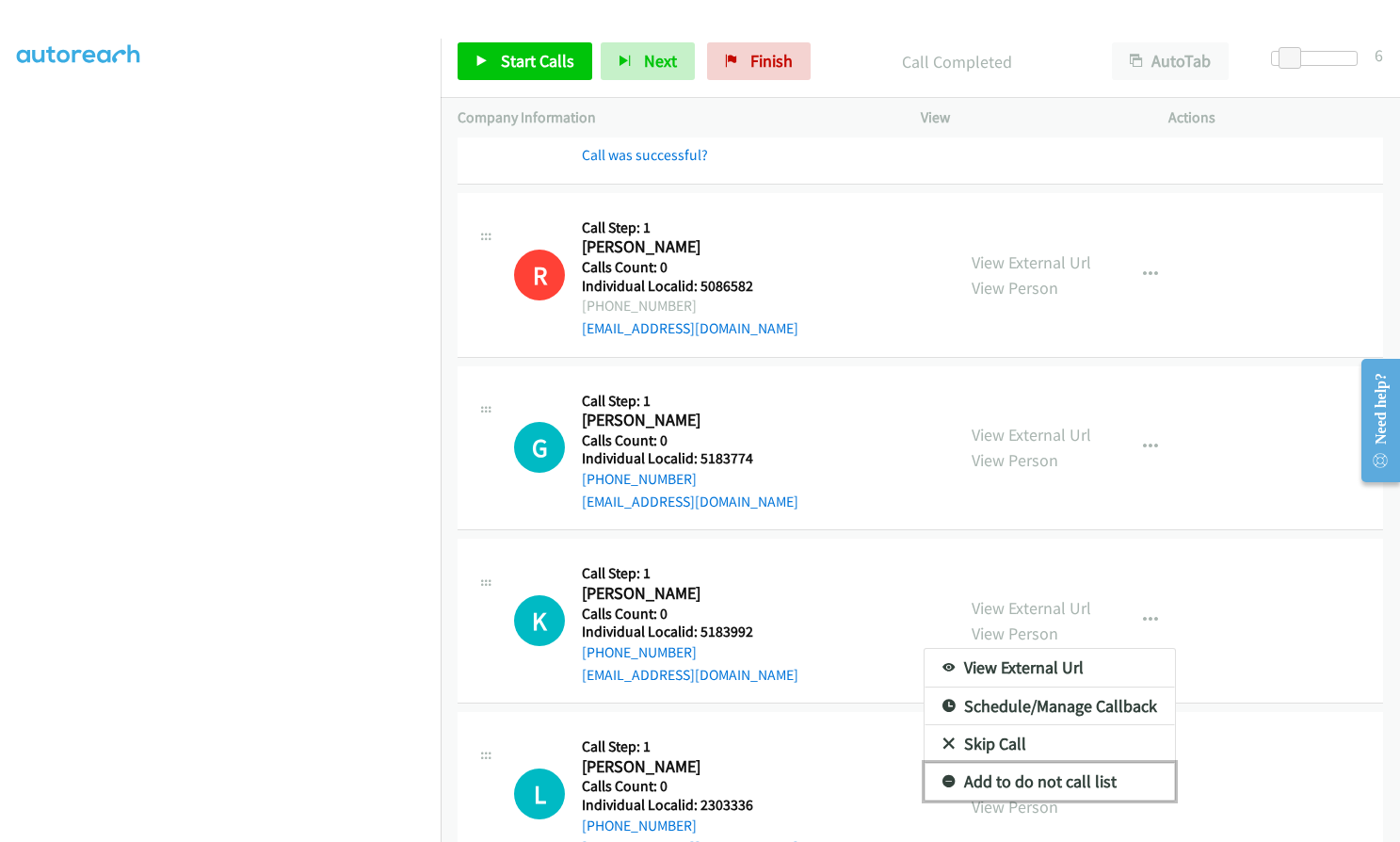
click at [942, 776] on icon at bounding box center [949, 782] width 13 height 13
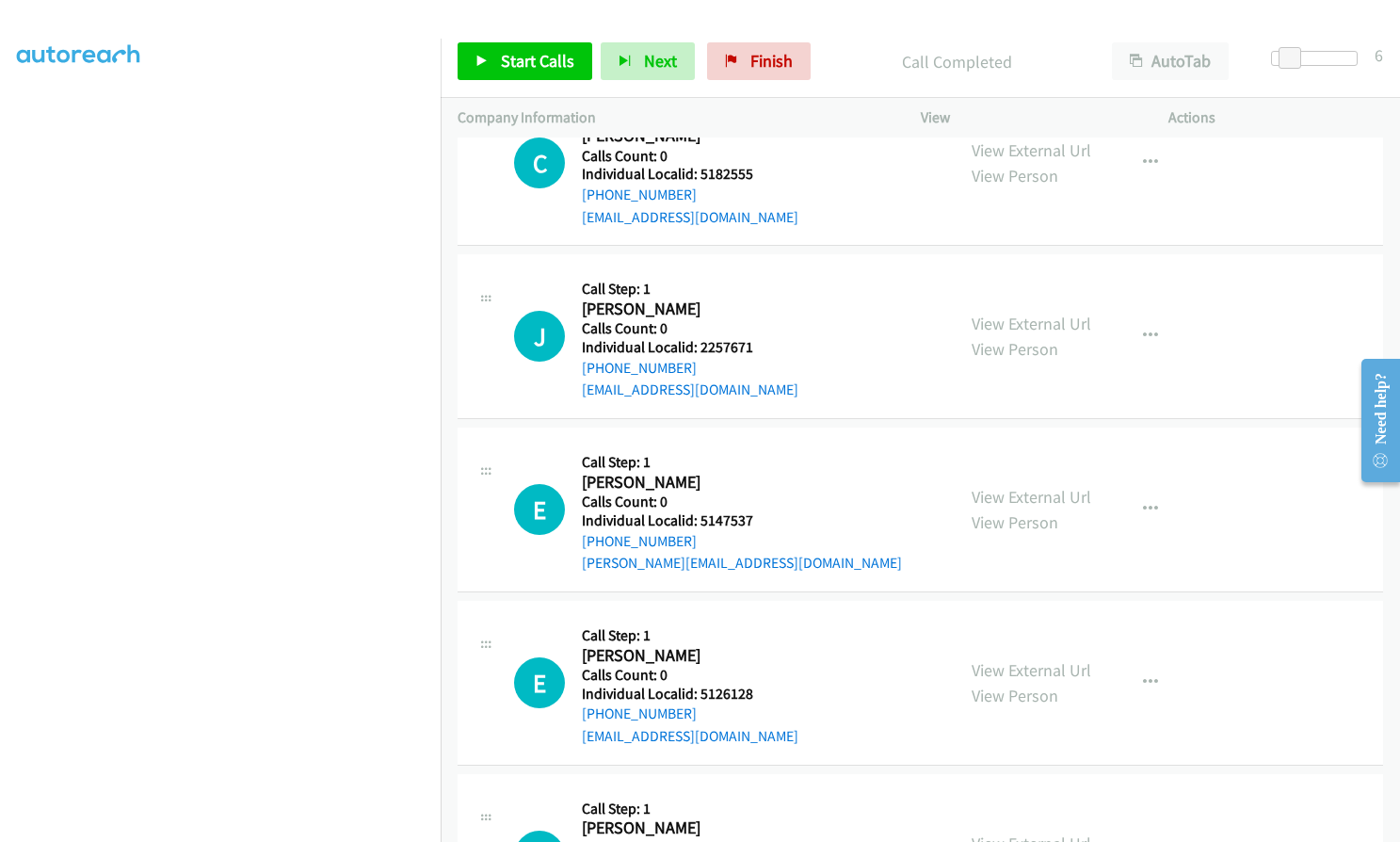
scroll to position [4496, 0]
click at [1148, 501] on icon "button" at bounding box center [1151, 509] width 15 height 15
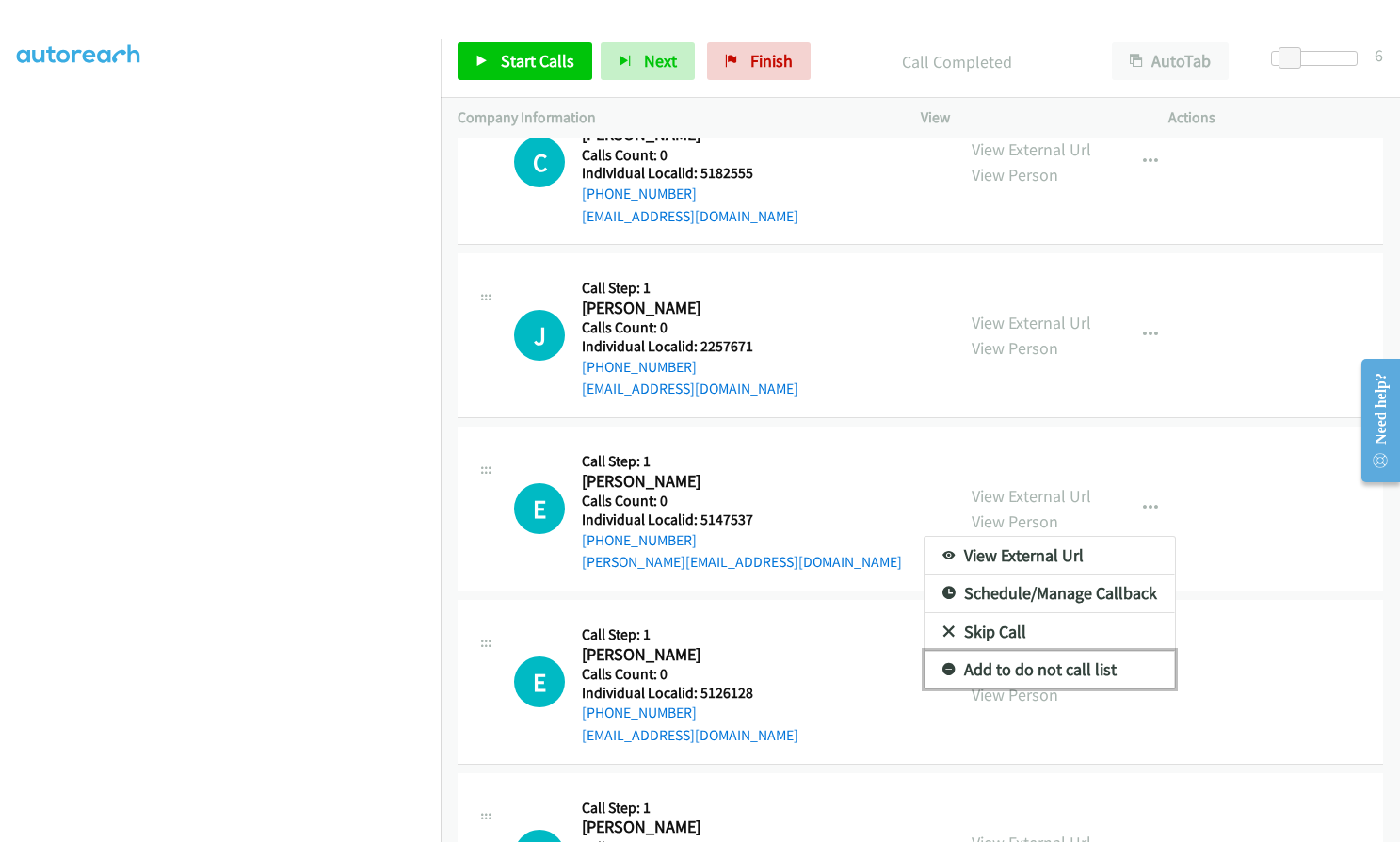
click at [945, 664] on icon at bounding box center [949, 671] width 13 height 13
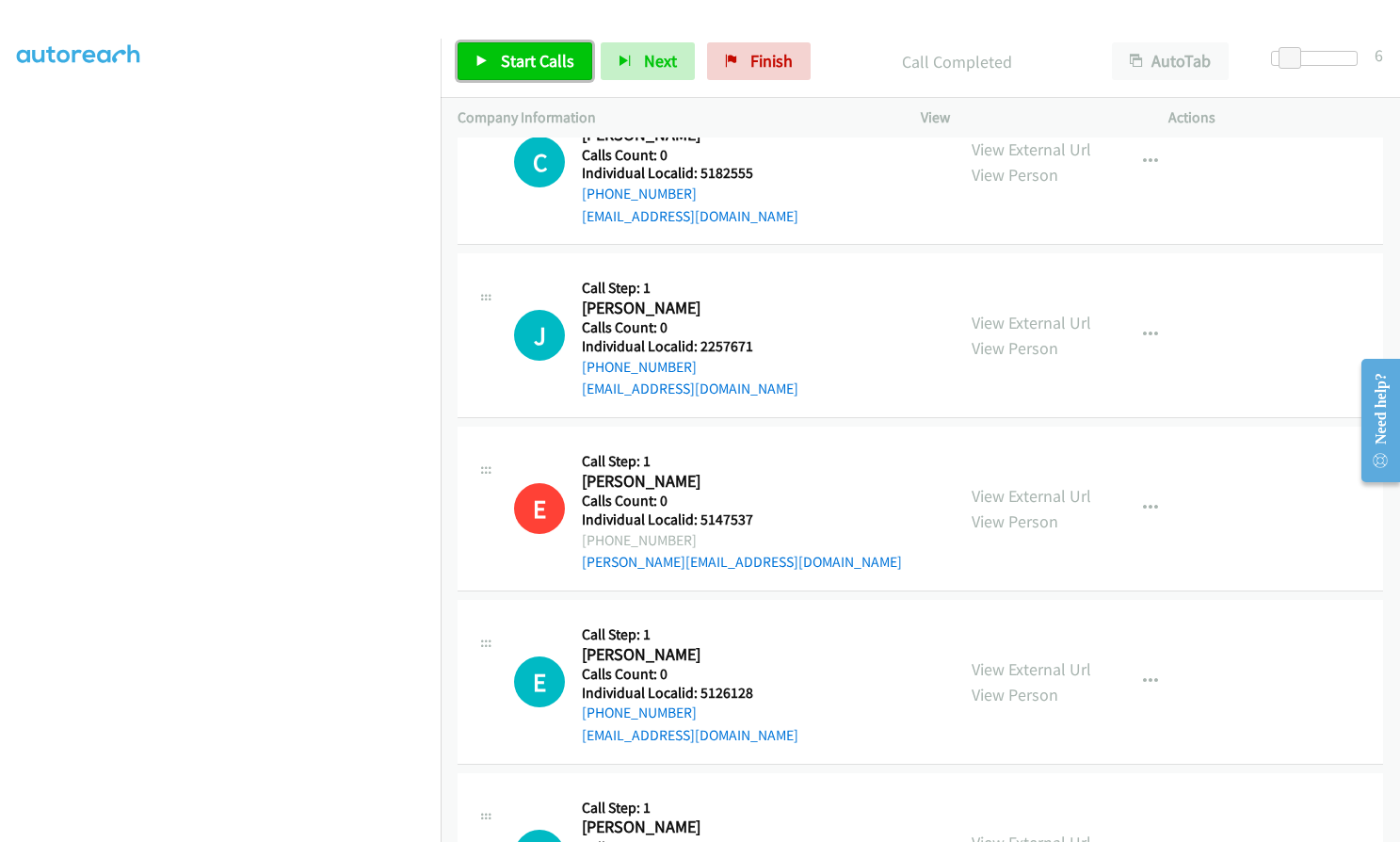
click at [529, 63] on span "Start Calls" at bounding box center [538, 61] width 74 height 22
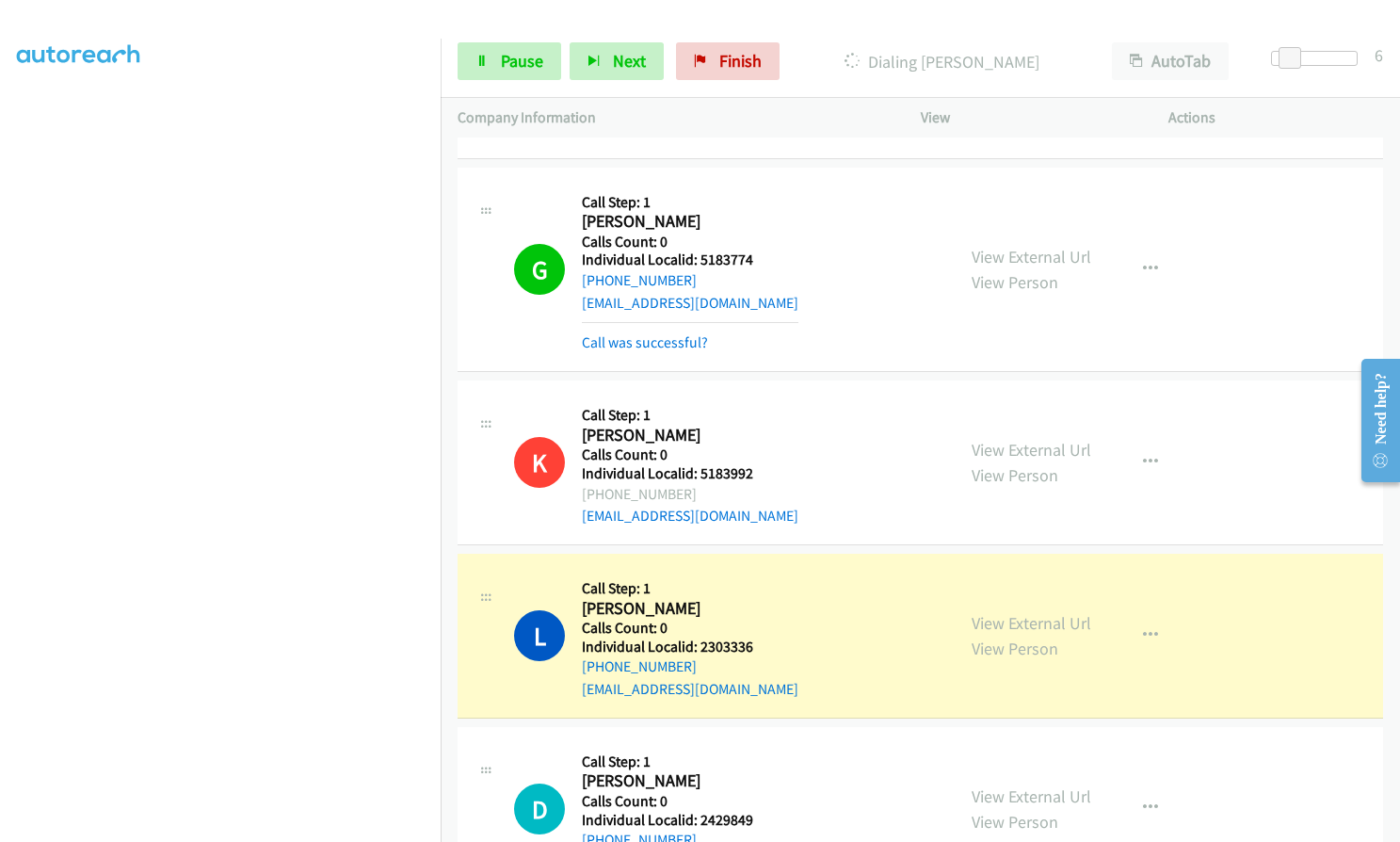
scroll to position [2959, 0]
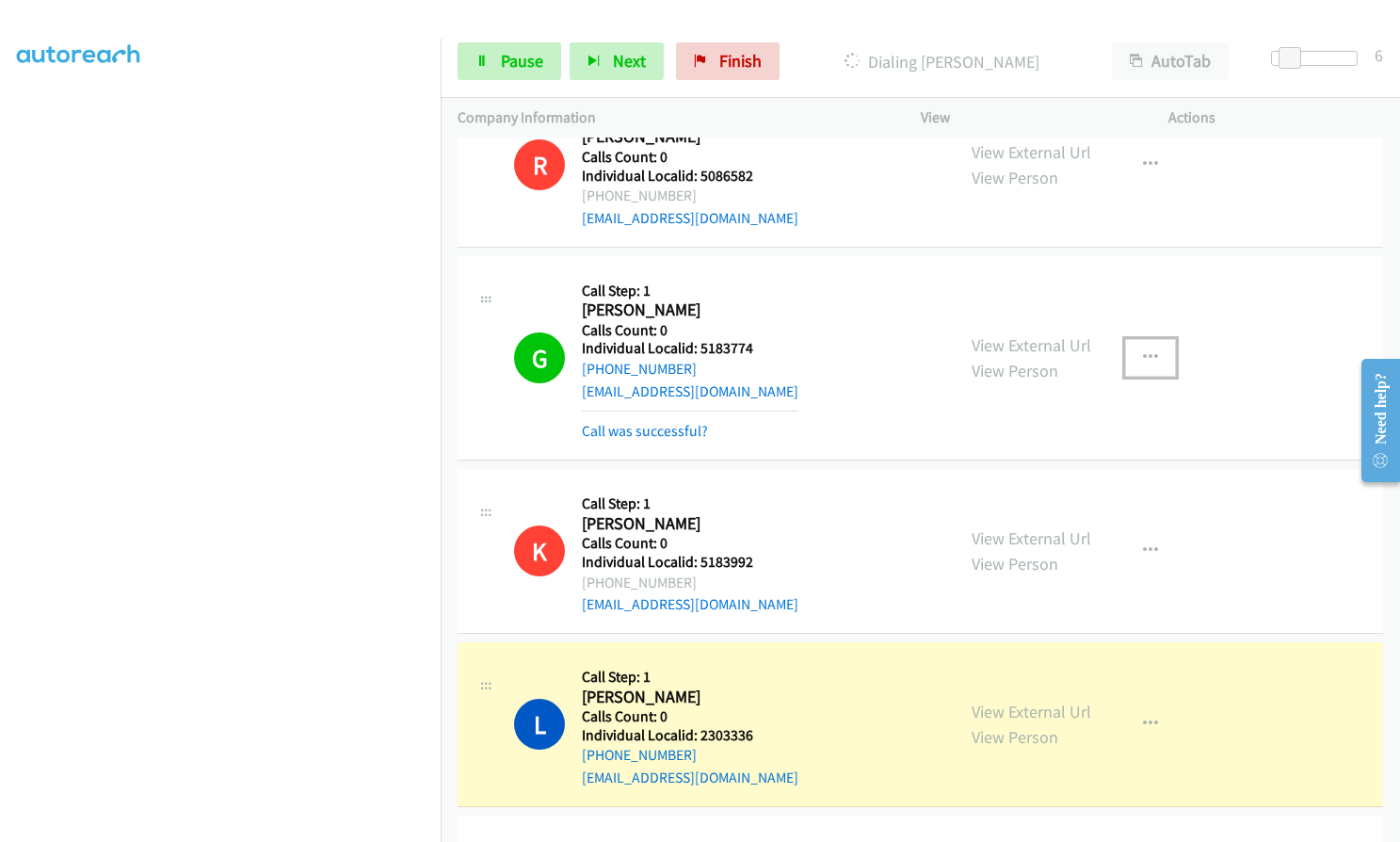
drag, startPoint x: 1163, startPoint y: 327, endPoint x: 1151, endPoint y: 327, distance: 12.0
click at [1163, 339] on button "button" at bounding box center [1151, 358] width 51 height 38
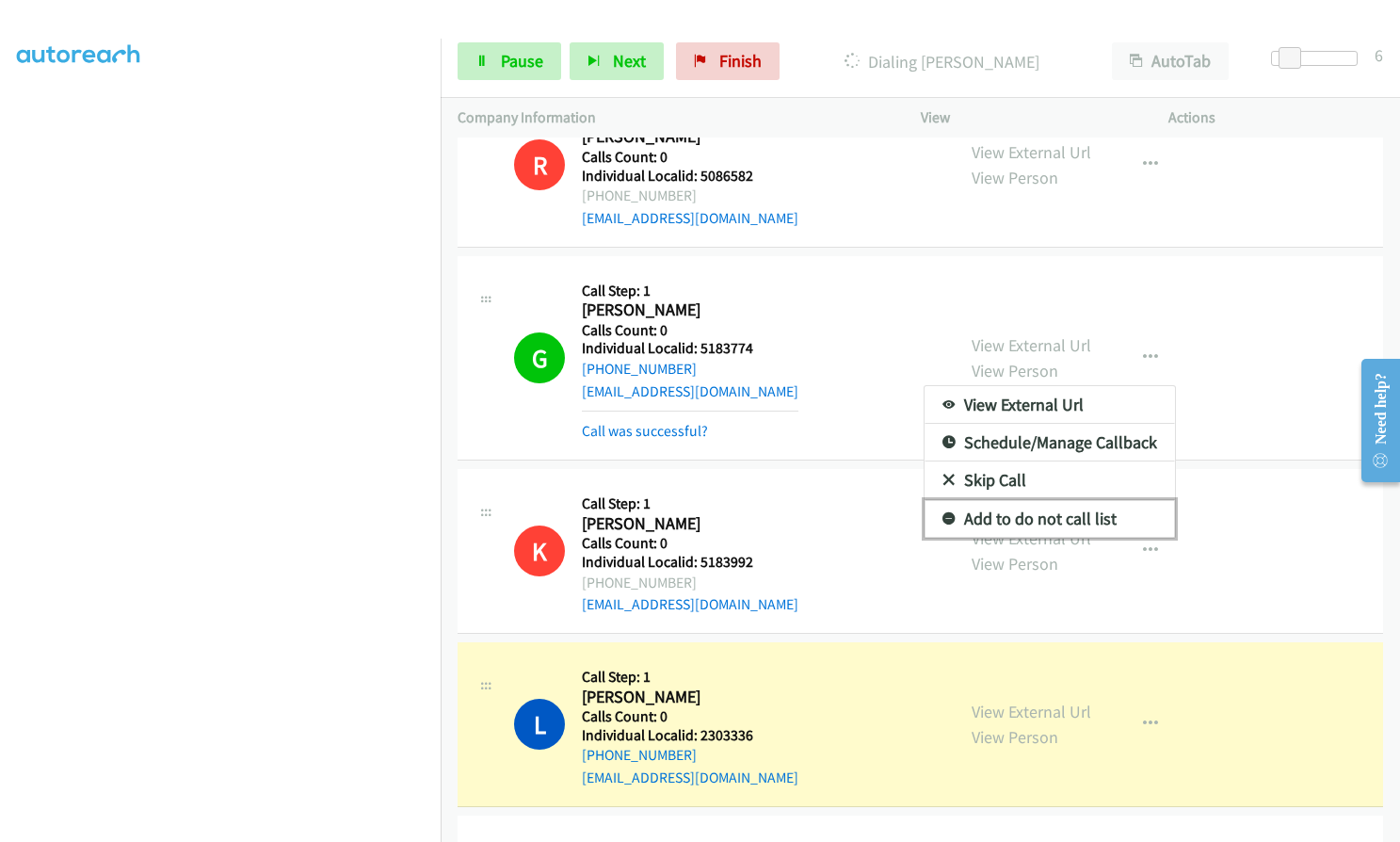
click at [942, 513] on icon at bounding box center [949, 520] width 13 height 13
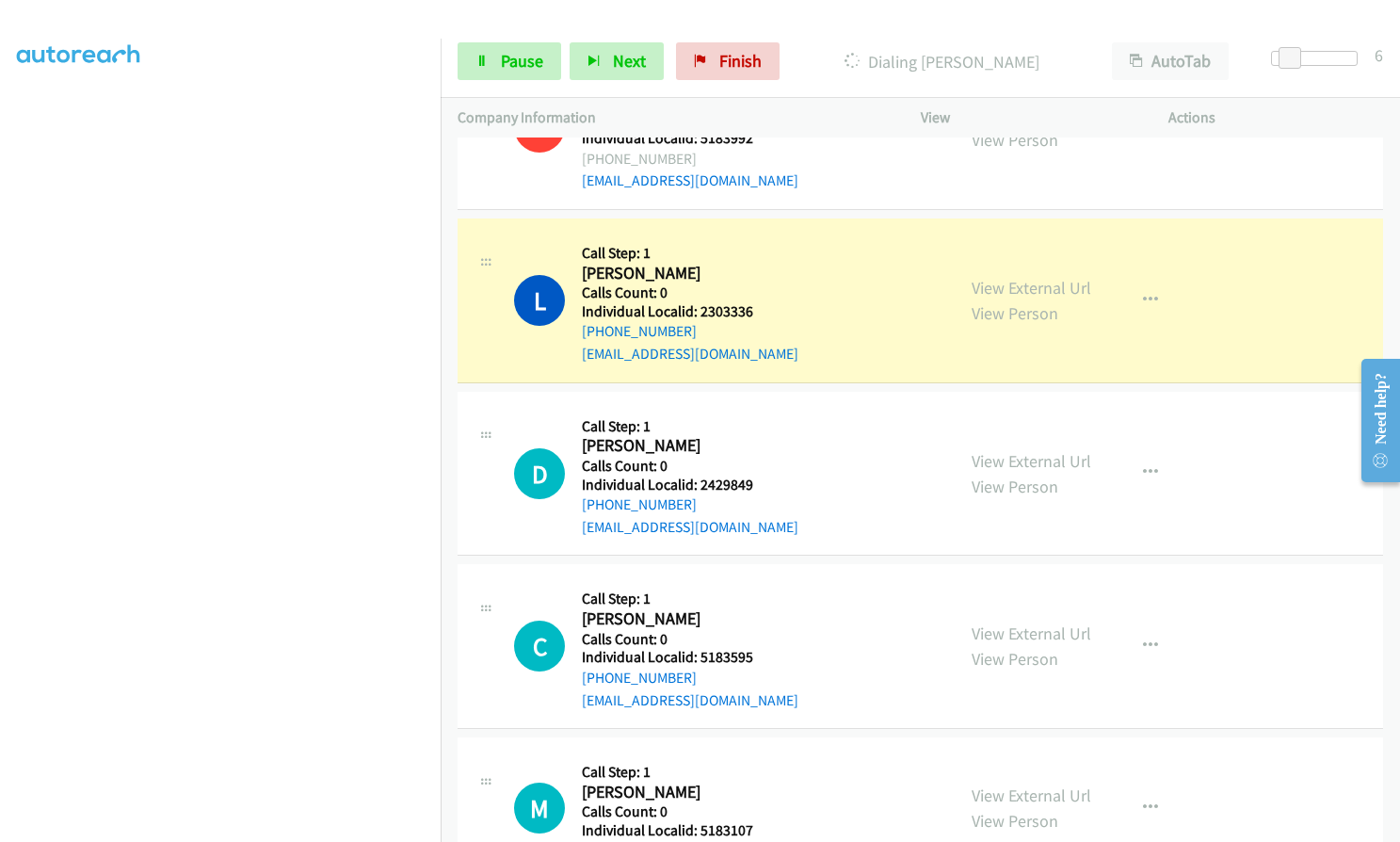
scroll to position [3406, 0]
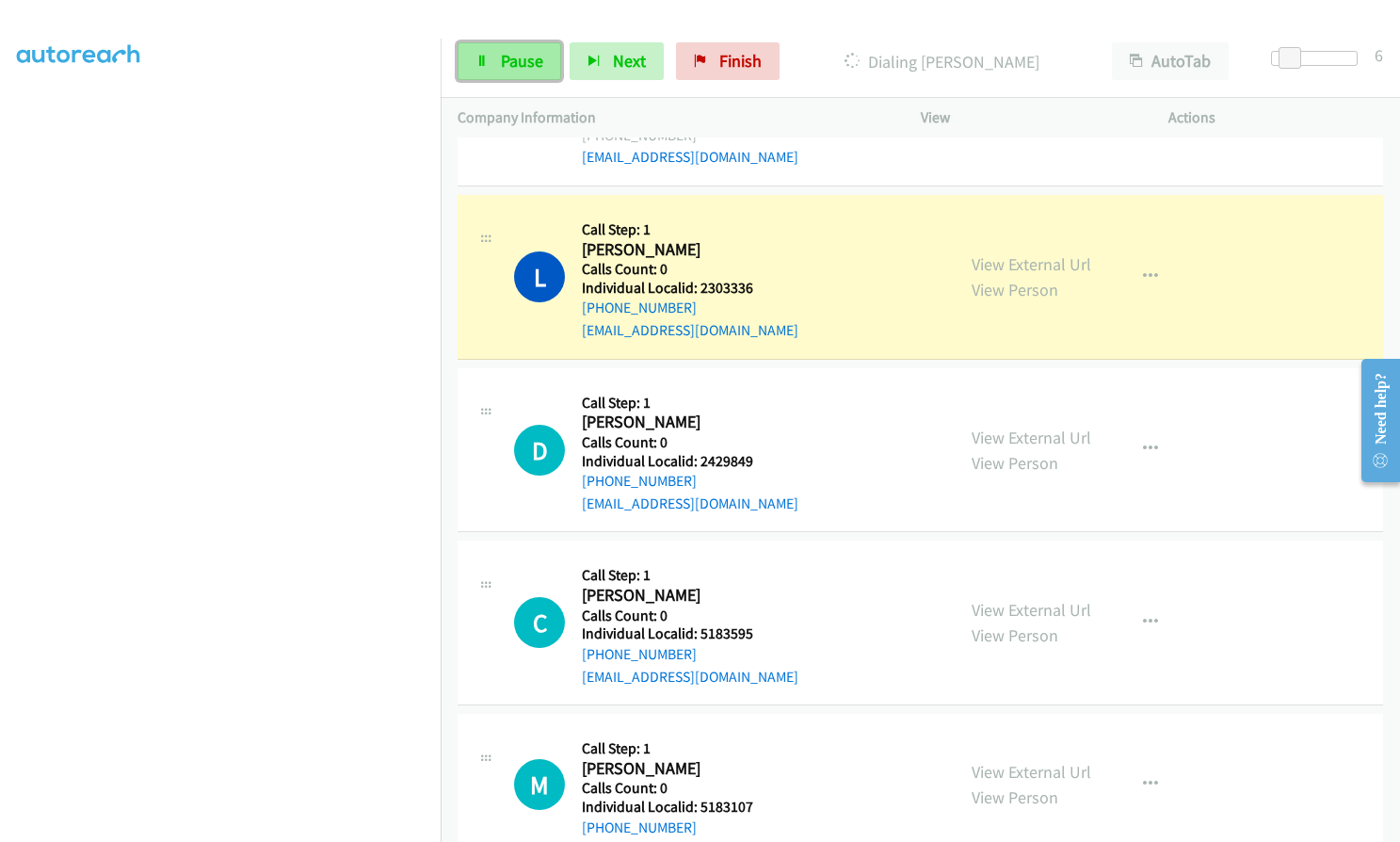
click at [536, 58] on span "Pause" at bounding box center [522, 61] width 43 height 22
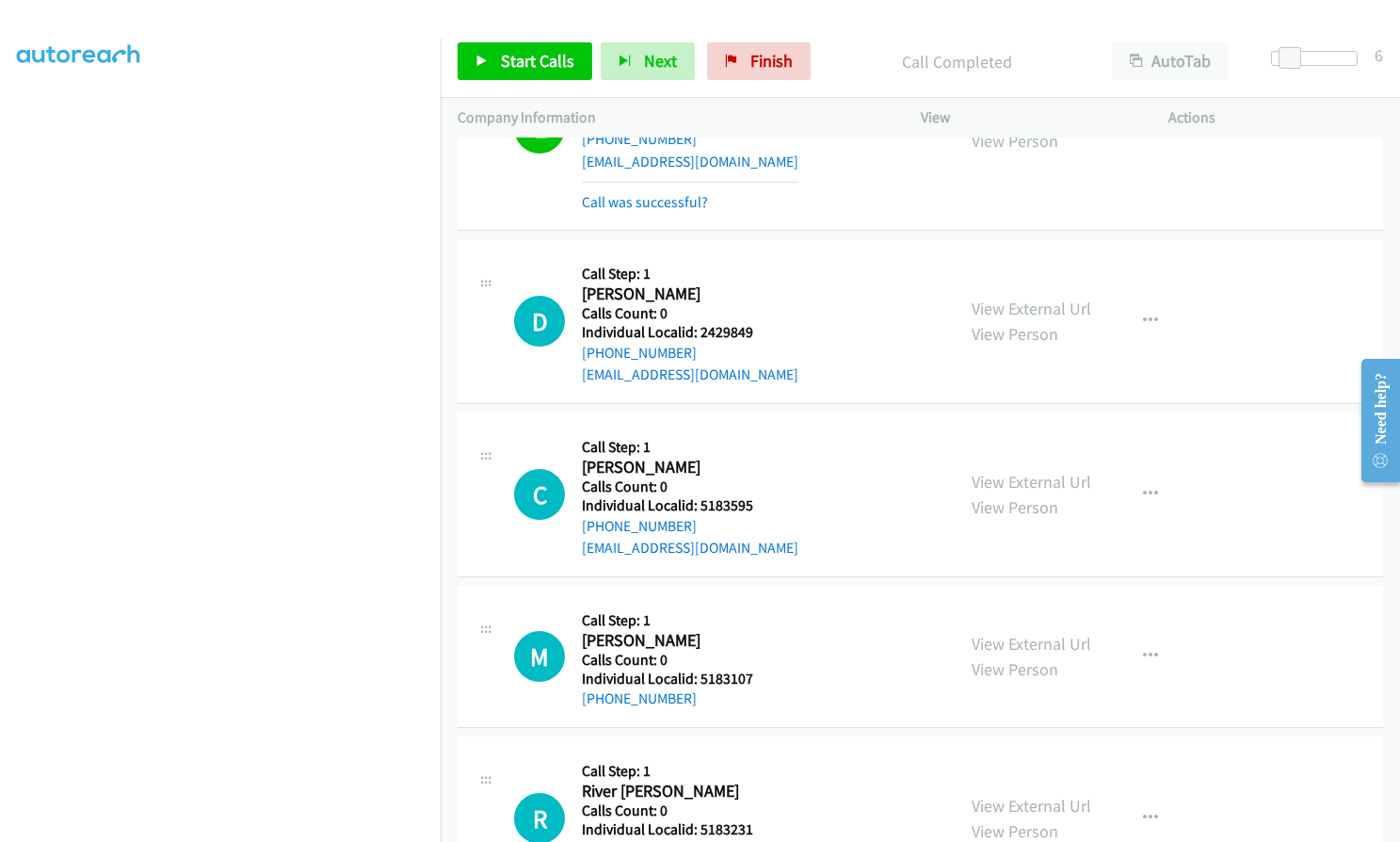
scroll to position [3665, 0]
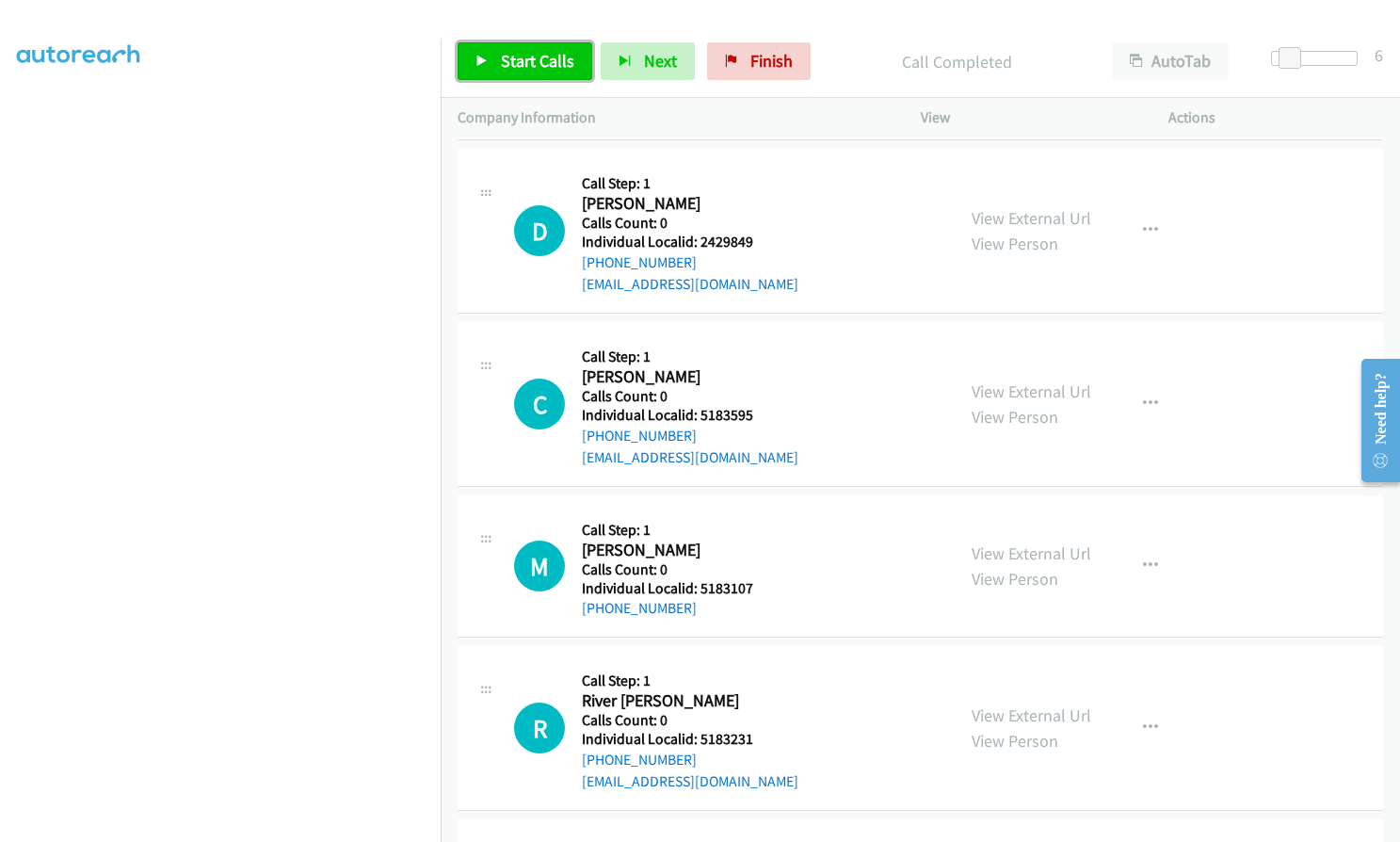
click at [529, 63] on span "Start Calls" at bounding box center [538, 61] width 74 height 22
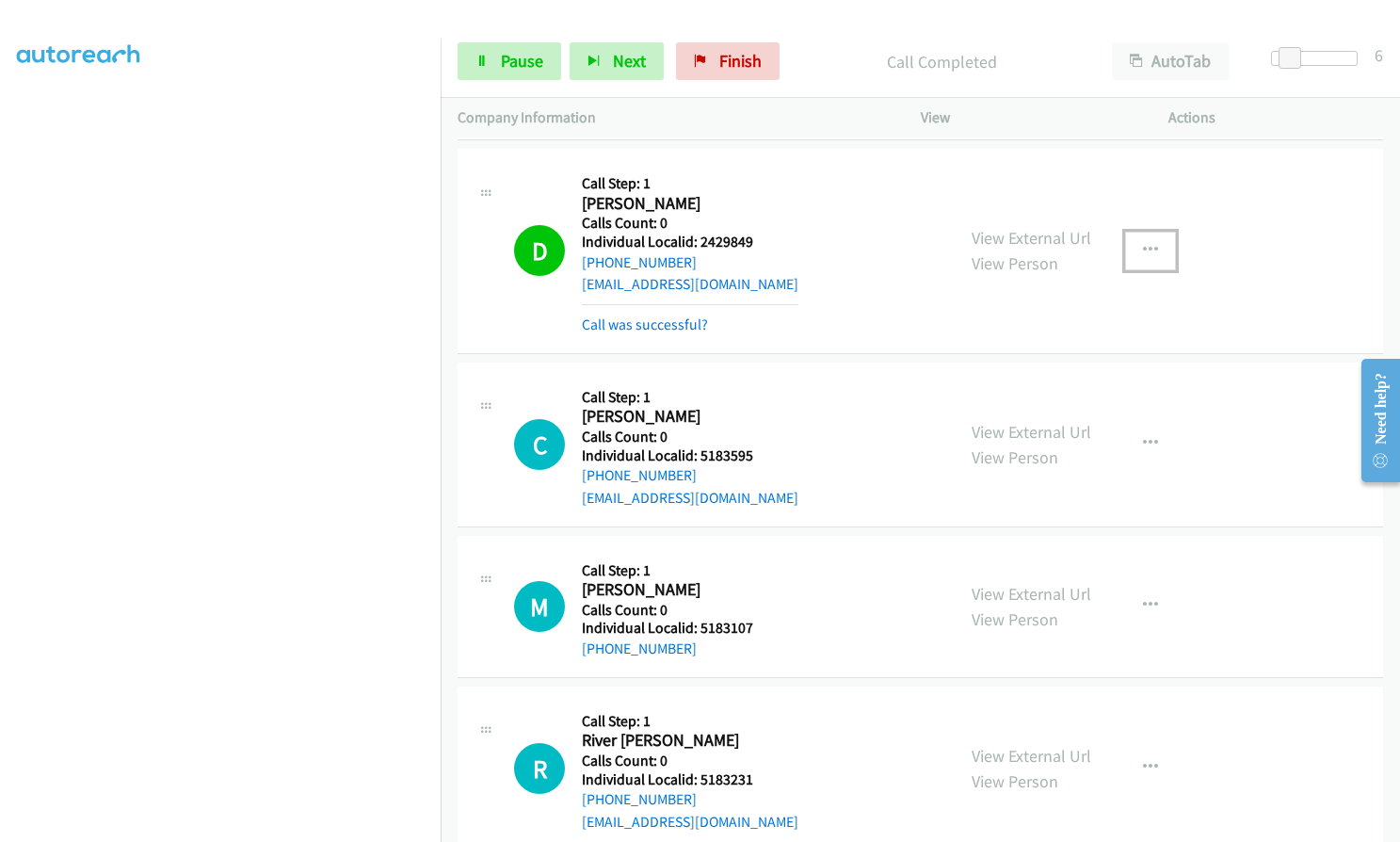
drag, startPoint x: 1136, startPoint y: 223, endPoint x: 1128, endPoint y: 233, distance: 12.8
click at [1143, 242] on icon "button" at bounding box center [1151, 250] width 15 height 15
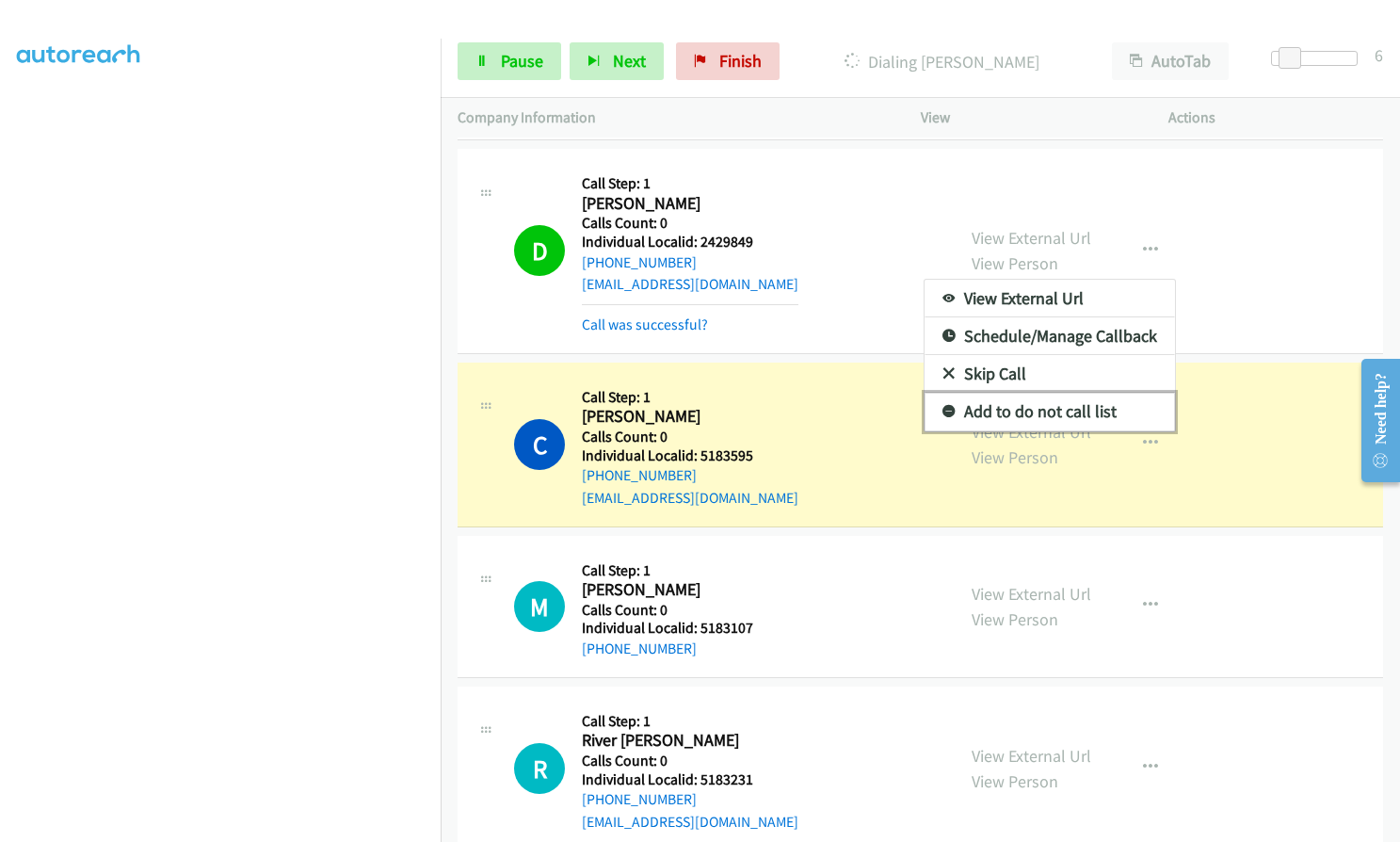
click at [942, 405] on icon at bounding box center [949, 412] width 13 height 13
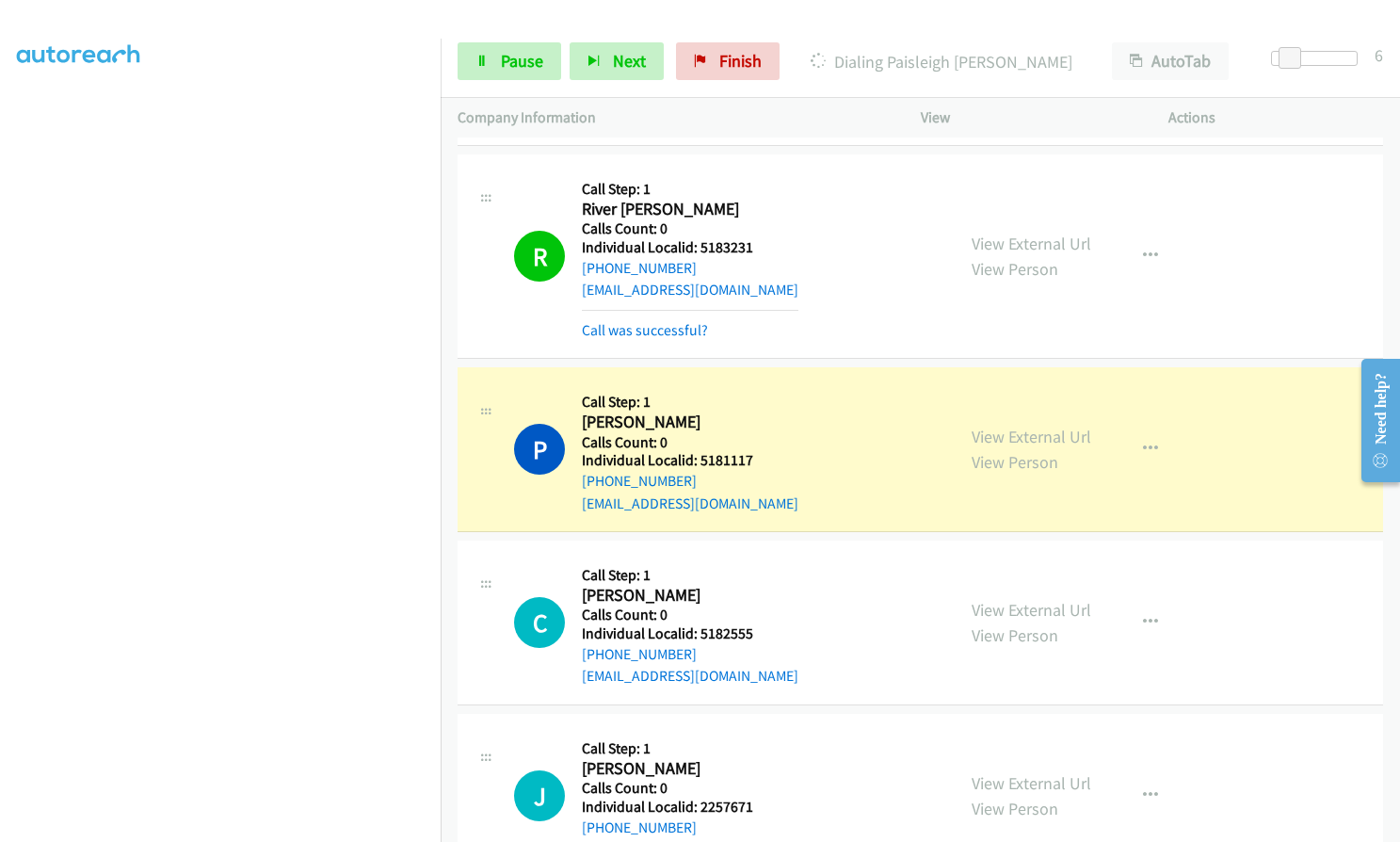
scroll to position [214, 0]
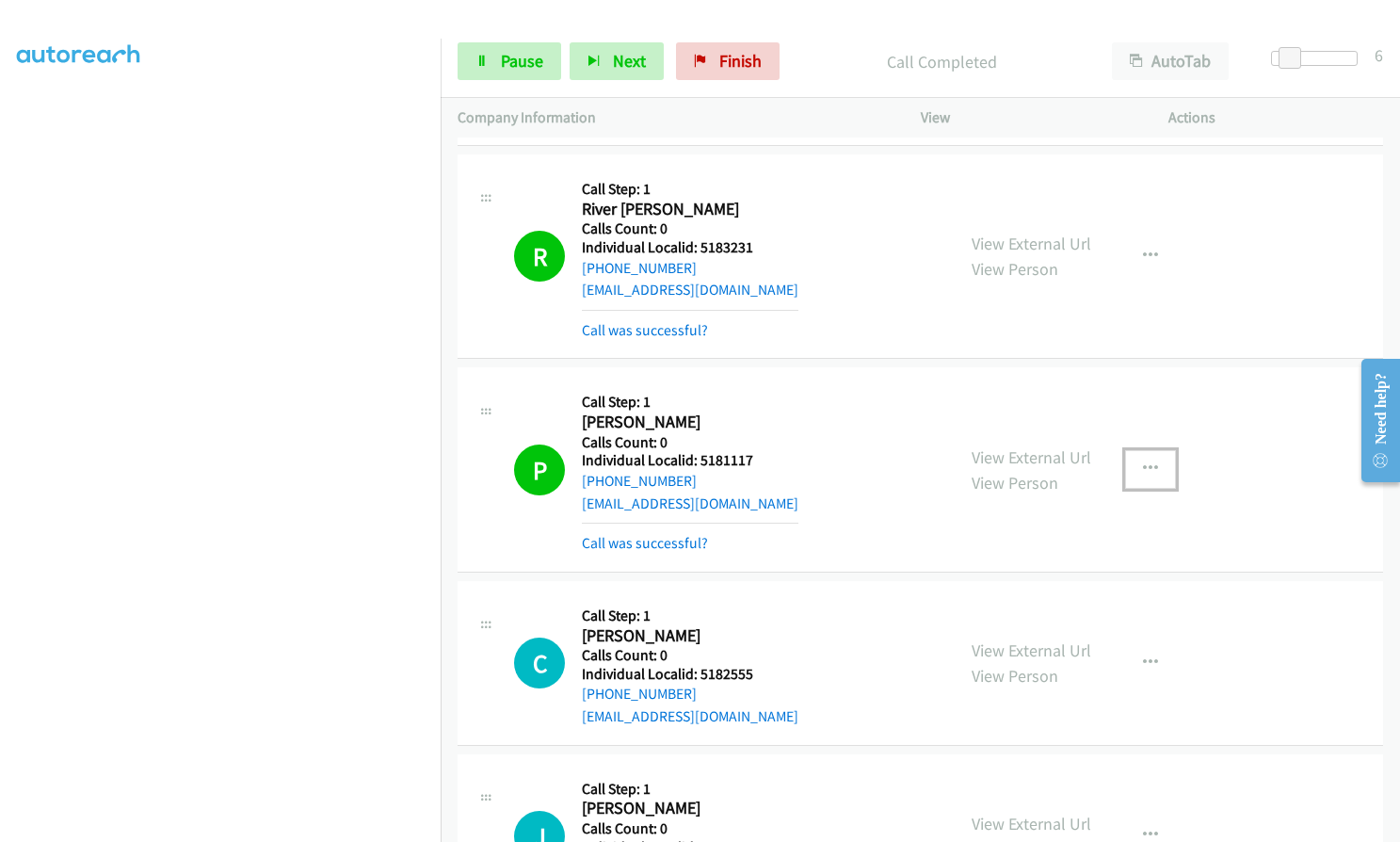
click at [1145, 461] on icon "button" at bounding box center [1151, 469] width 15 height 15
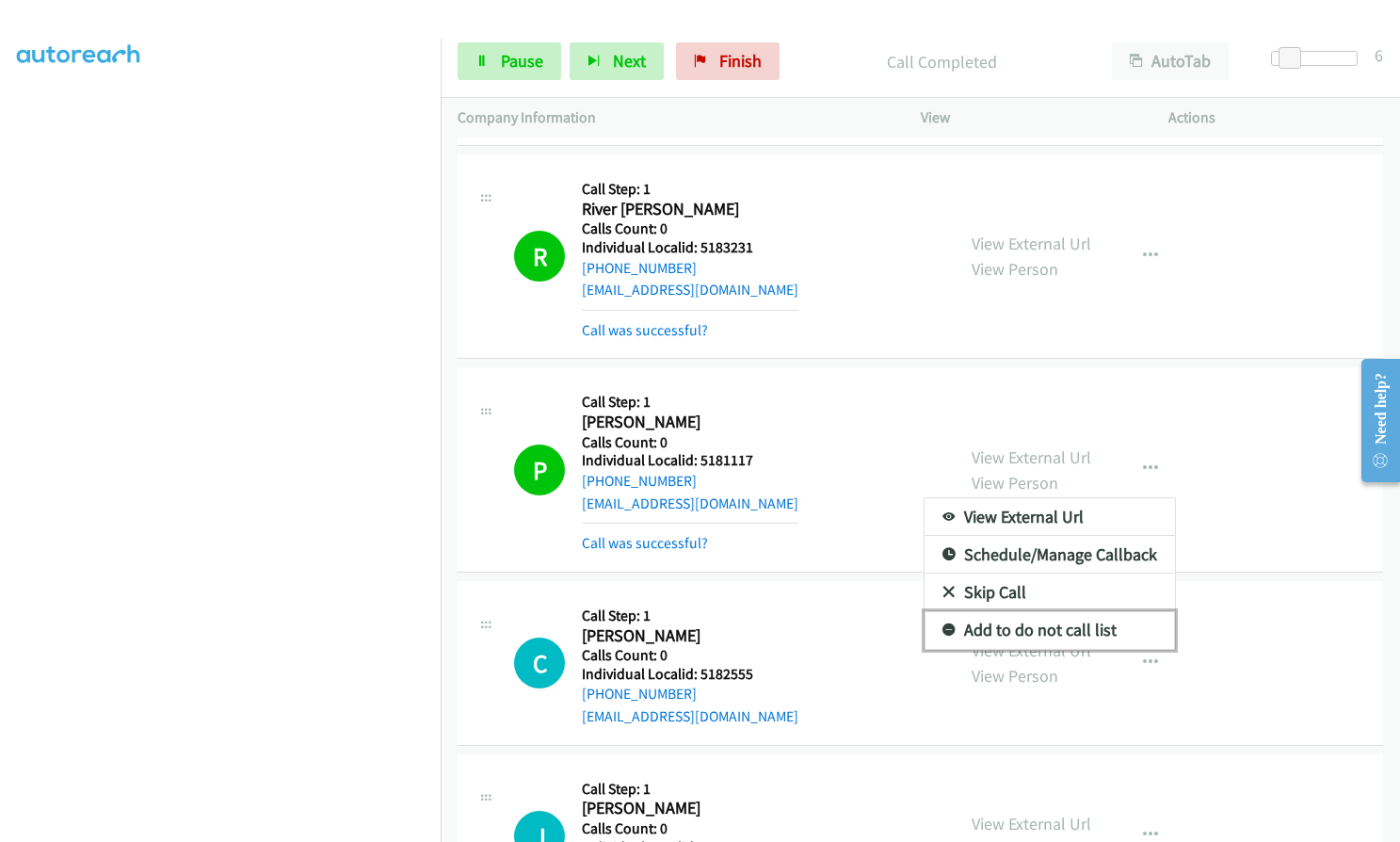
click at [945, 624] on icon at bounding box center [949, 631] width 13 height 13
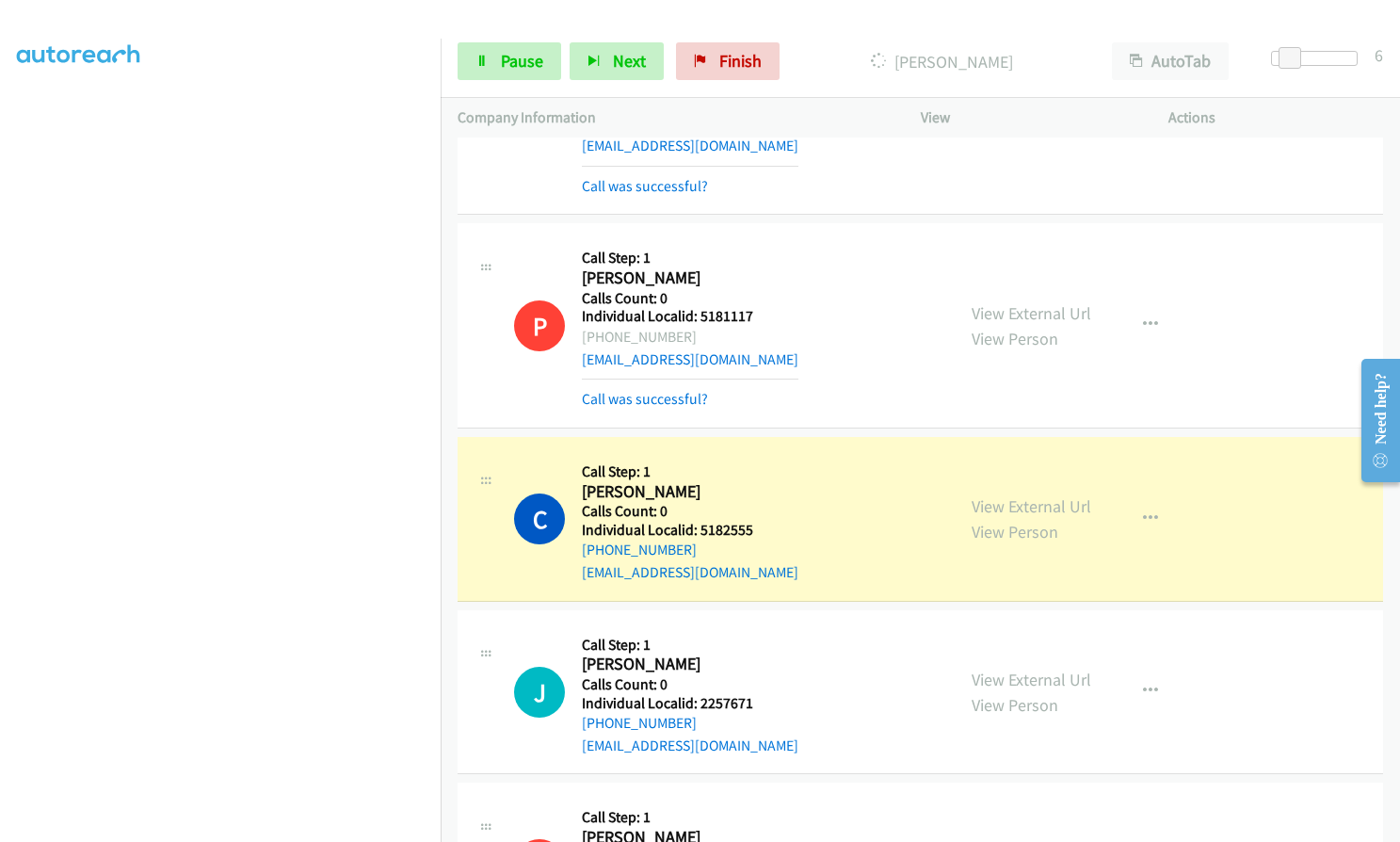
scroll to position [4701, 0]
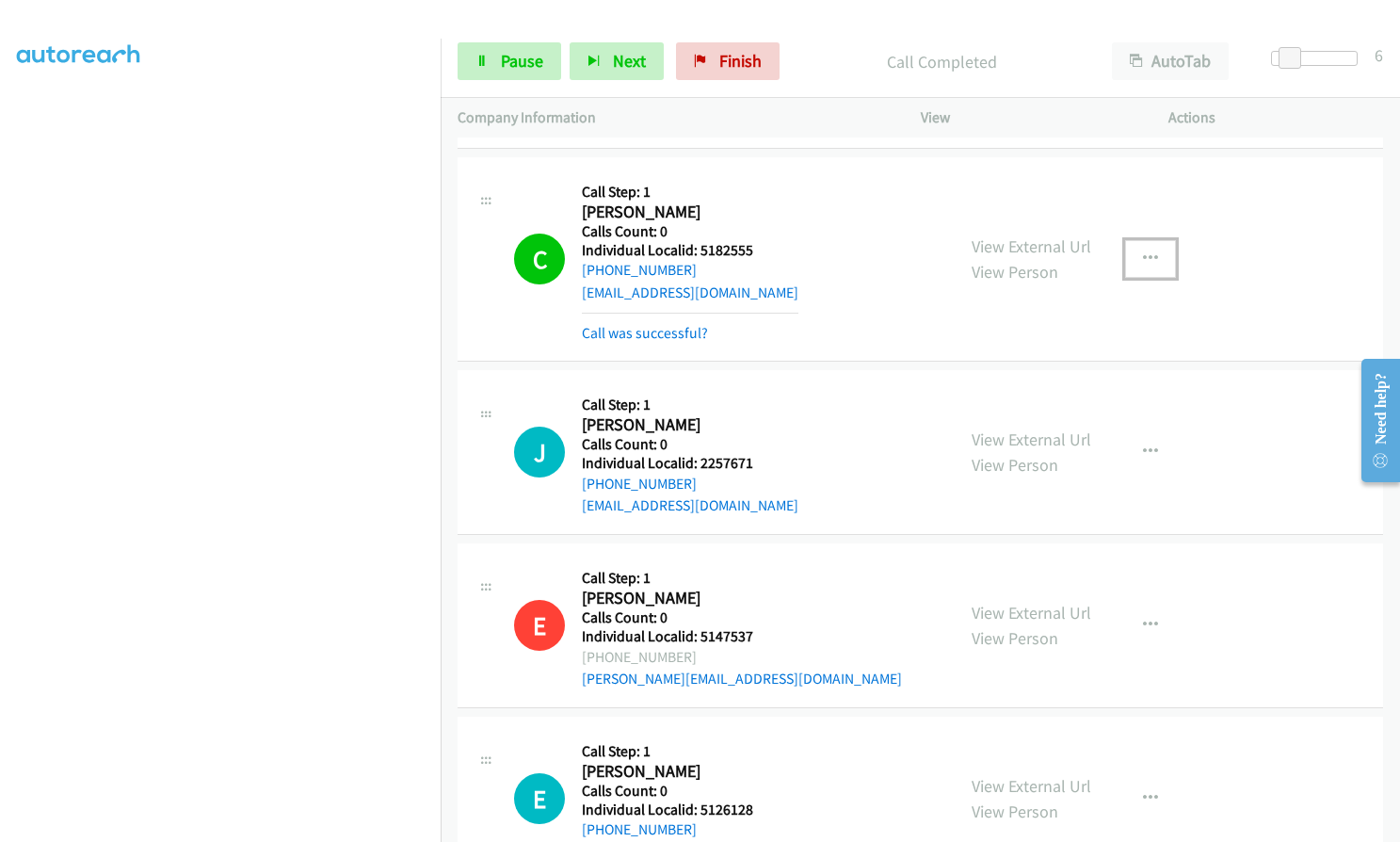
click at [1125, 240] on button "button" at bounding box center [1151, 259] width 51 height 38
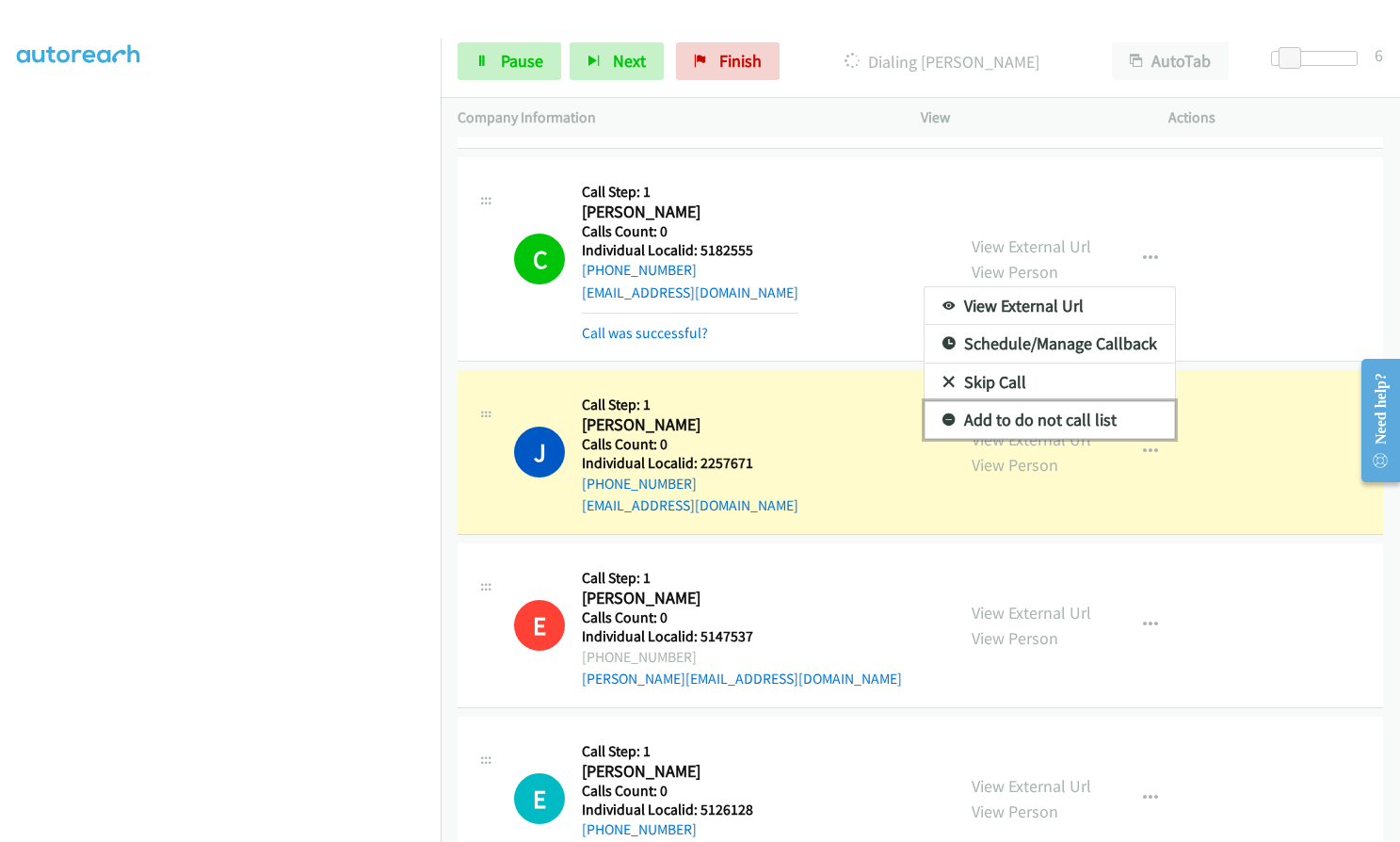
click at [941, 404] on link "Add to do not call list" at bounding box center [1050, 420] width 250 height 38
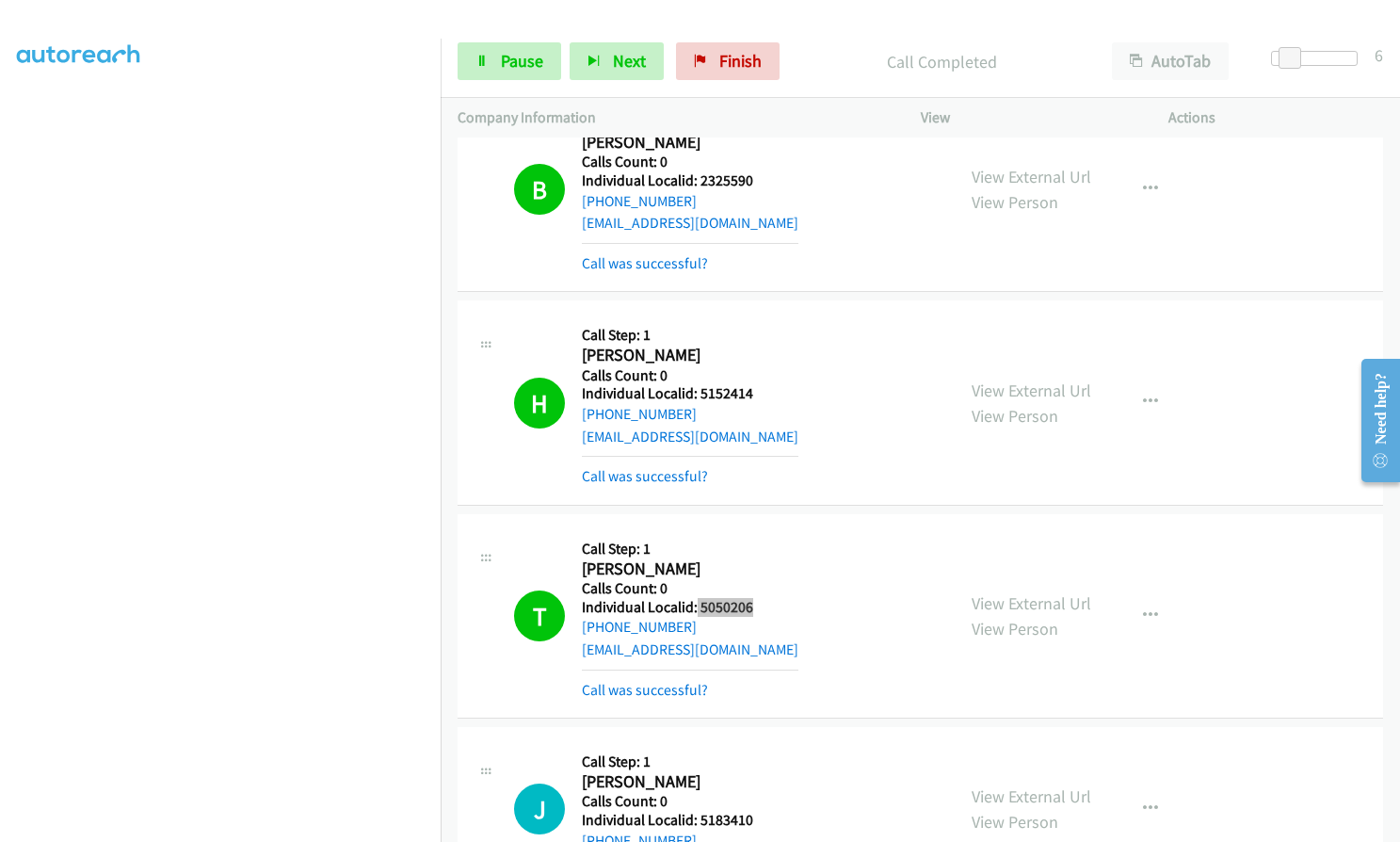
scroll to position [5591, 0]
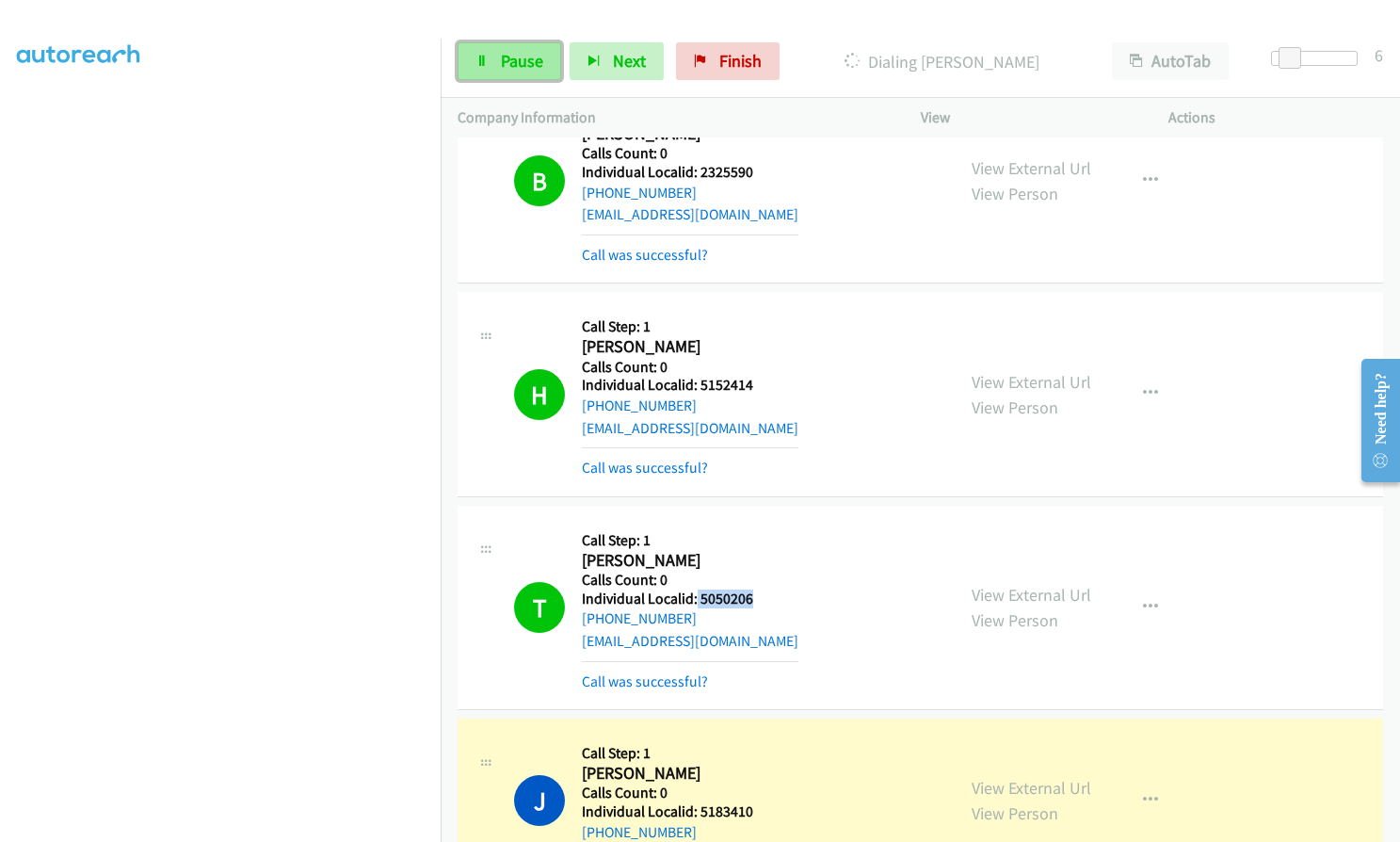
click at [536, 68] on span "Pause" at bounding box center [522, 61] width 43 height 22
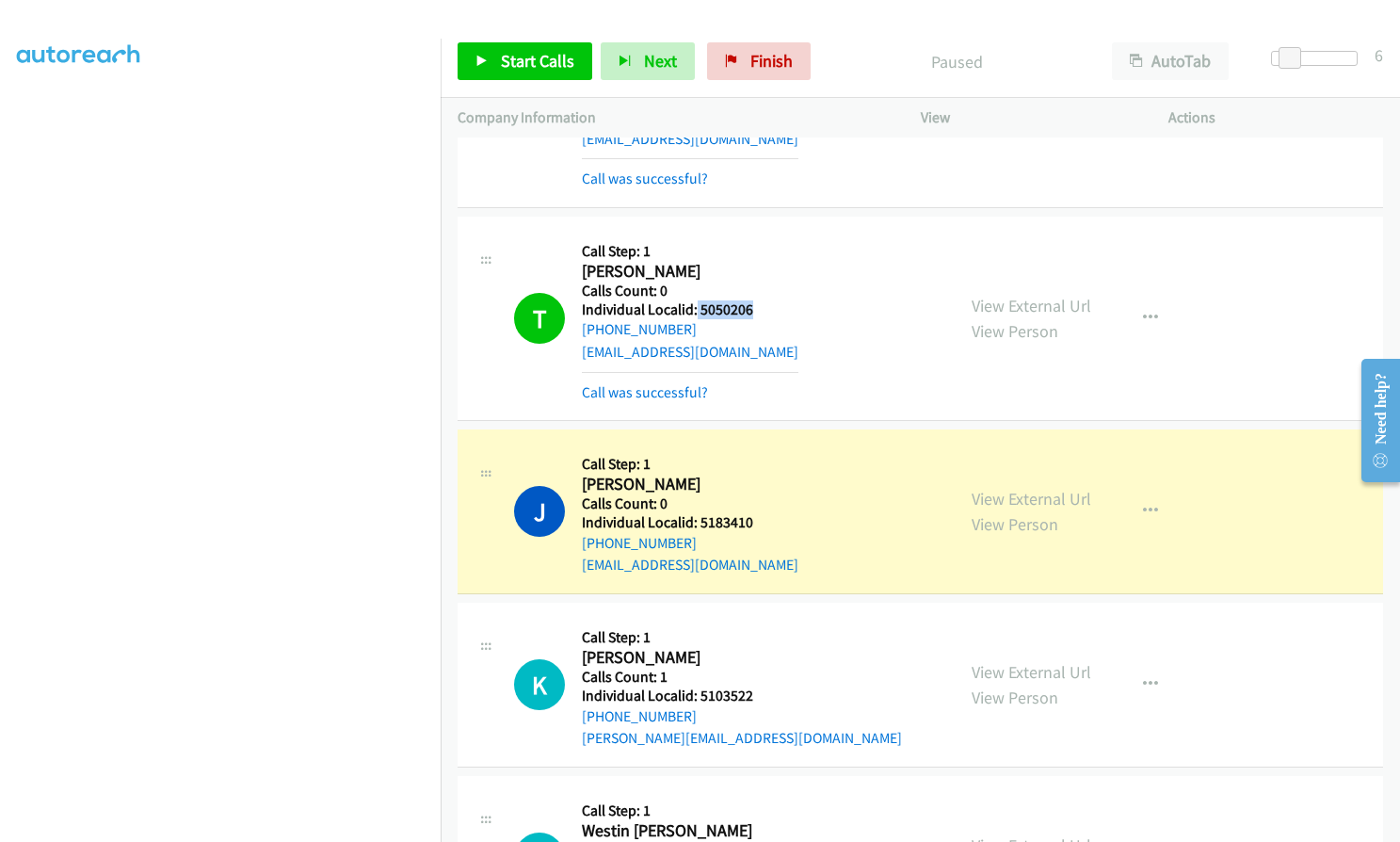
scroll to position [5968, 0]
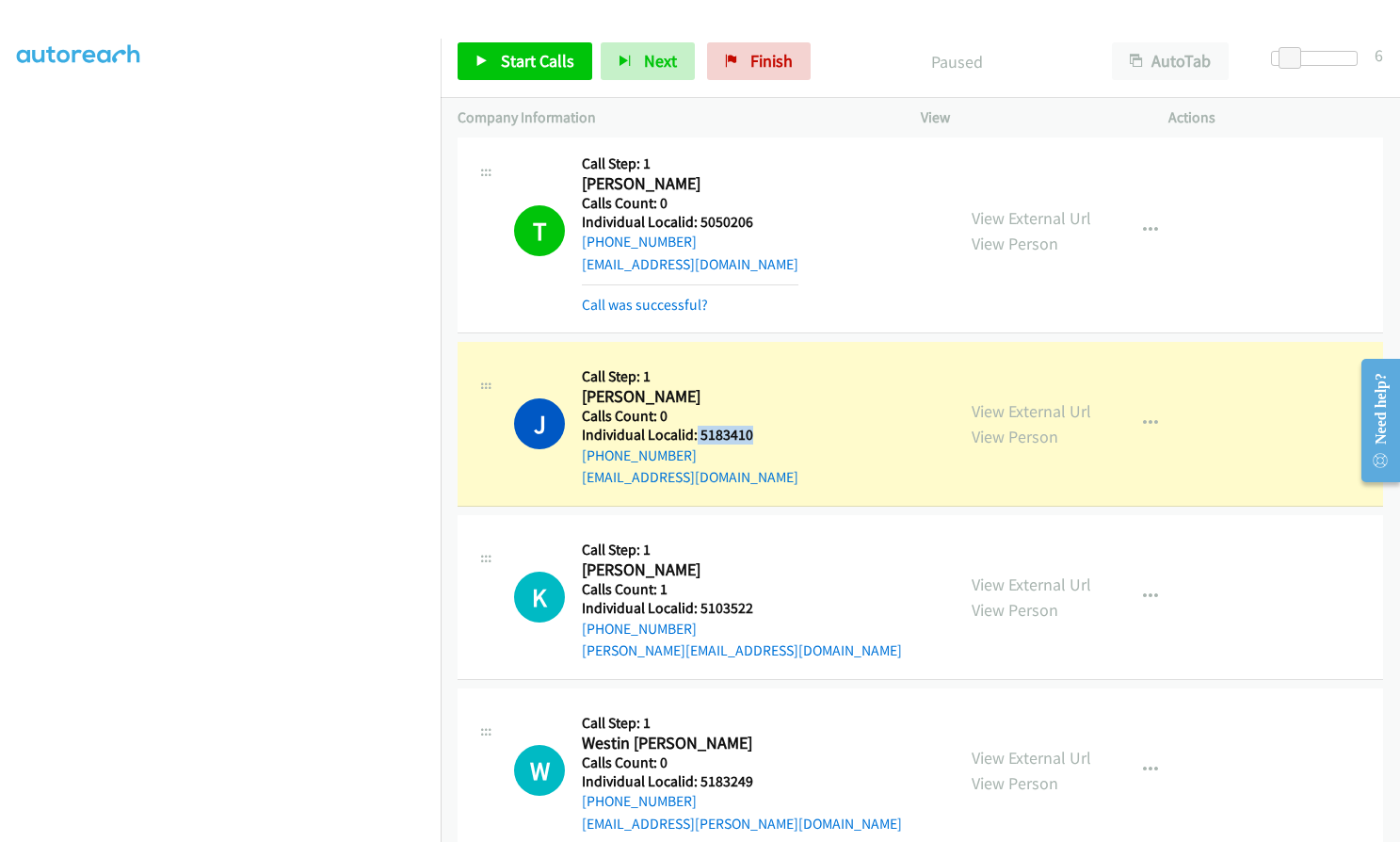
drag, startPoint x: 695, startPoint y: 413, endPoint x: 770, endPoint y: 413, distance: 75.0
click at [770, 413] on div "J Callback Scheduled Call Step: 1 [PERSON_NAME] America/Los_Angeles Calls Count…" at bounding box center [726, 423] width 423 height 130
drag, startPoint x: 699, startPoint y: 583, endPoint x: 761, endPoint y: 583, distance: 62.0
click at [761, 583] on div "K Callback Scheduled Call Step: 1 [PERSON_NAME] [GEOGRAPHIC_DATA]/[GEOGRAPHIC_D…" at bounding box center [726, 597] width 423 height 130
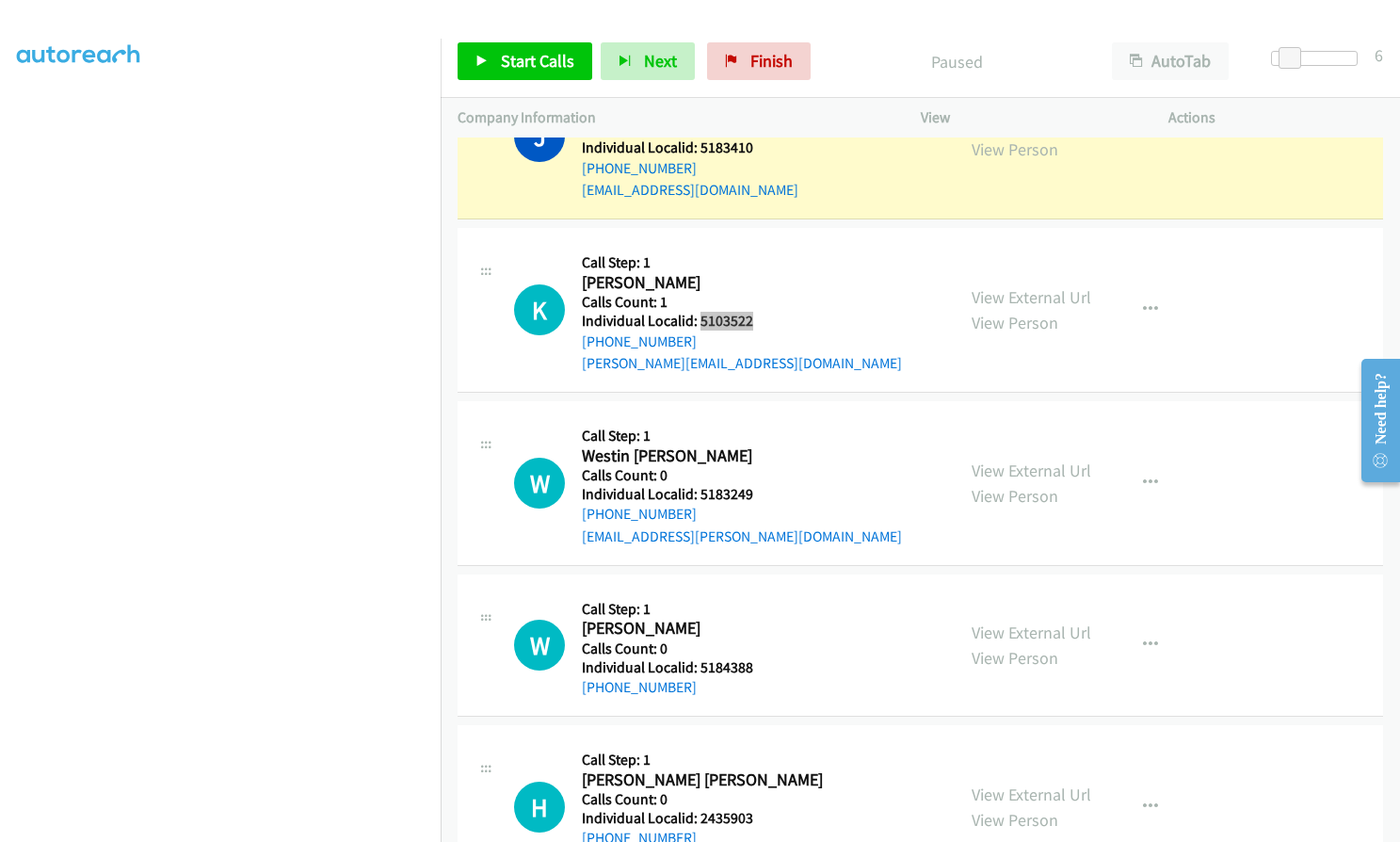
scroll to position [6226, 0]
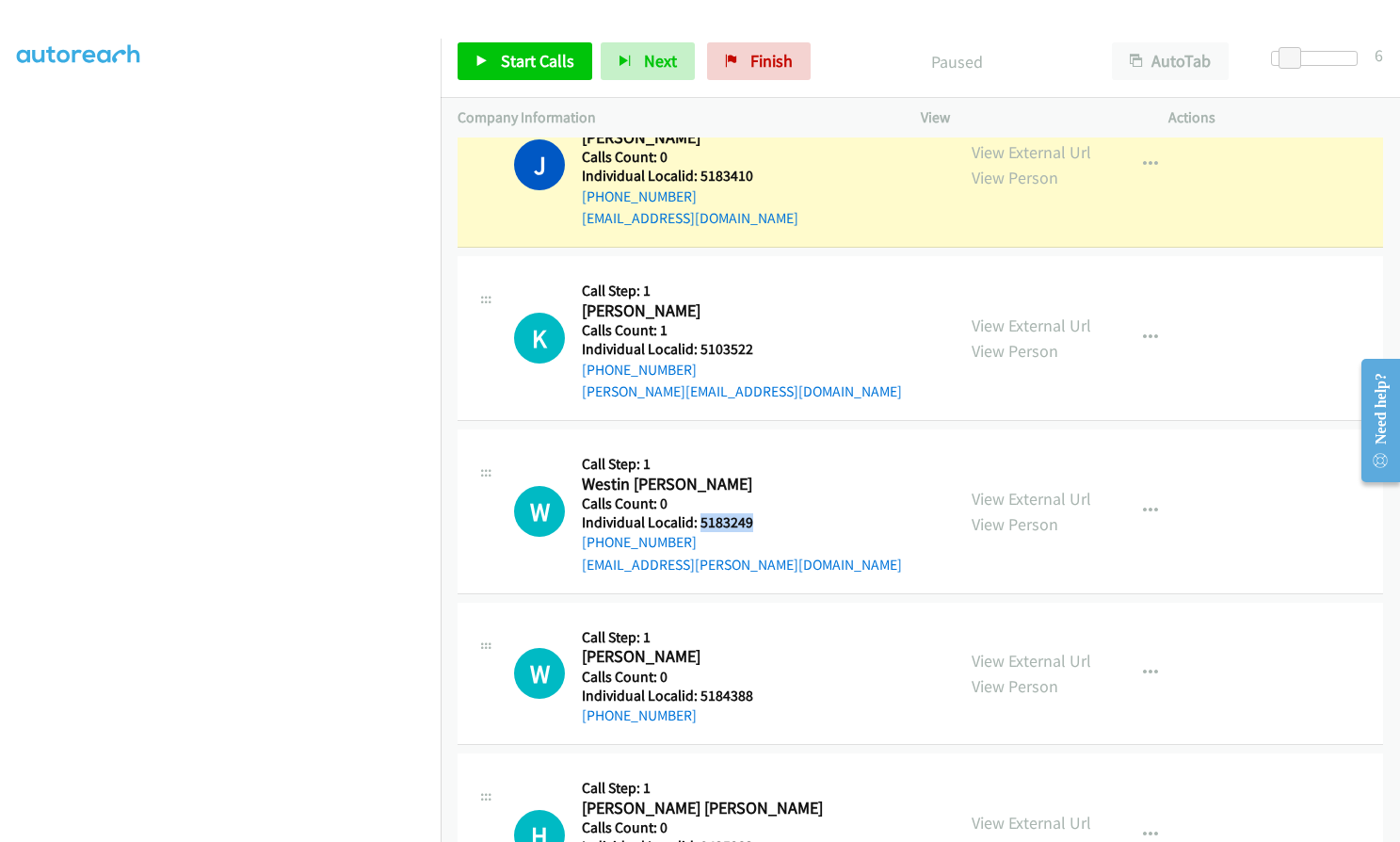
drag, startPoint x: 699, startPoint y: 499, endPoint x: 762, endPoint y: 499, distance: 63.0
click at [762, 499] on div "W Callback Scheduled Call Step: 1 Westin [PERSON_NAME] America/New_York Calls C…" at bounding box center [726, 511] width 423 height 130
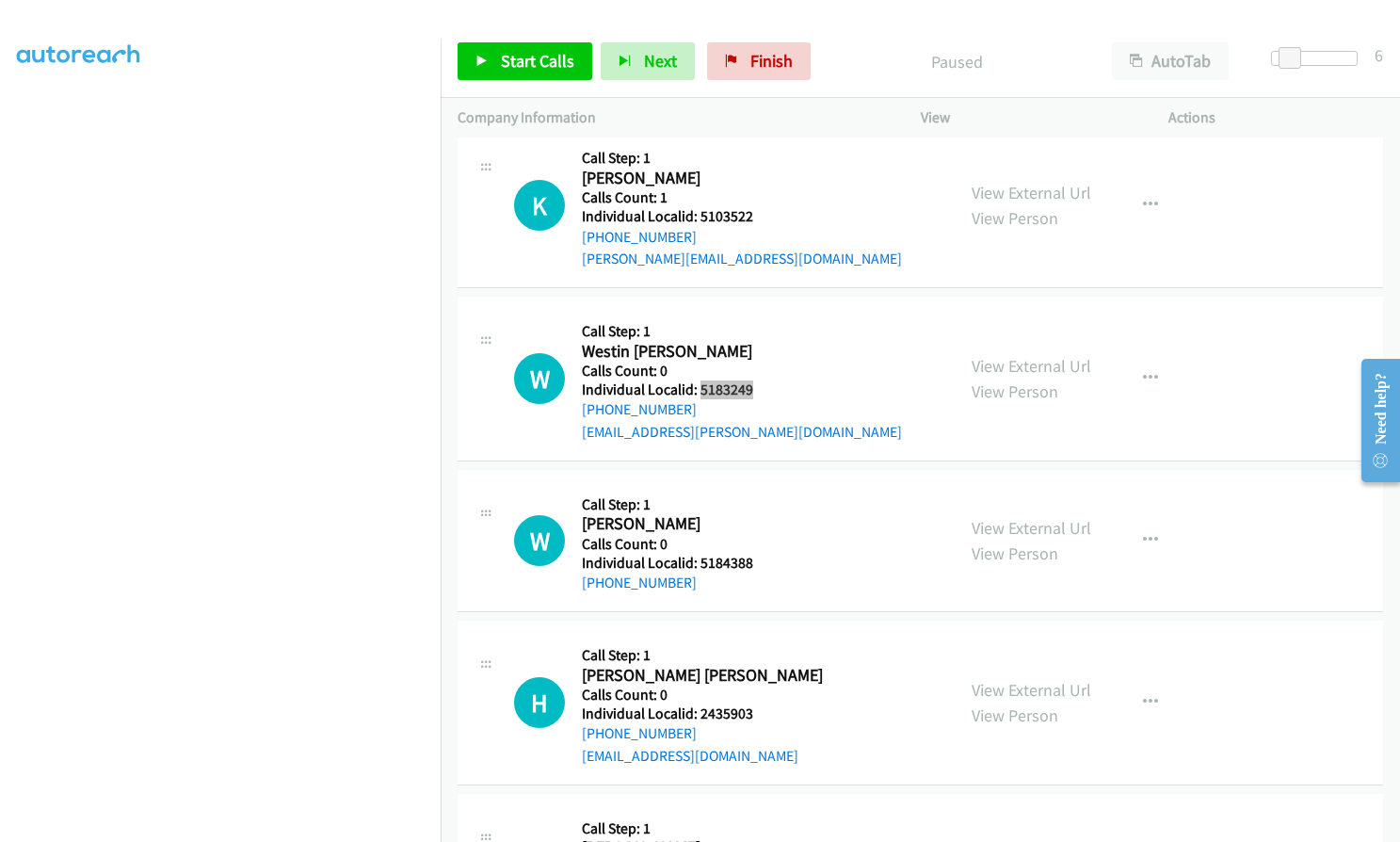
scroll to position [6368, 0]
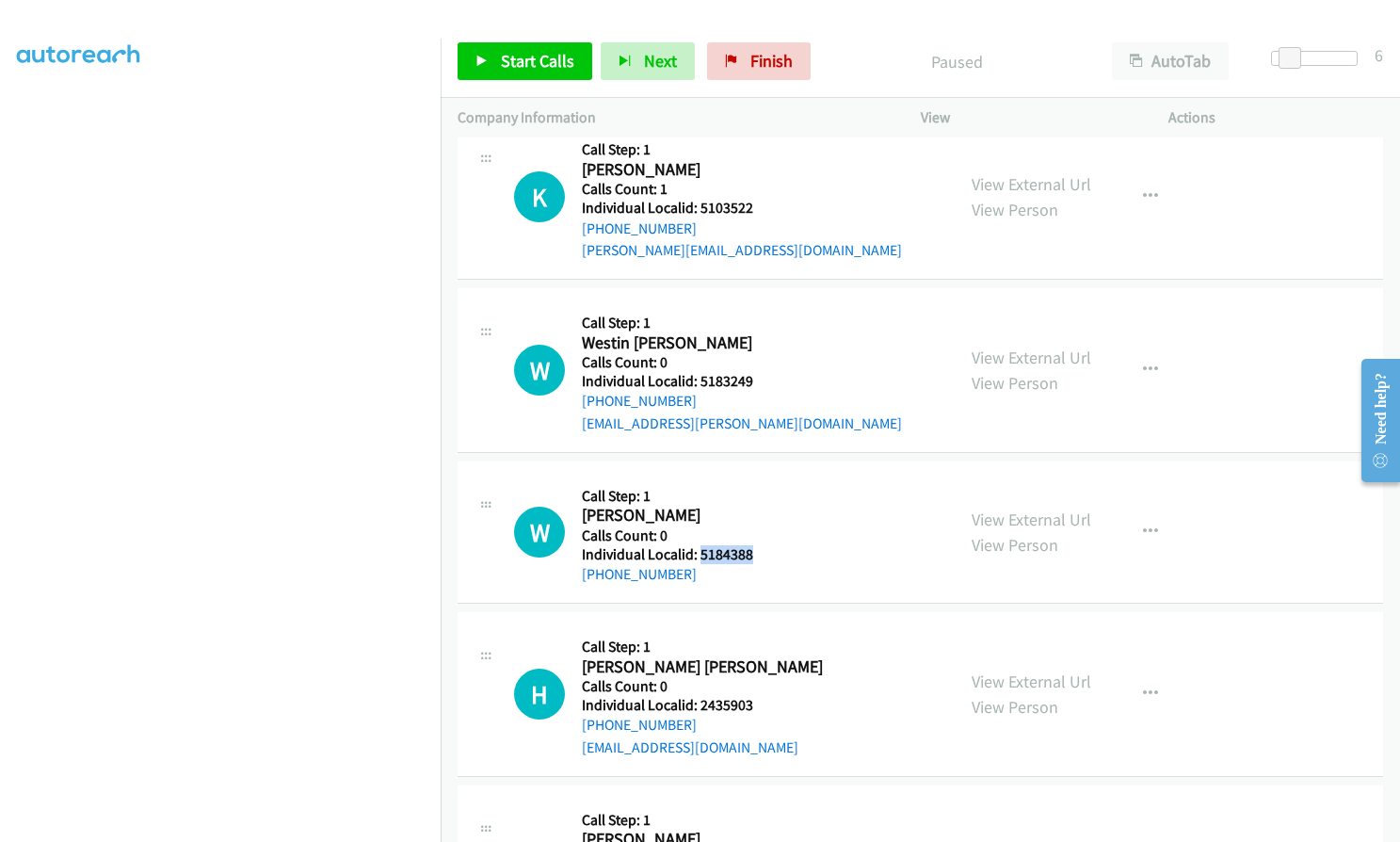
drag, startPoint x: 699, startPoint y: 530, endPoint x: 752, endPoint y: 530, distance: 53.0
click at [752, 530] on div "W Callback Scheduled Call Step: 1 [PERSON_NAME] America/New_York Calls Count: 0…" at bounding box center [726, 531] width 423 height 107
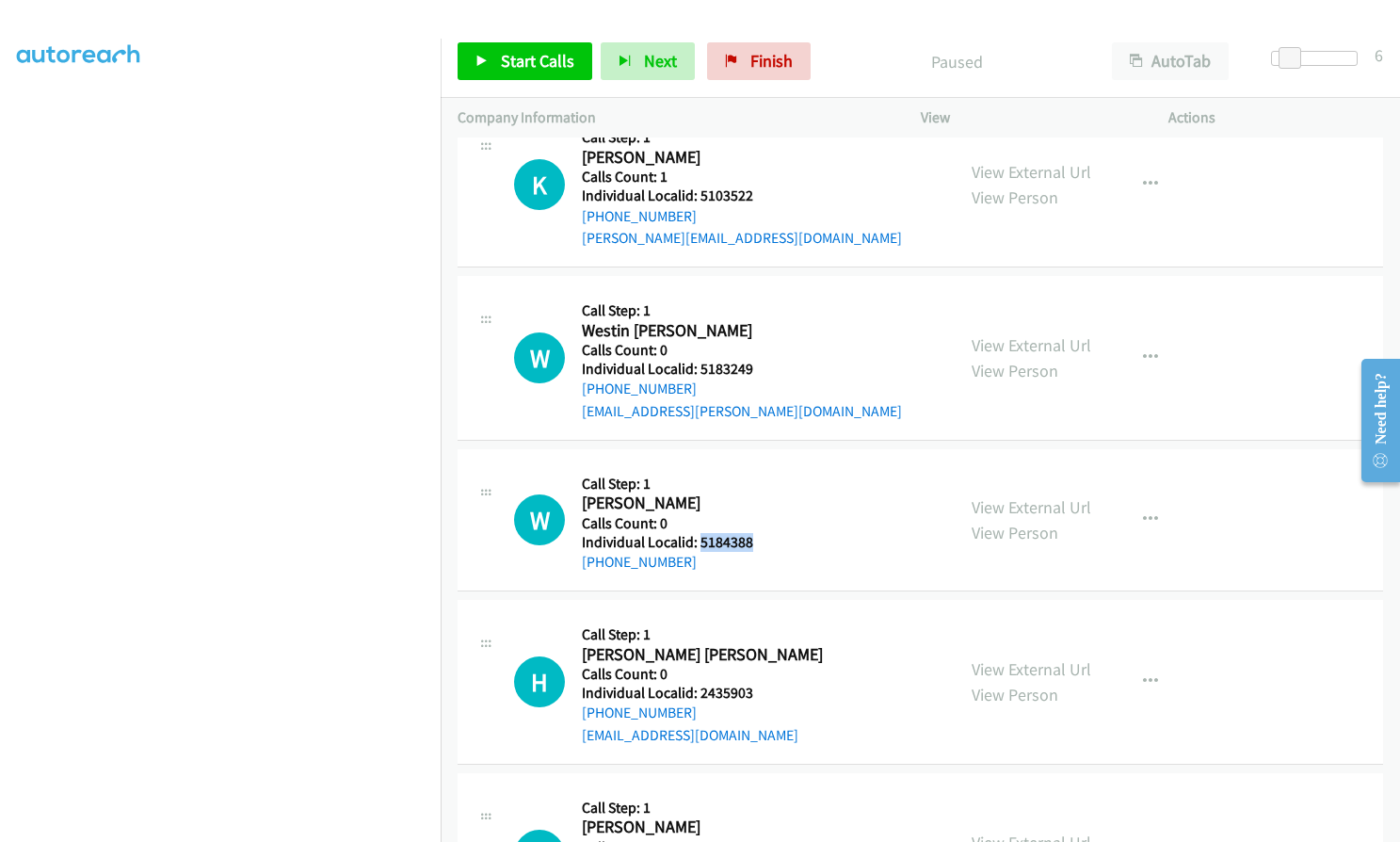
scroll to position [6509, 0]
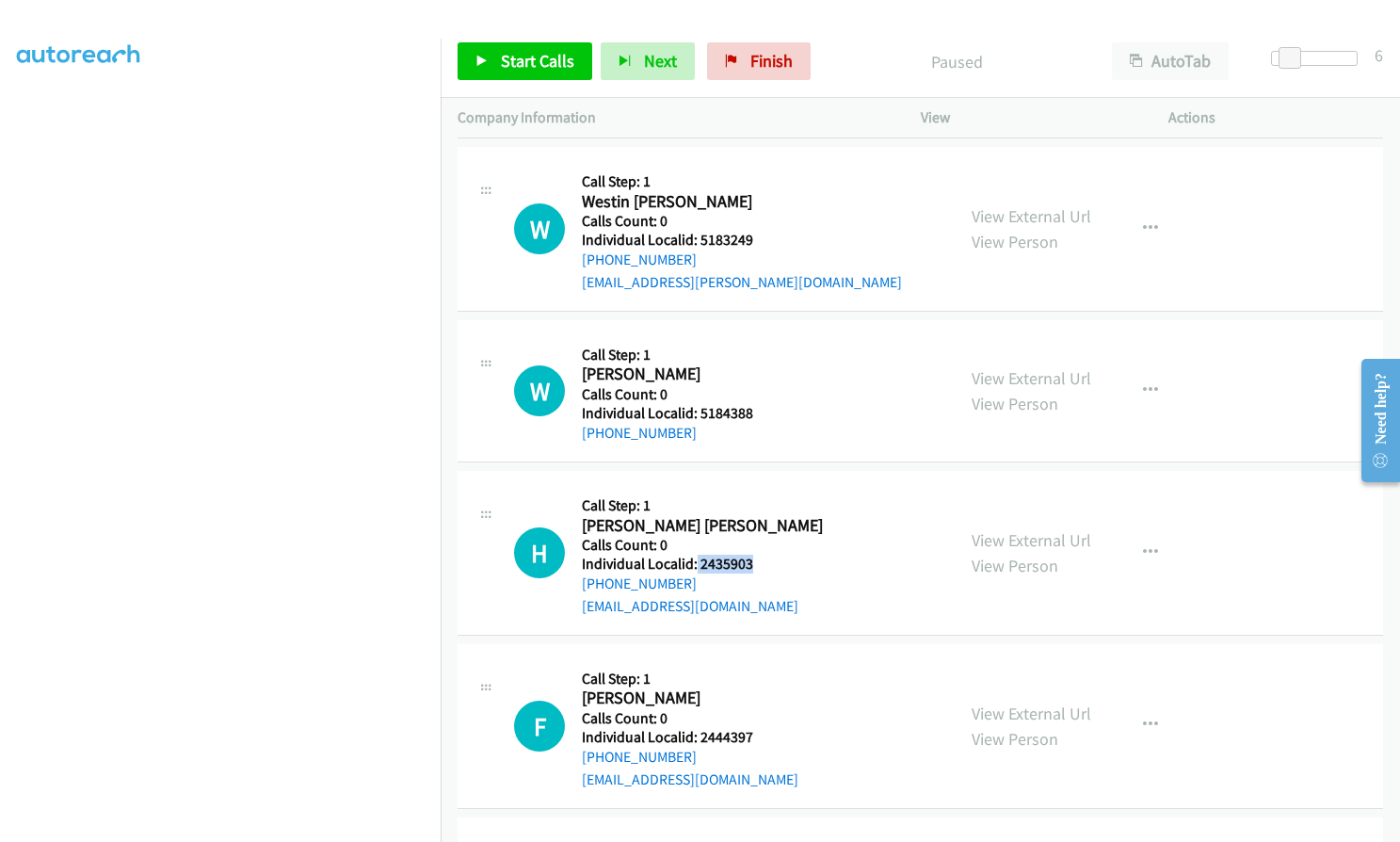
drag, startPoint x: 696, startPoint y: 545, endPoint x: 765, endPoint y: 540, distance: 69.2
click at [765, 540] on div "H Callback Scheduled Call Step: 1 [PERSON_NAME] [PERSON_NAME] America/[GEOGRAPH…" at bounding box center [726, 552] width 423 height 130
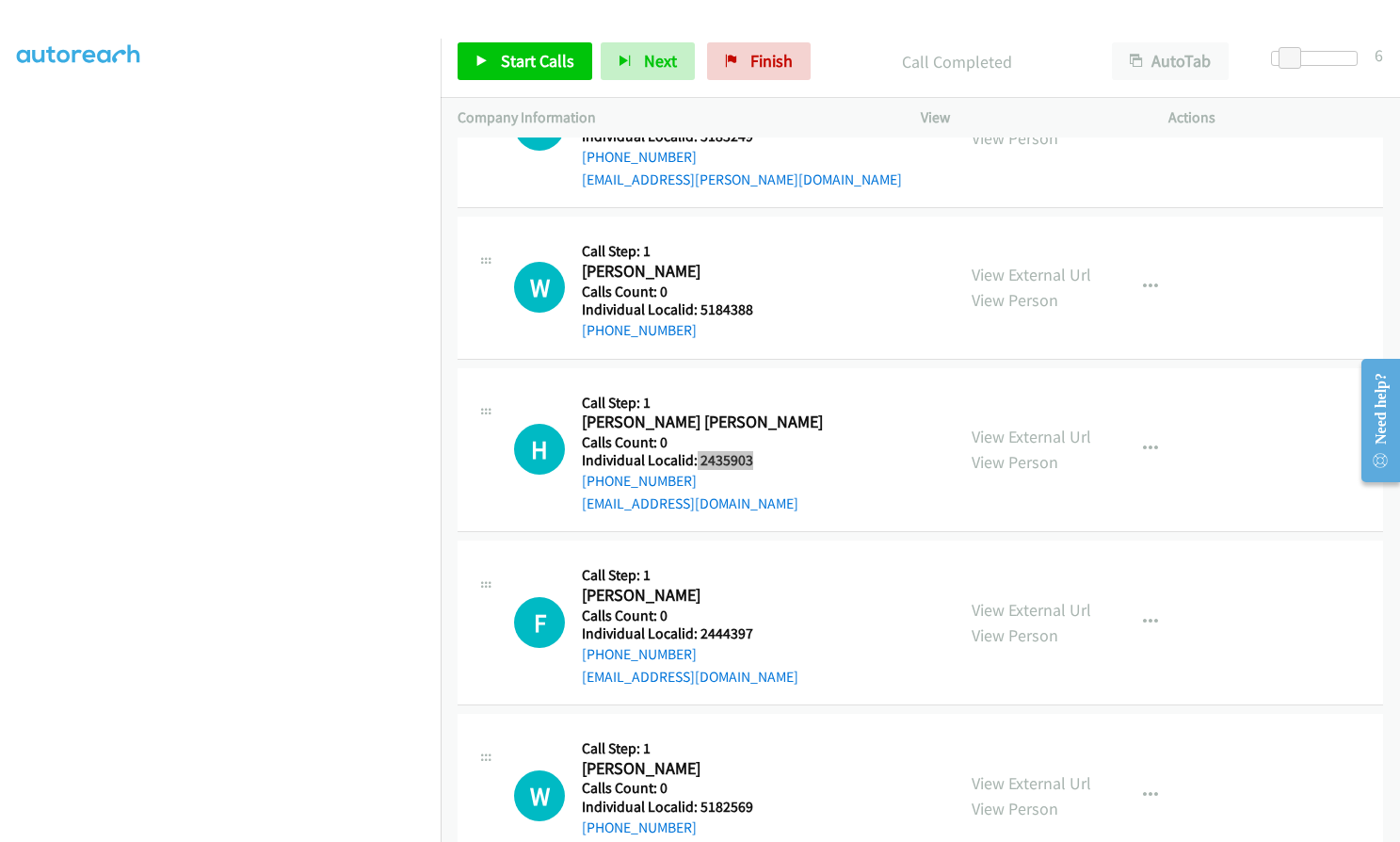
scroll to position [6691, 0]
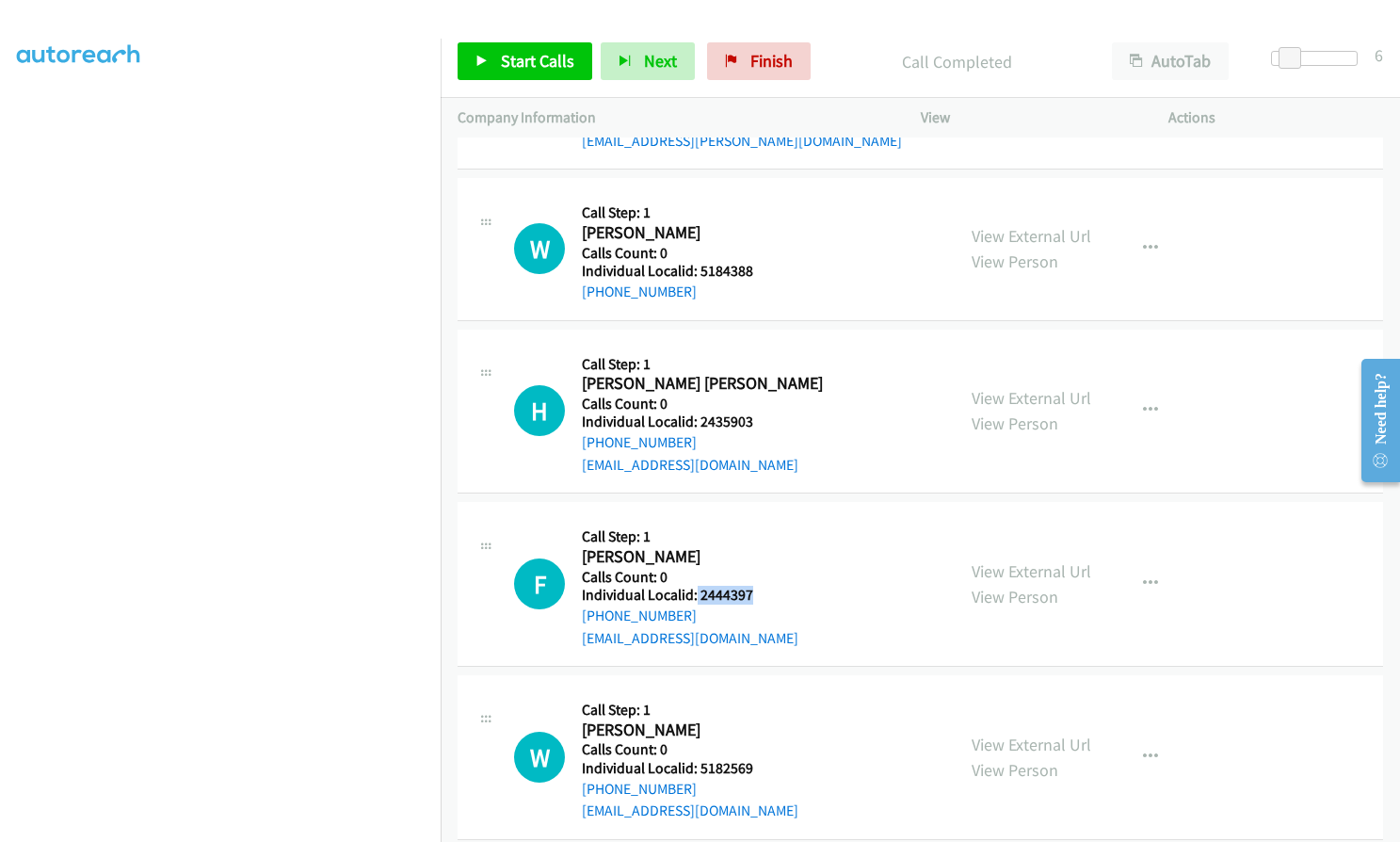
drag, startPoint x: 695, startPoint y: 572, endPoint x: 758, endPoint y: 571, distance: 63.0
click at [758, 571] on div "F Callback Scheduled Call Step: 1 [PERSON_NAME] America/[GEOGRAPHIC_DATA] Calls…" at bounding box center [726, 583] width 423 height 130
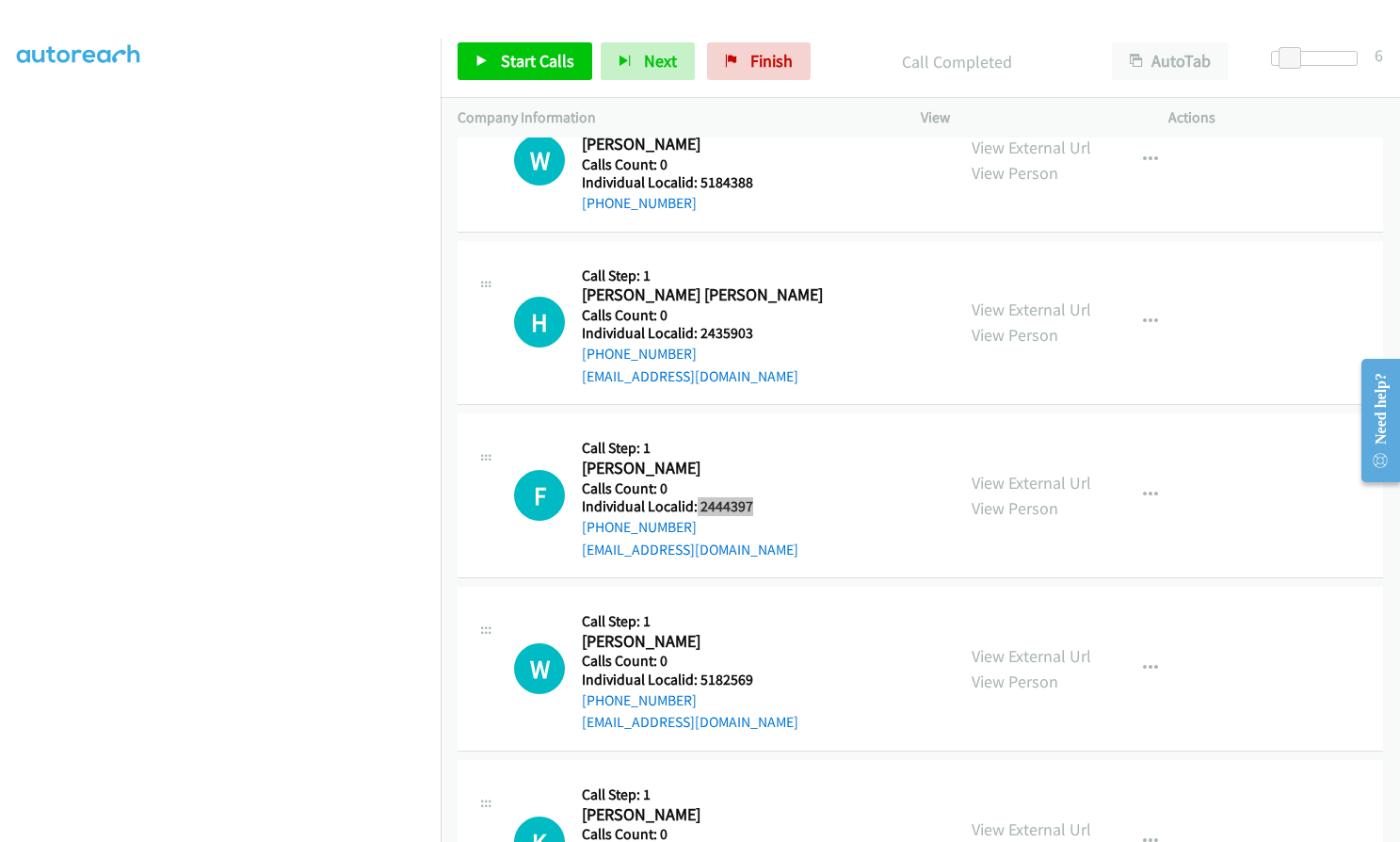
scroll to position [6785, 0]
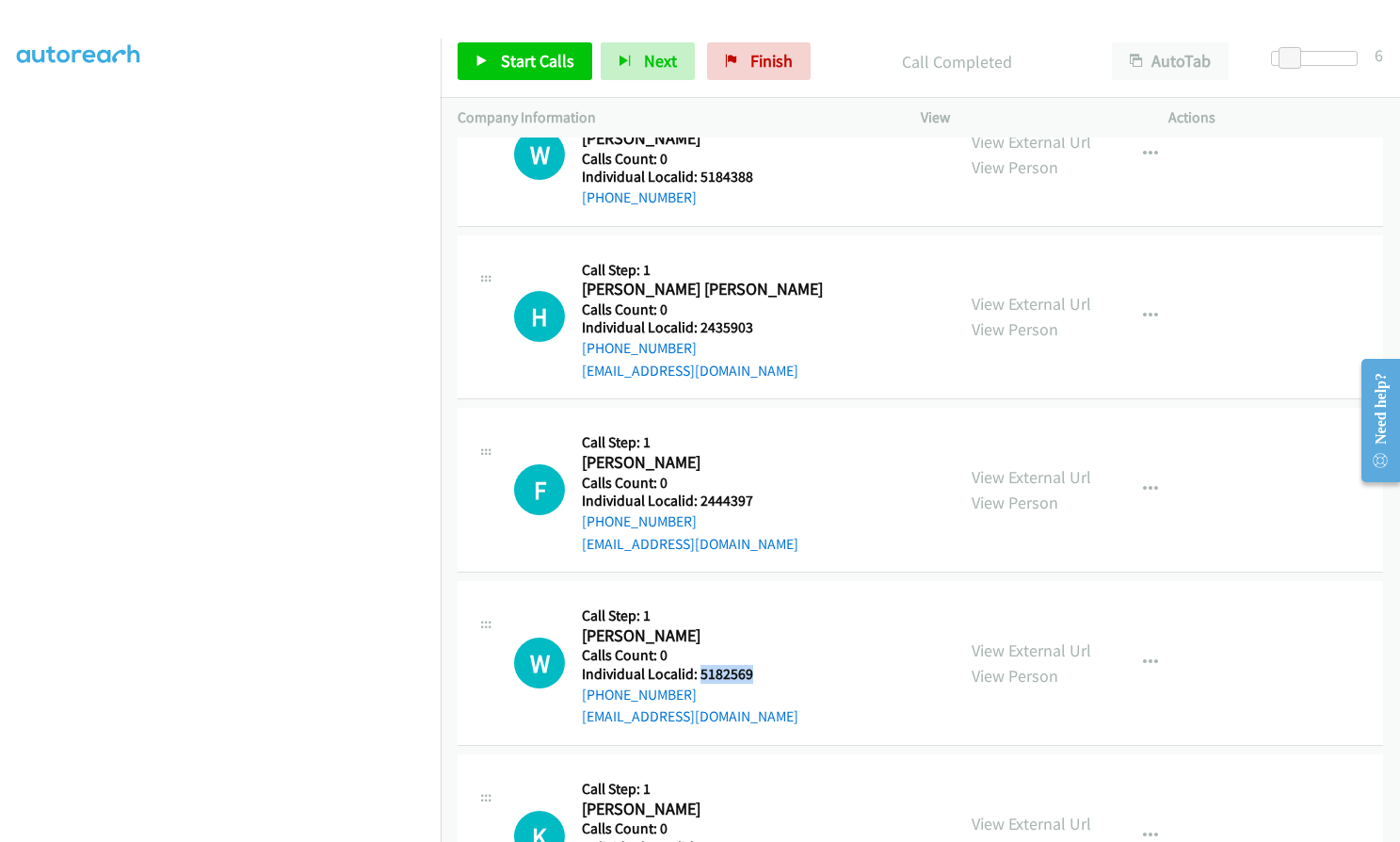
drag, startPoint x: 700, startPoint y: 654, endPoint x: 764, endPoint y: 654, distance: 64.0
click at [764, 665] on h5 "Individual Localid: 5182569" at bounding box center [690, 674] width 217 height 19
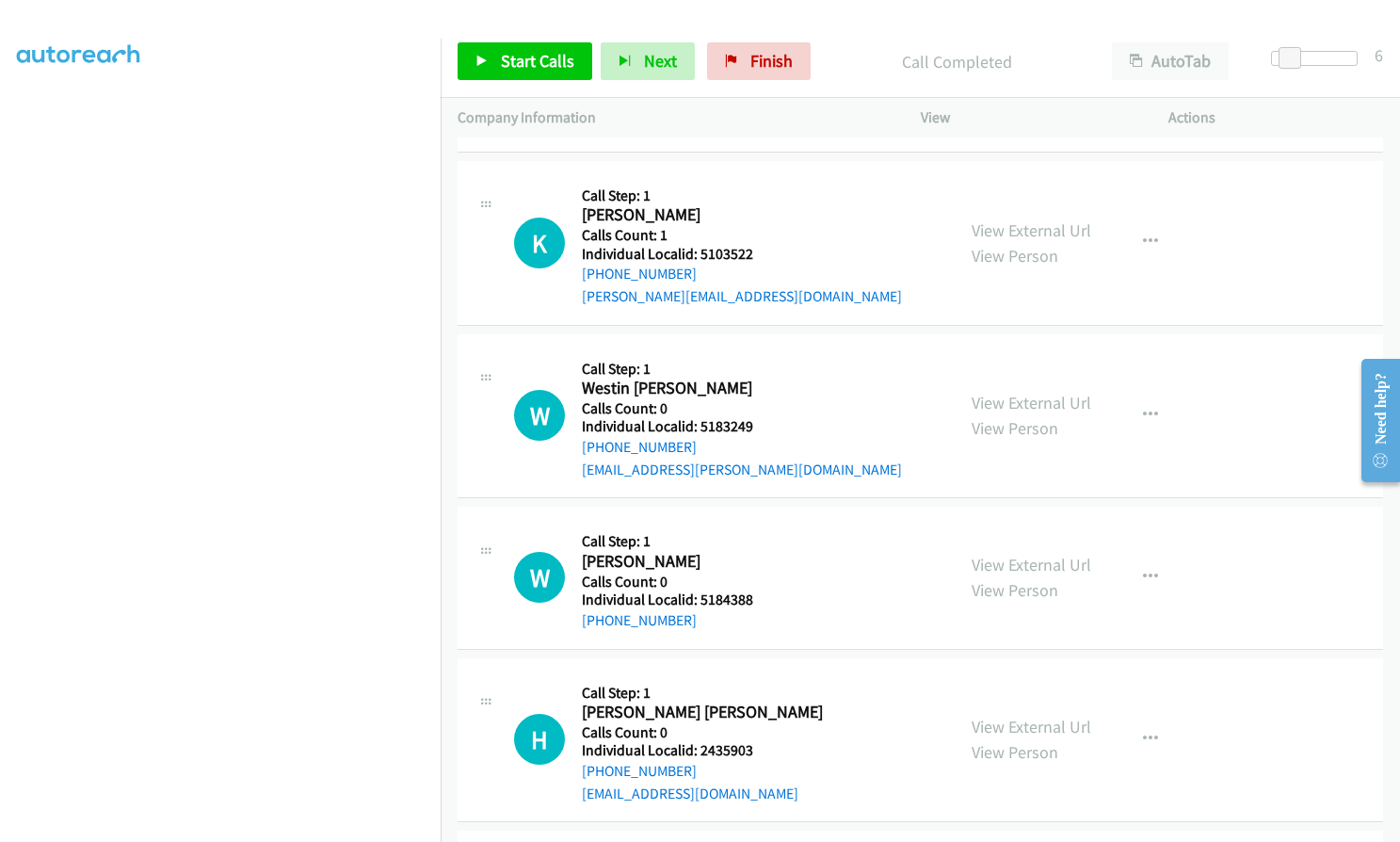
scroll to position [6361, 0]
click at [523, 55] on span "Start Calls" at bounding box center [538, 61] width 74 height 22
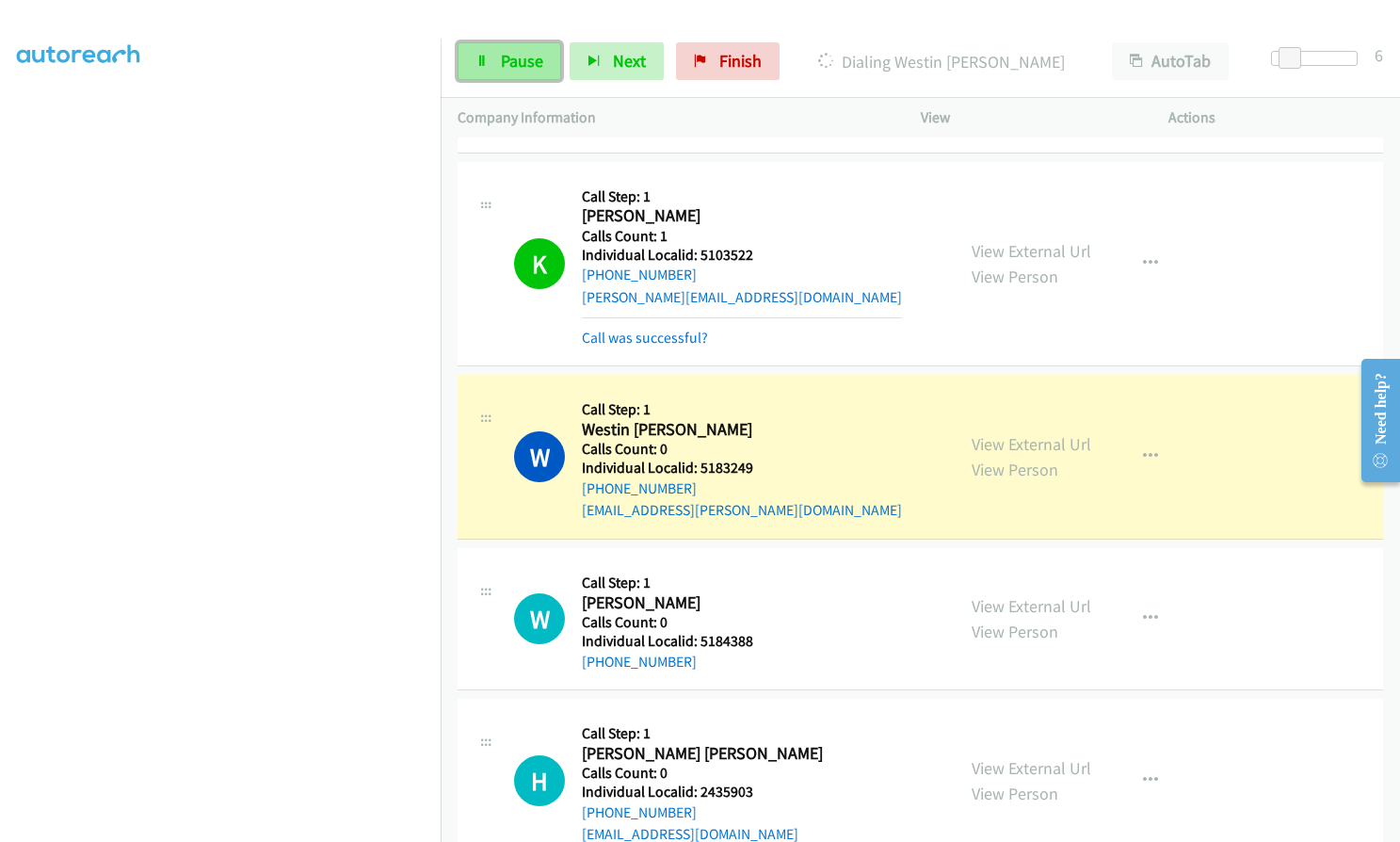
click at [516, 52] on span "Pause" at bounding box center [522, 61] width 43 height 22
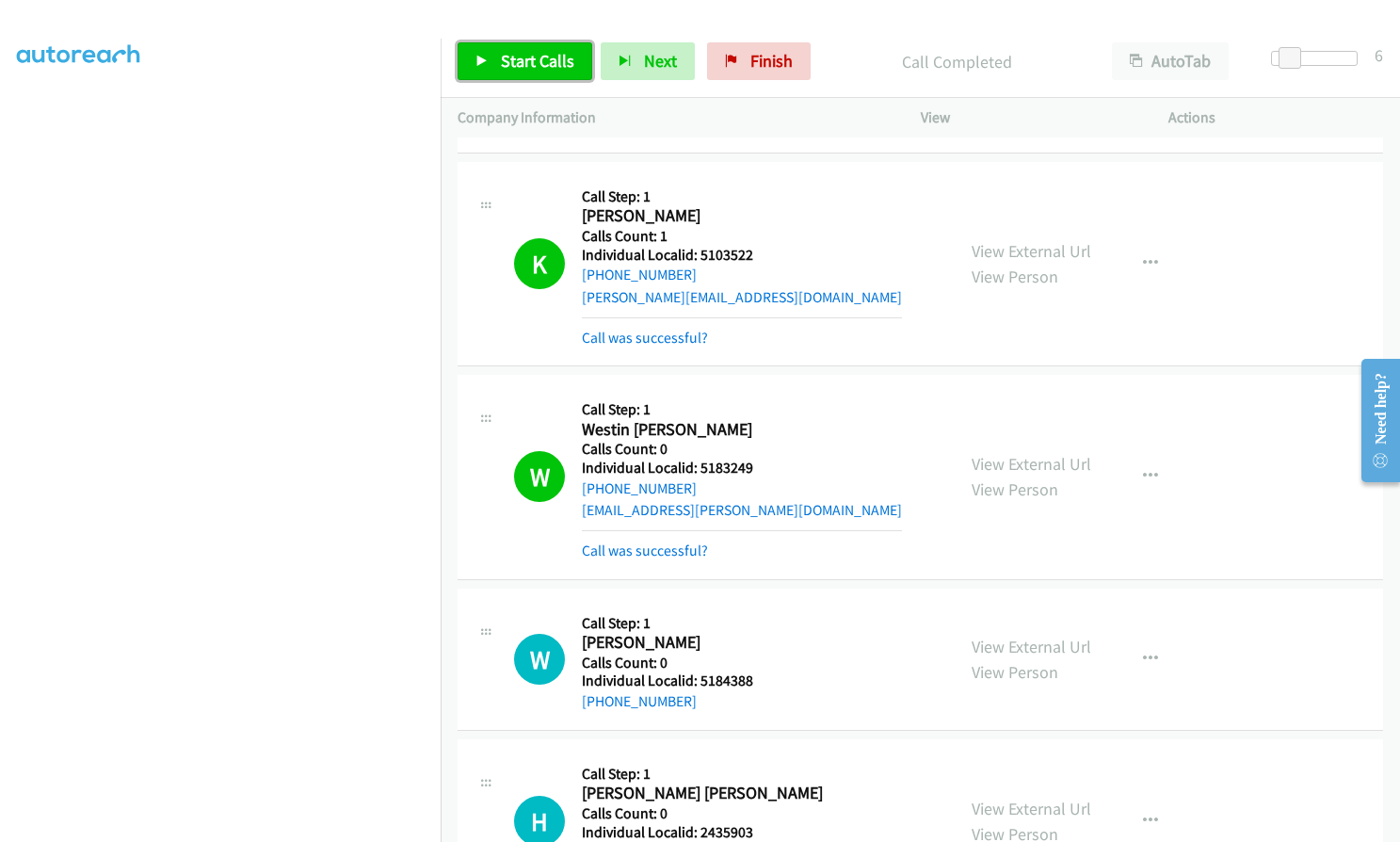
click at [514, 67] on span "Start Calls" at bounding box center [538, 61] width 74 height 22
click at [512, 45] on link "Pause" at bounding box center [509, 62] width 103 height 38
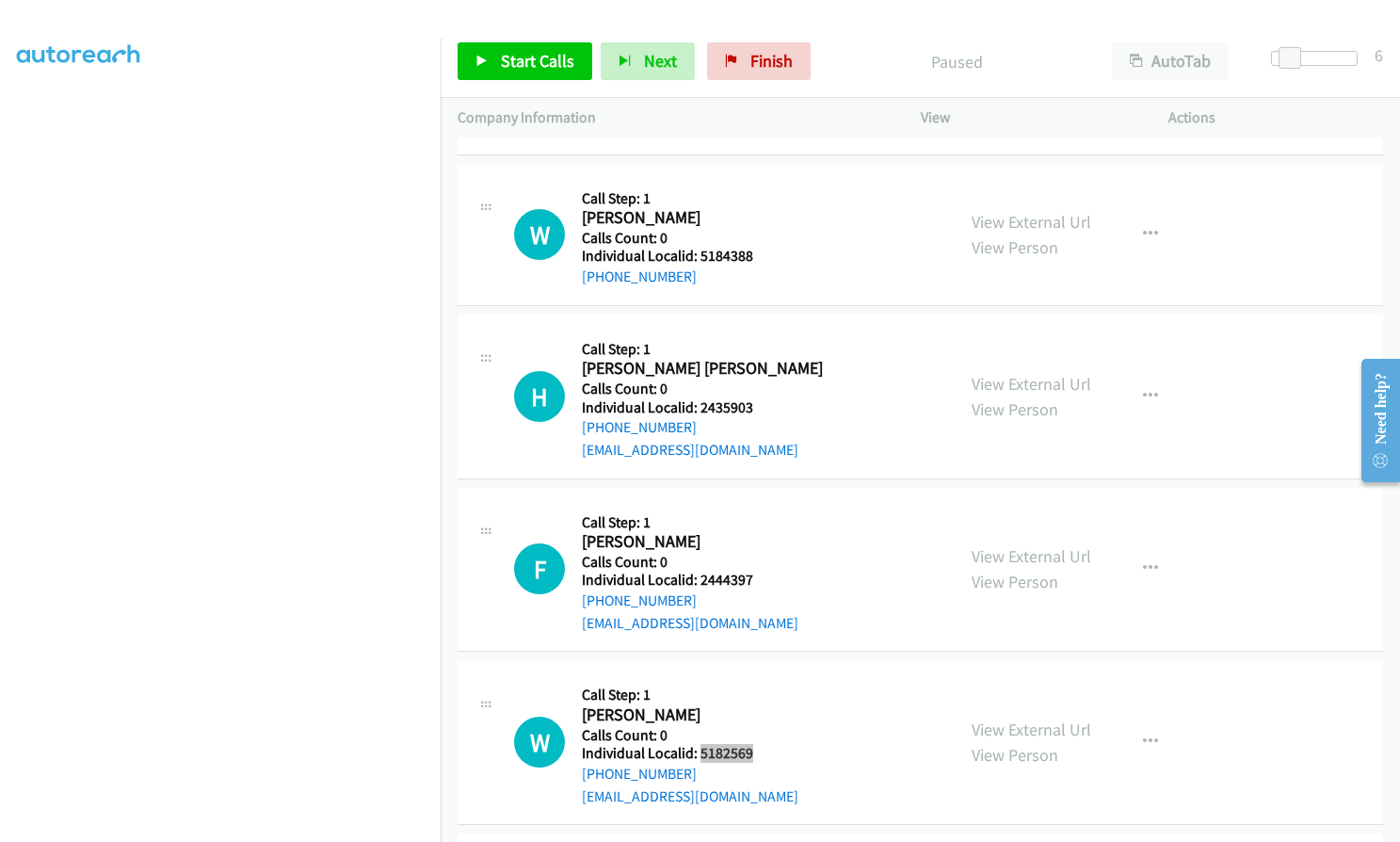
scroll to position [6785, 0]
click at [761, 199] on div "W Callback Scheduled Call Step: 1 [PERSON_NAME] America/New_York Calls Count: 0…" at bounding box center [726, 235] width 423 height 107
click at [525, 73] on link "Start Calls" at bounding box center [525, 62] width 135 height 38
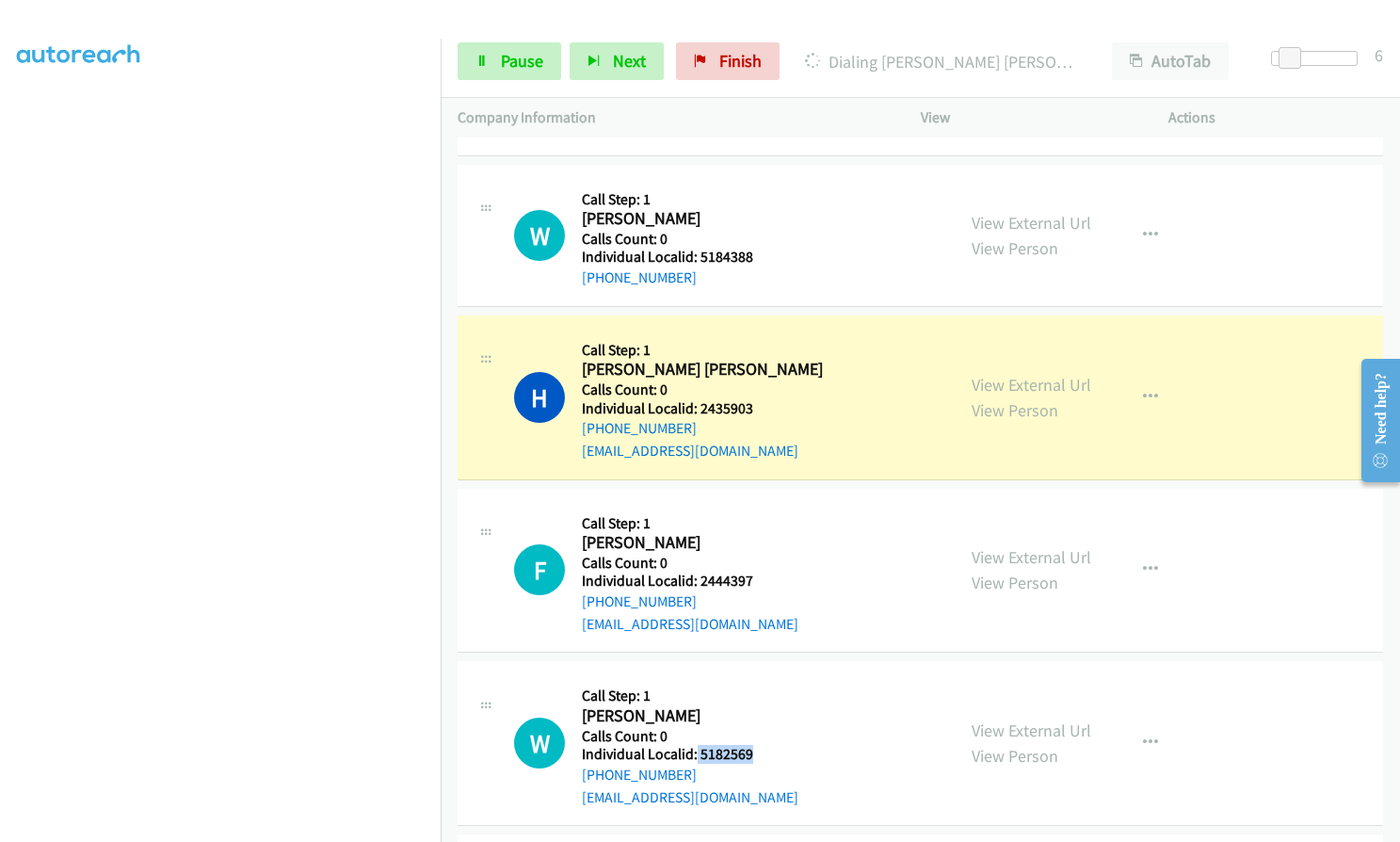
drag, startPoint x: 695, startPoint y: 729, endPoint x: 758, endPoint y: 730, distance: 63.0
click at [758, 744] on h5 "Individual Localid: 5182569" at bounding box center [690, 754] width 217 height 19
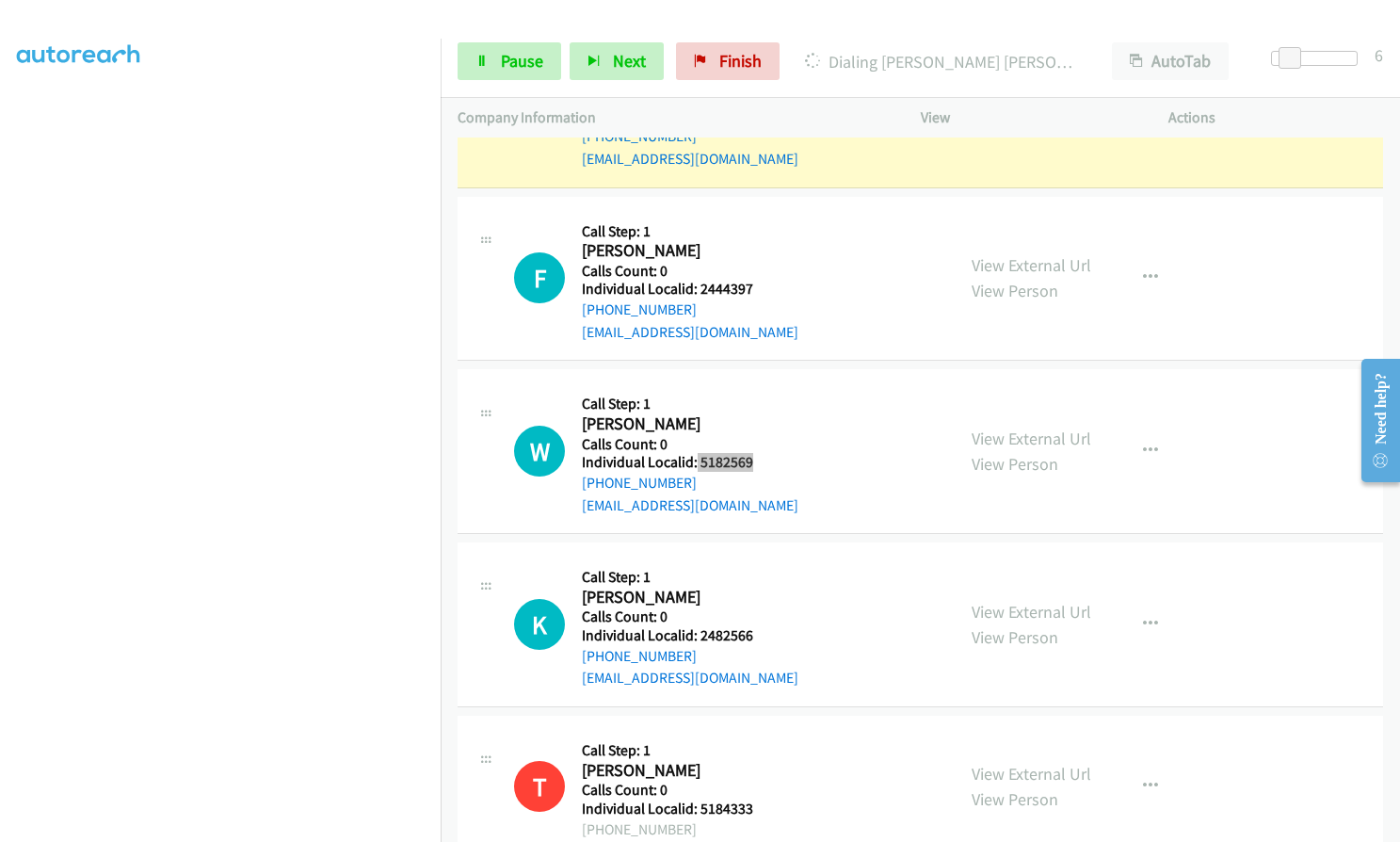
scroll to position [7114, 0]
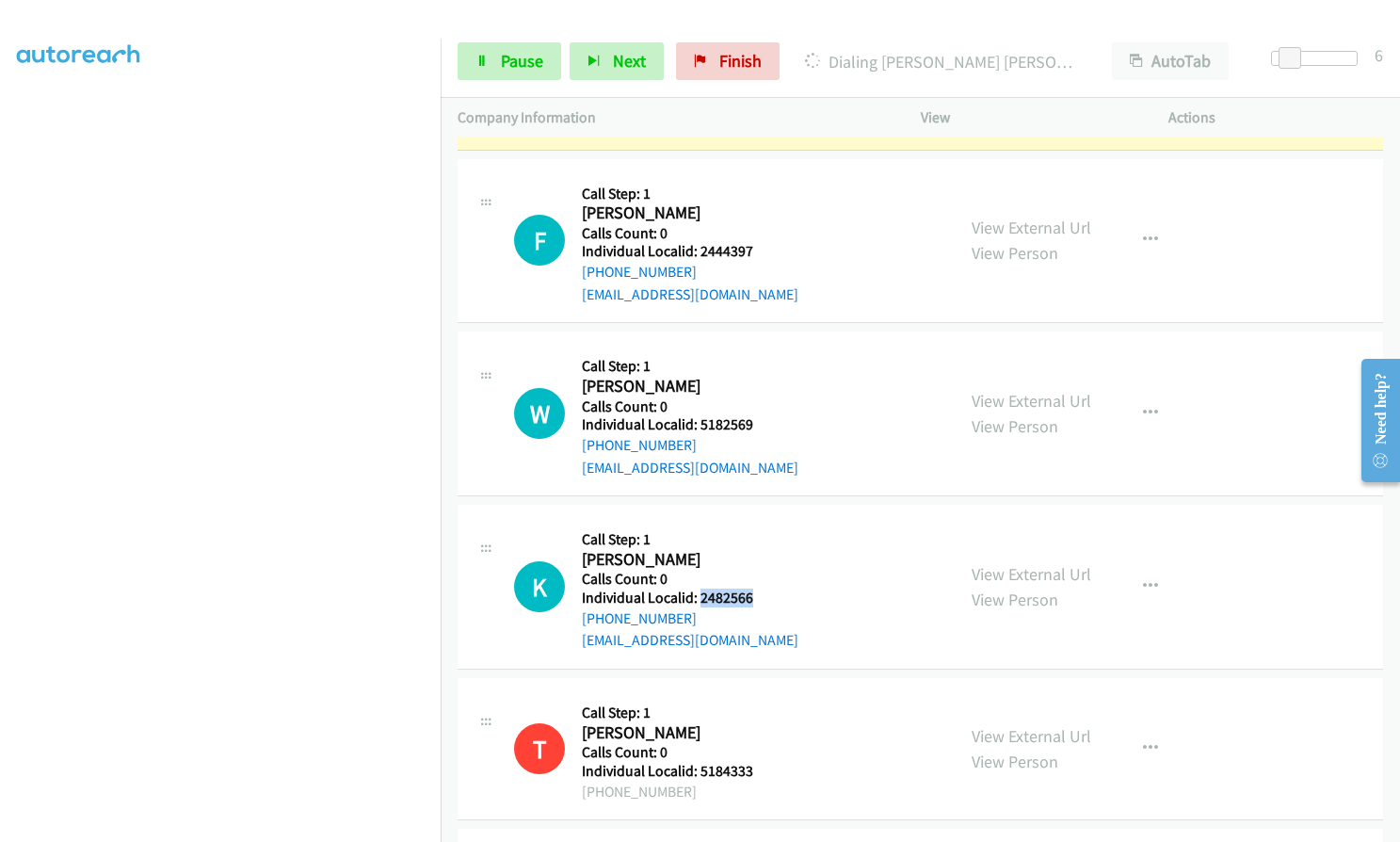
drag, startPoint x: 698, startPoint y: 574, endPoint x: 735, endPoint y: 572, distance: 37.1
click at [749, 588] on h5 "Individual Localid: 2482566" at bounding box center [690, 598] width 217 height 19
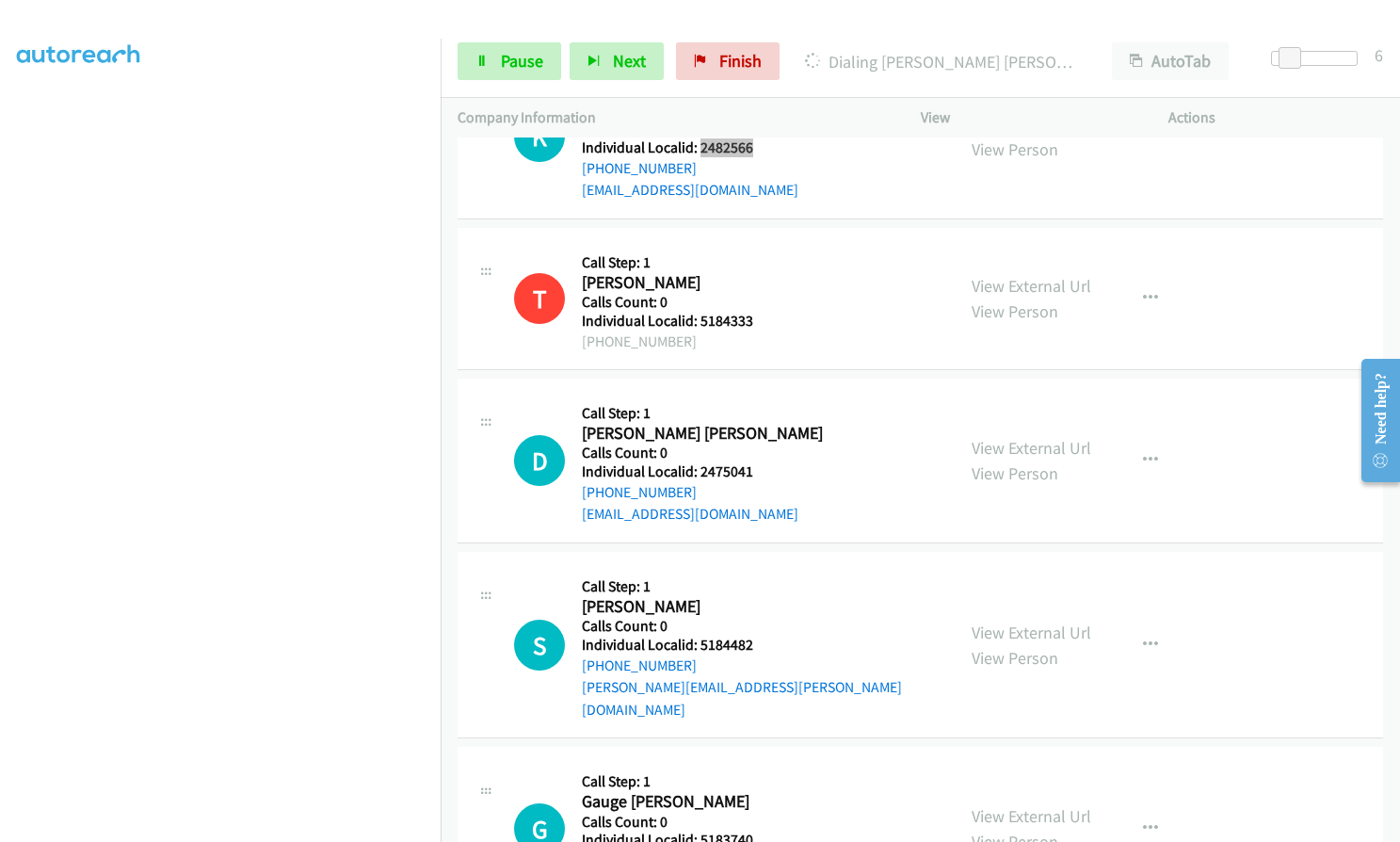
scroll to position [7679, 0]
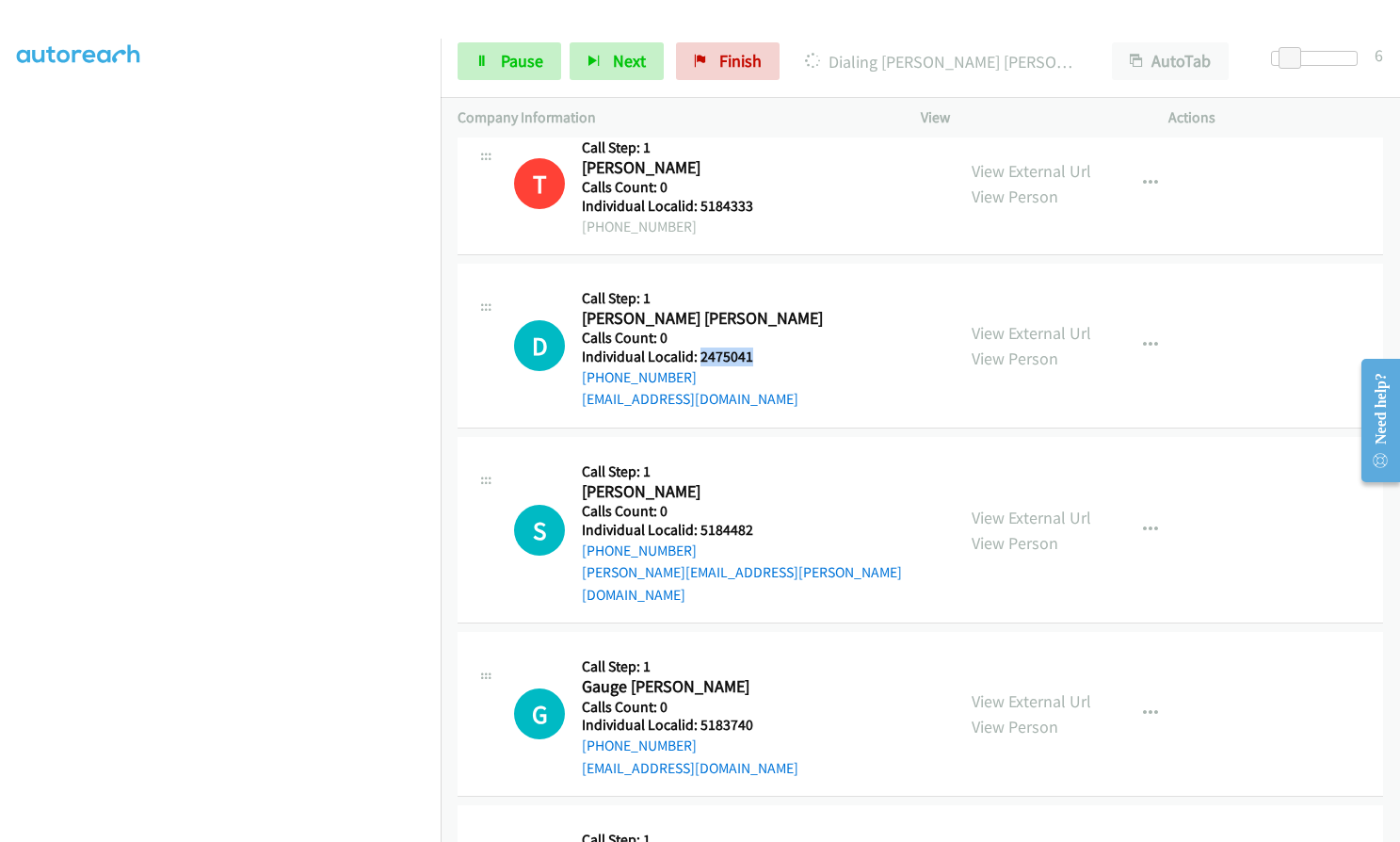
drag, startPoint x: 697, startPoint y: 331, endPoint x: 760, endPoint y: 329, distance: 63.0
click at [760, 348] on h5 "Individual Localid: 2475041" at bounding box center [702, 357] width 241 height 19
click at [515, 45] on link "Pause" at bounding box center [509, 62] width 103 height 38
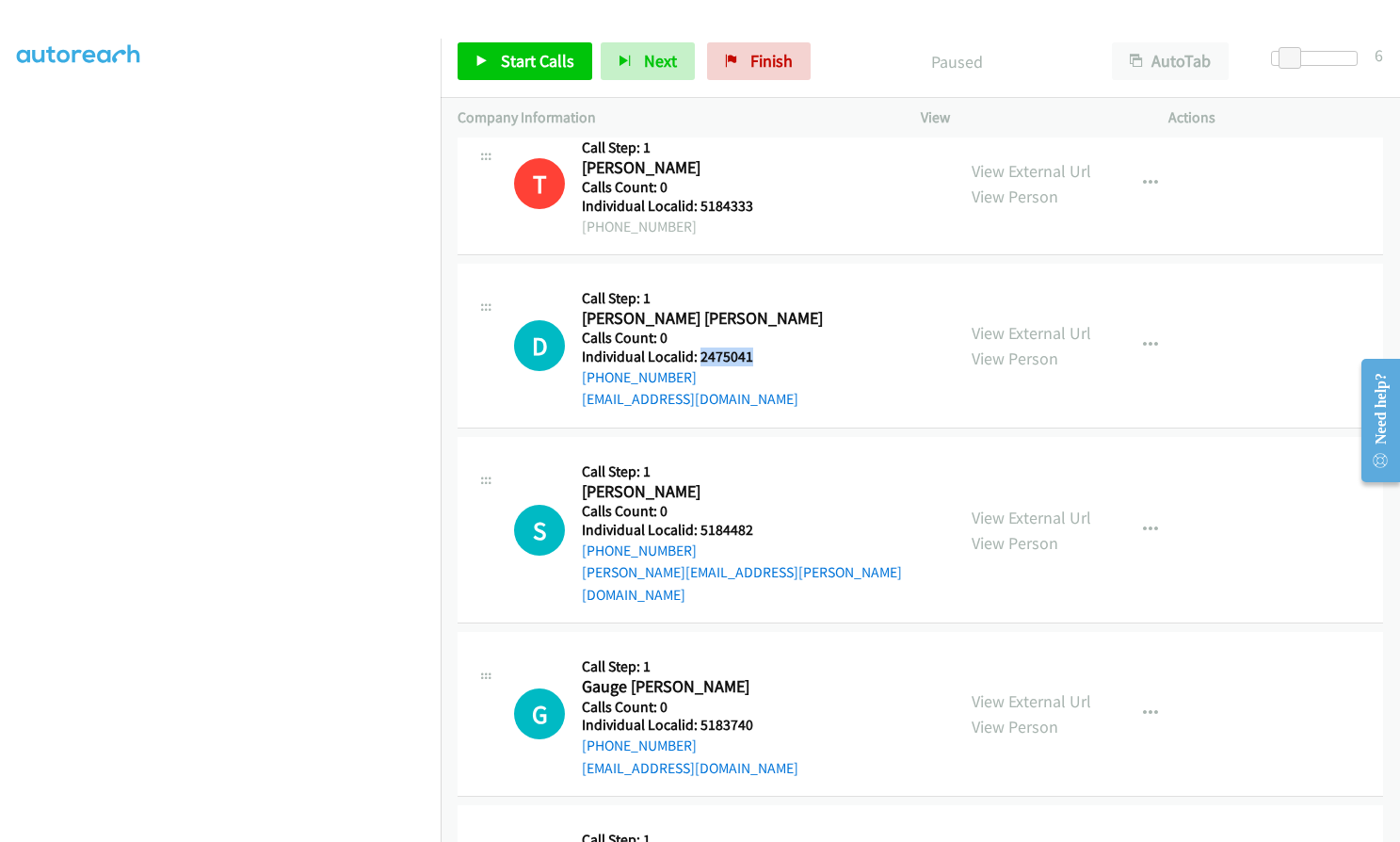
scroll to position [7720, 0]
click at [515, 64] on span "Start Calls" at bounding box center [538, 61] width 74 height 22
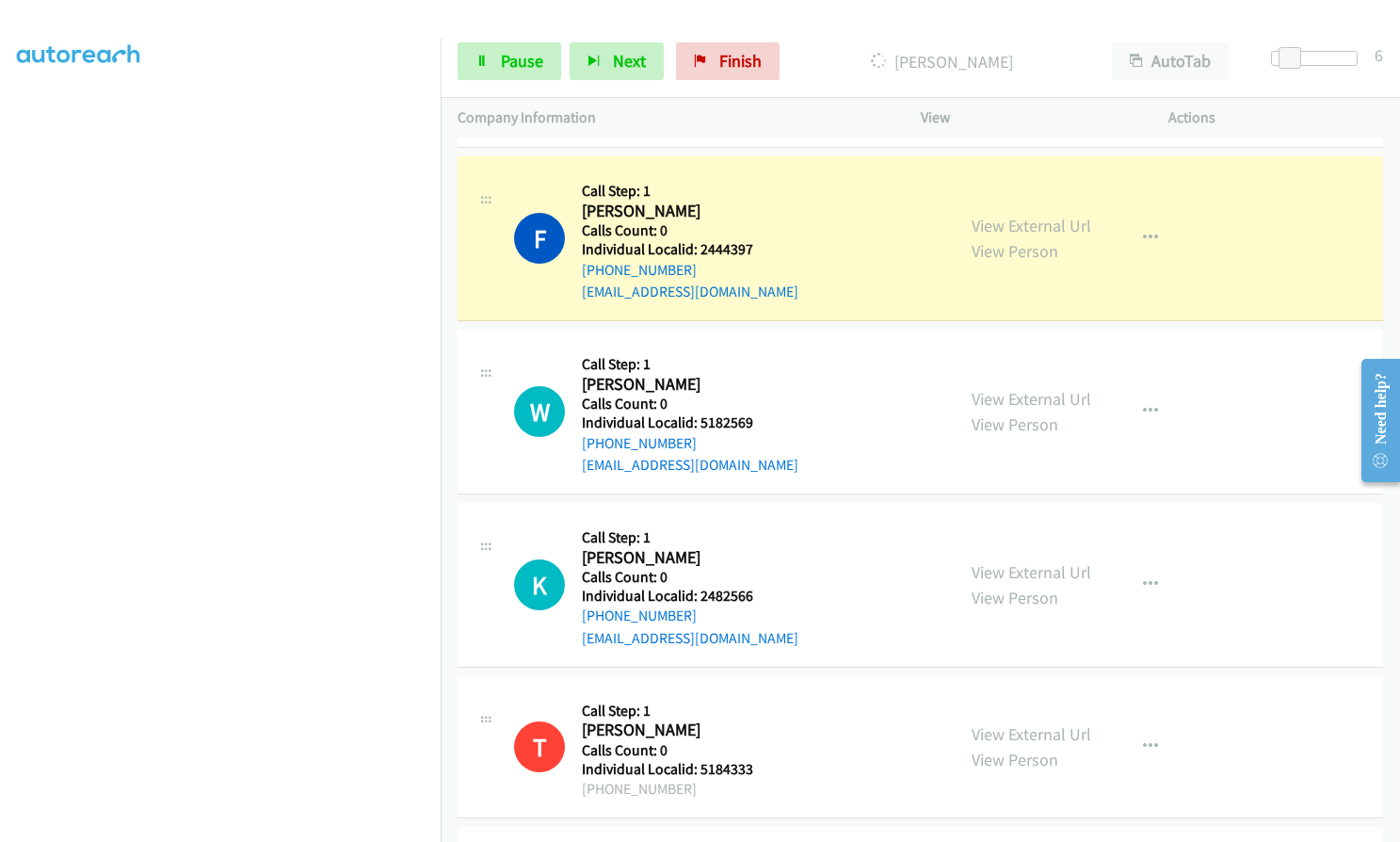
scroll to position [7155, 0]
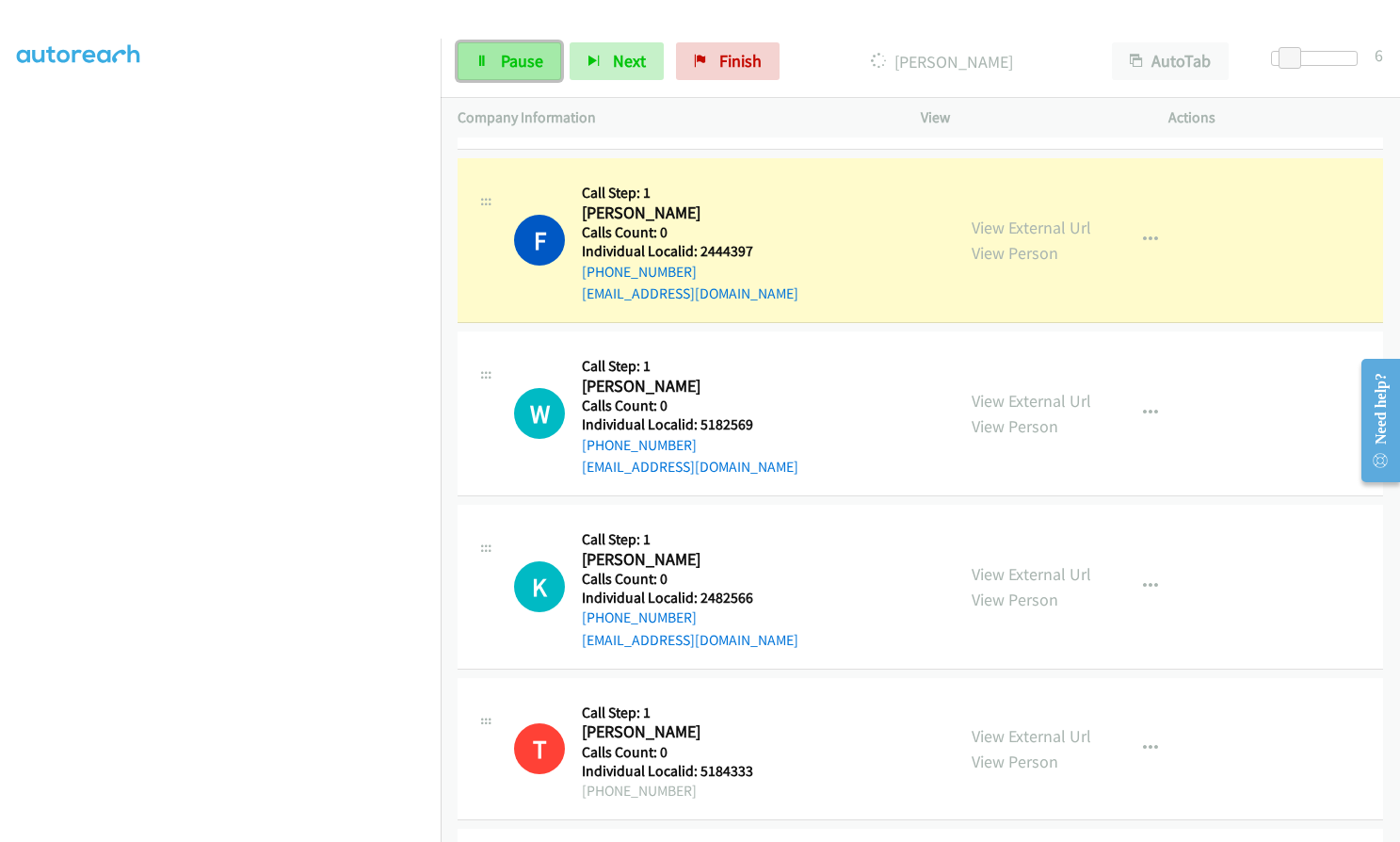
click at [518, 61] on span "Pause" at bounding box center [522, 61] width 43 height 22
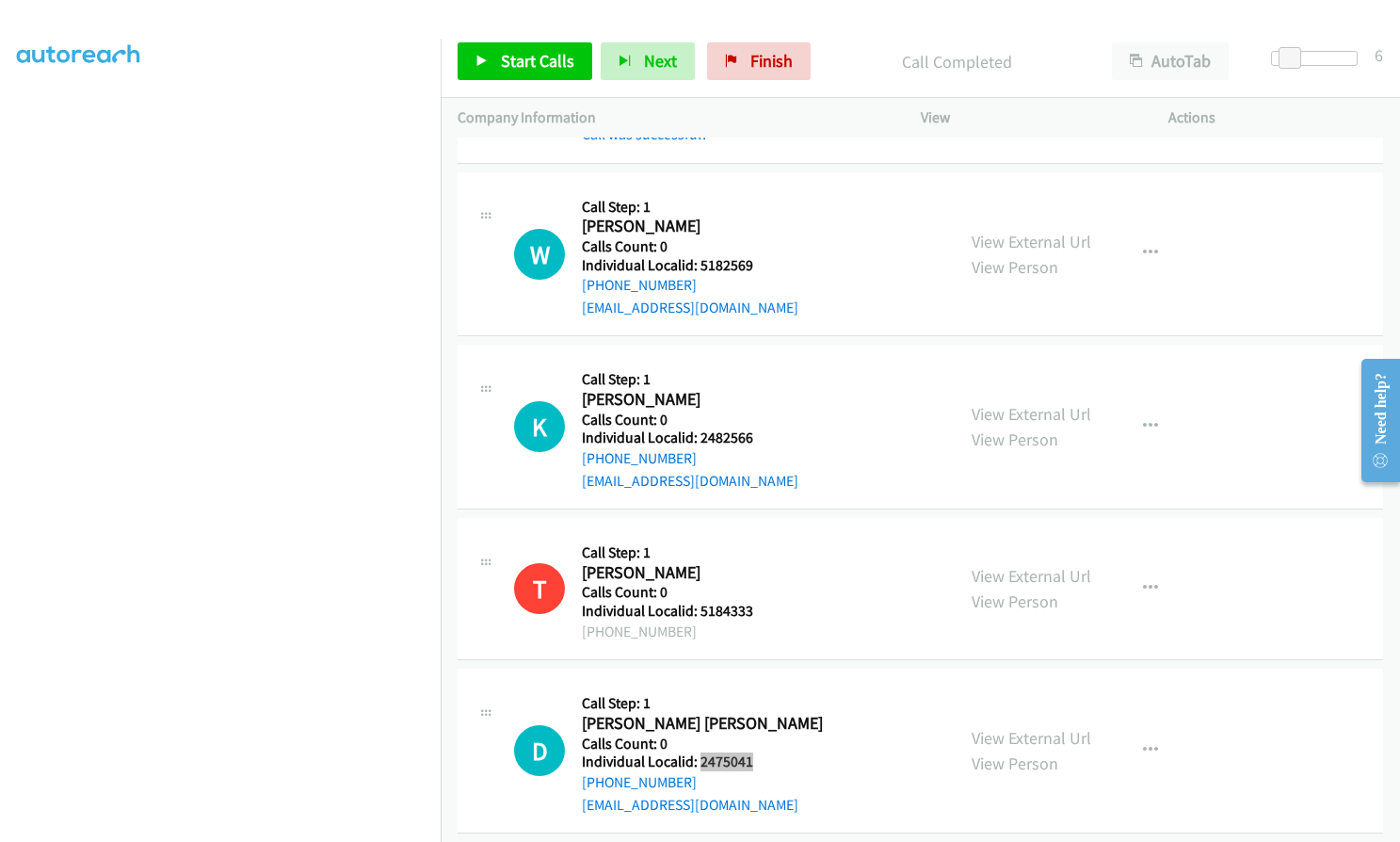
scroll to position [7367, 0]
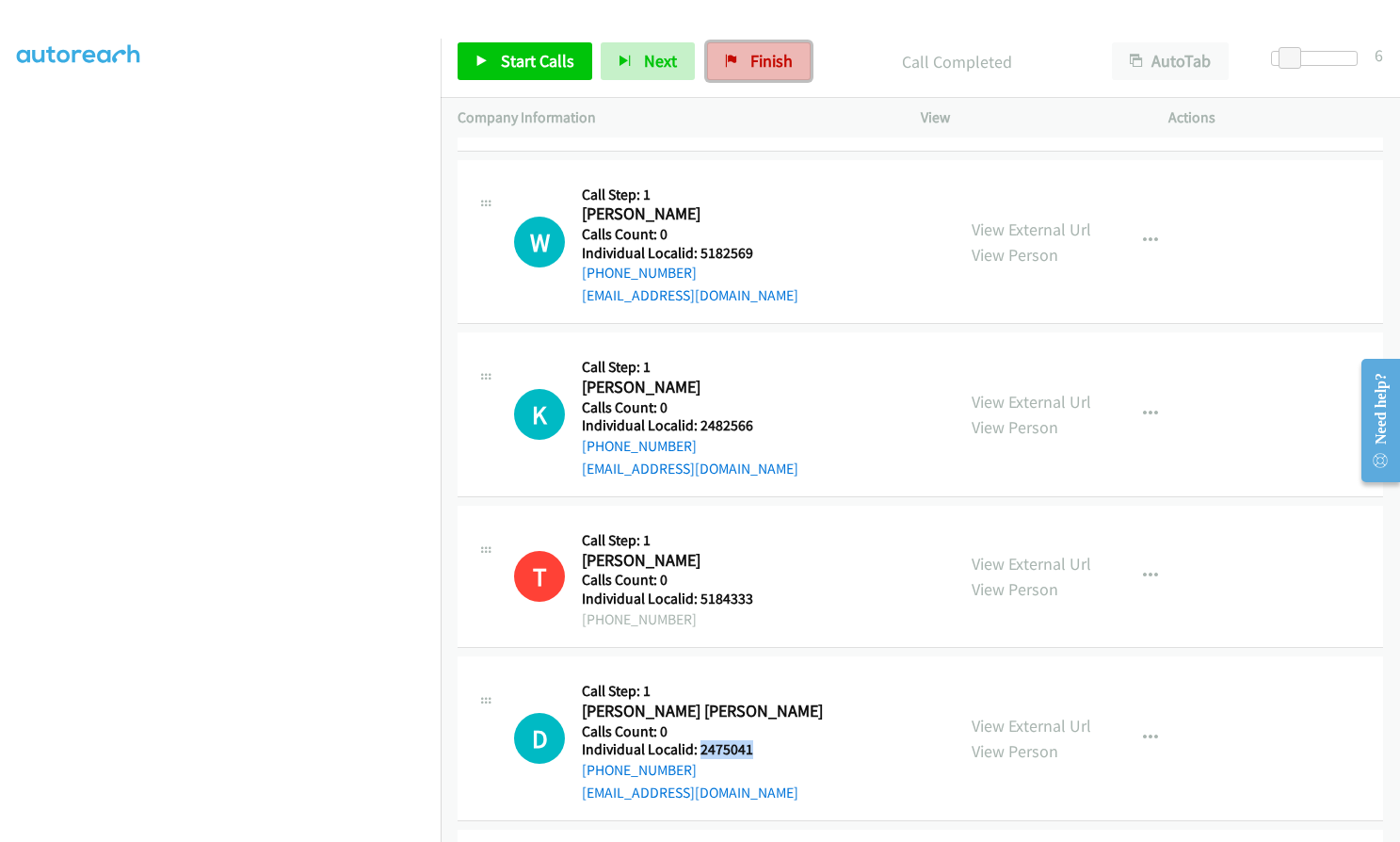
drag, startPoint x: 763, startPoint y: 70, endPoint x: 781, endPoint y: 63, distance: 19.3
click at [763, 70] on span "Finish" at bounding box center [771, 61] width 43 height 22
